Goal: Task Accomplishment & Management: Complete application form

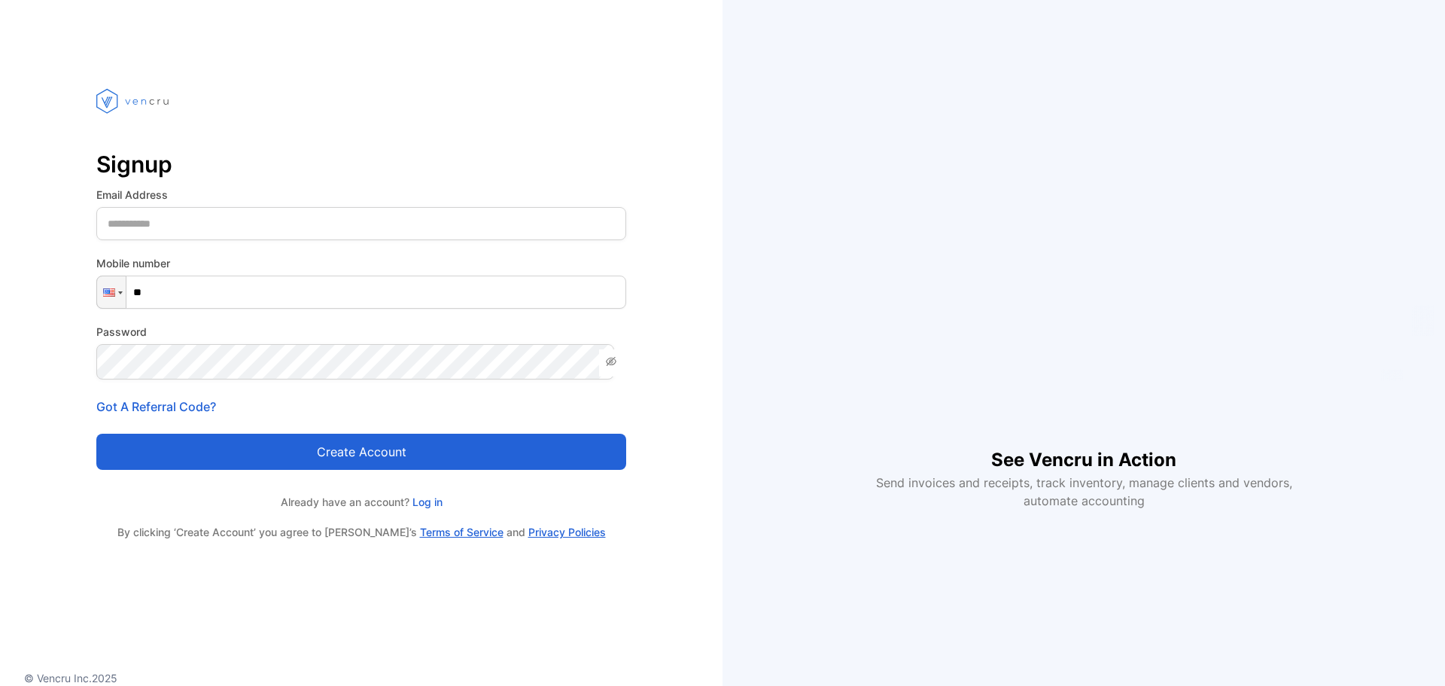
type input "***"
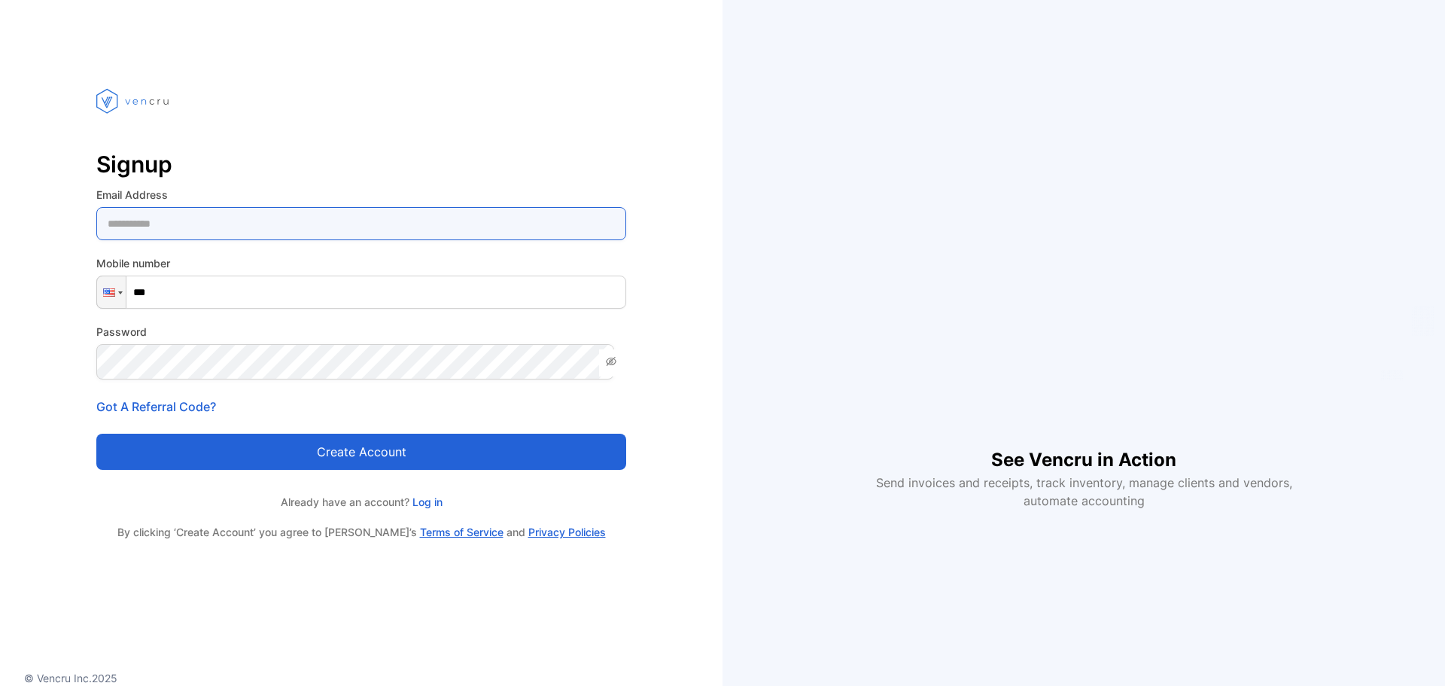
click at [367, 236] on Address-inputemail "email" at bounding box center [361, 223] width 530 height 33
type Address-inputemail "**********"
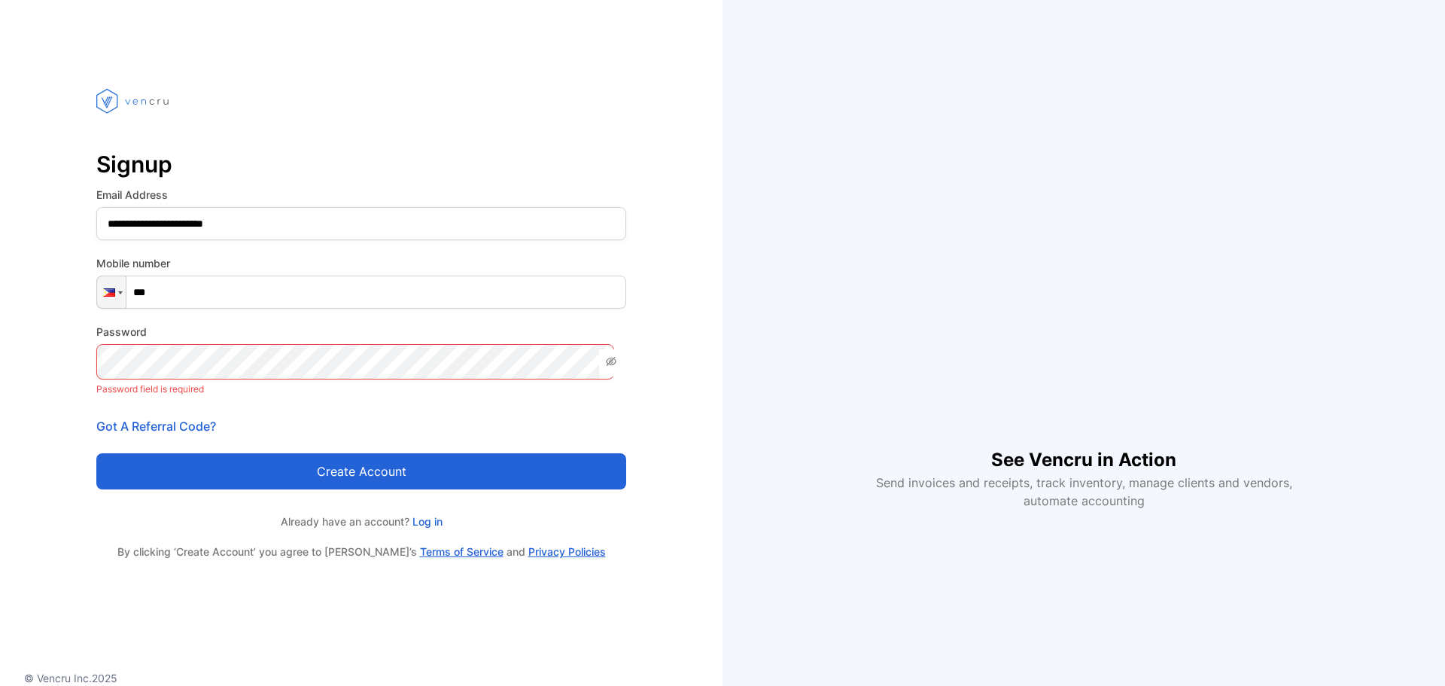
click at [322, 308] on input "***" at bounding box center [361, 291] width 530 height 33
drag, startPoint x: 319, startPoint y: 309, endPoint x: 300, endPoint y: 306, distance: 19.9
click at [300, 306] on input "***" at bounding box center [361, 291] width 530 height 33
type input "**********"
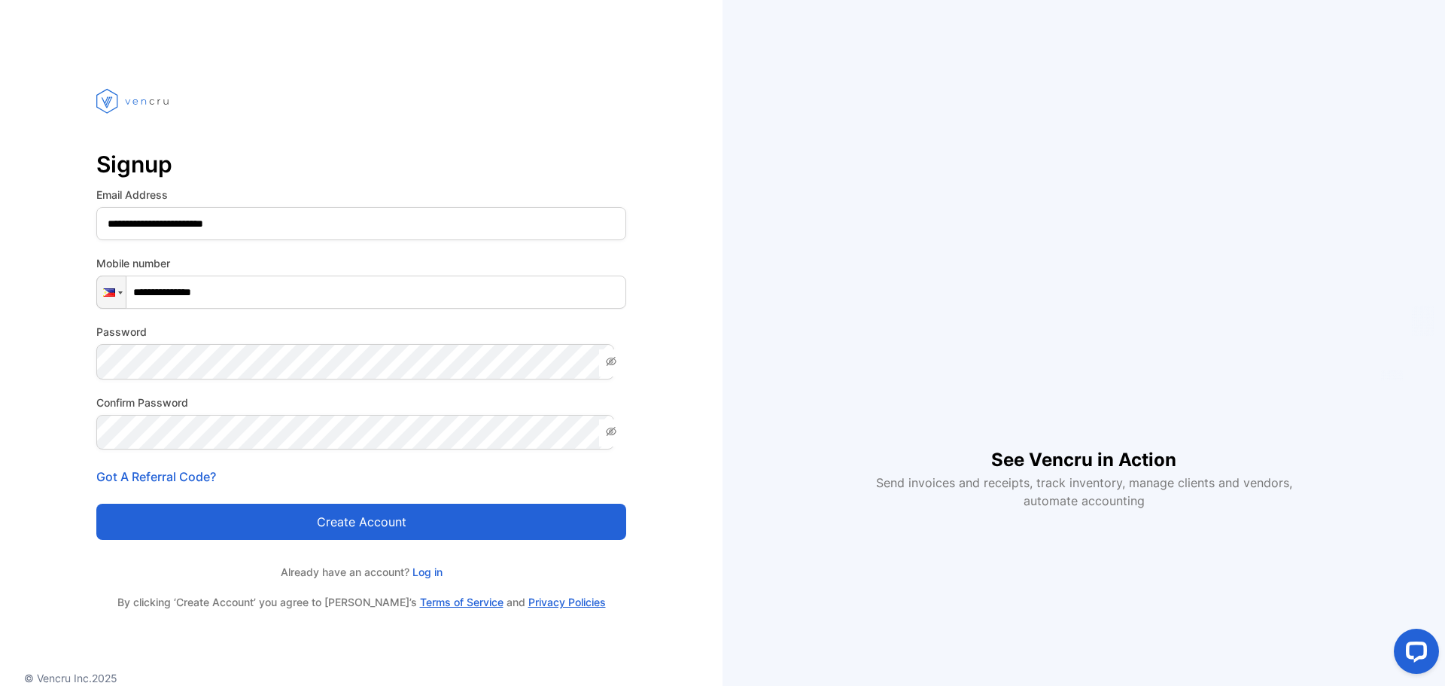
click at [361, 540] on button "Create account" at bounding box center [361, 522] width 530 height 36
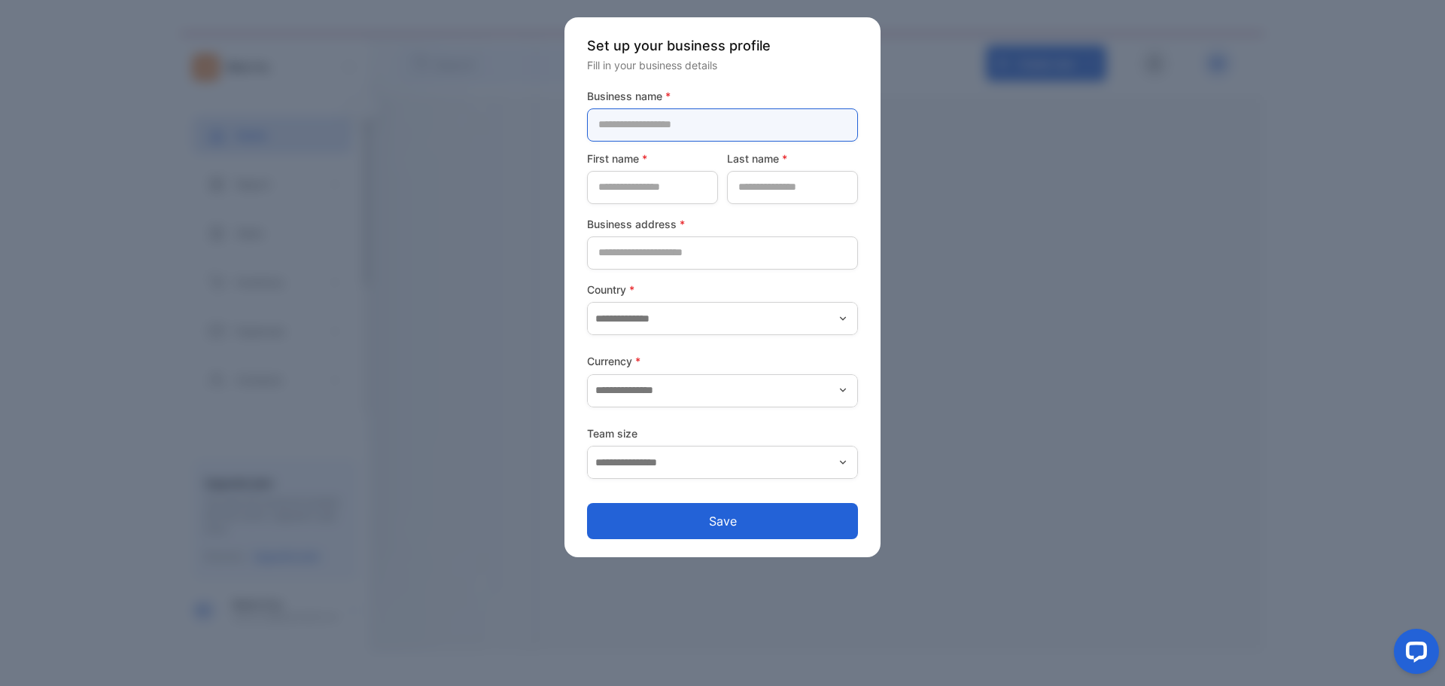
click at [637, 137] on name-inputcompanyname "text" at bounding box center [722, 124] width 271 height 33
type name-inputcompanyname "**********"
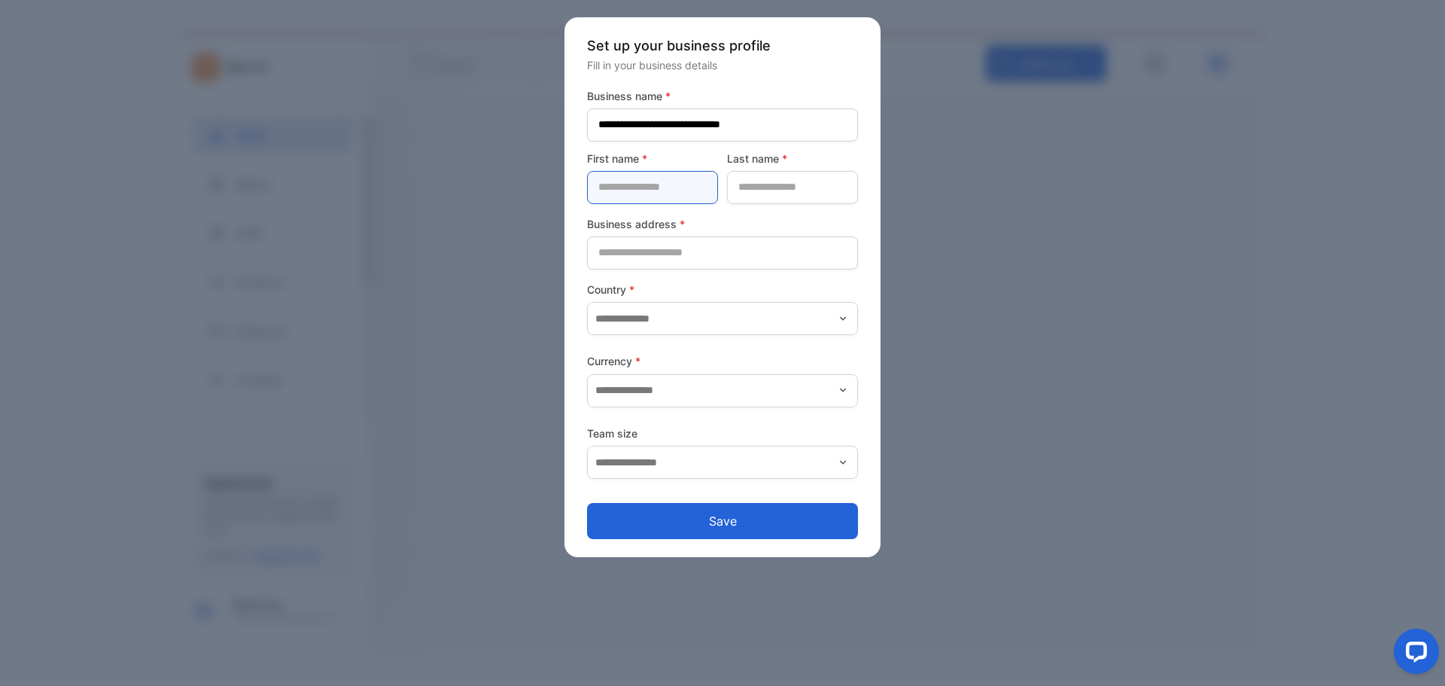
type name-inputfirstname "**********"
type name-inputlastname "**"
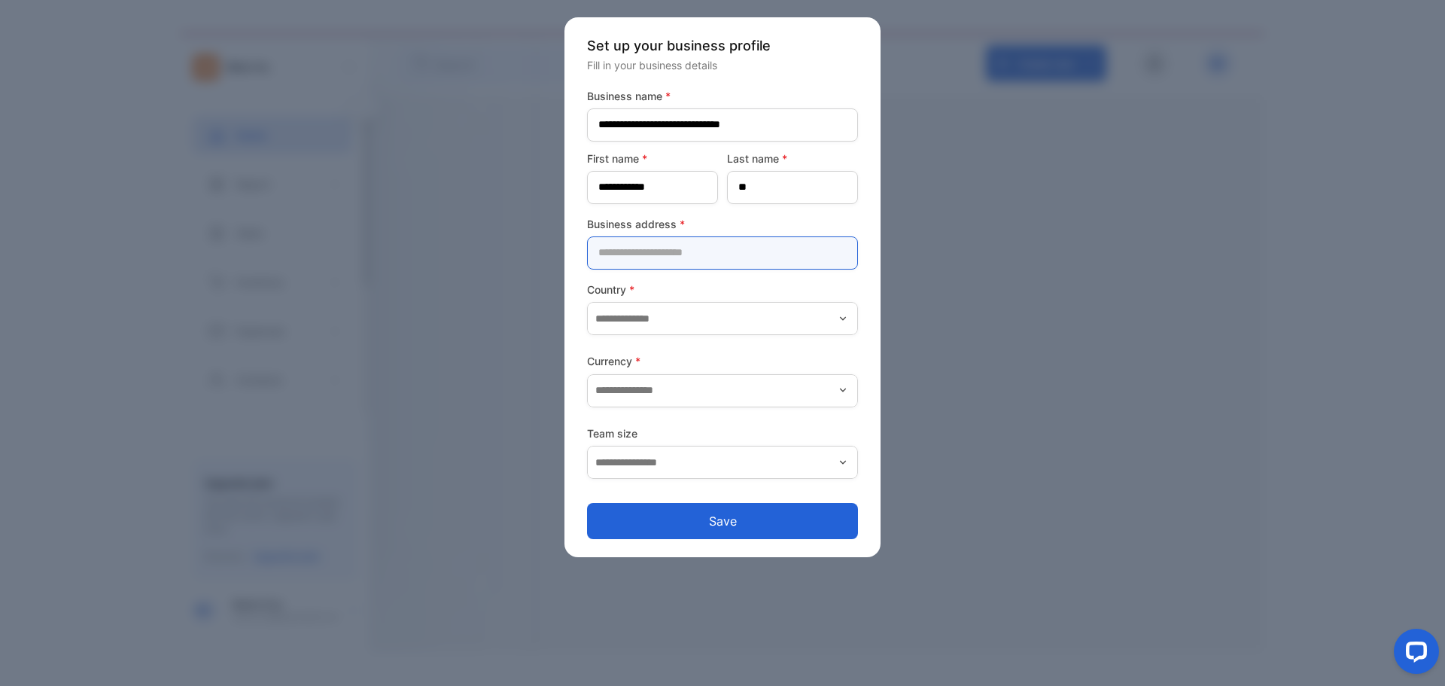
type address-inputaddress "**********"
type input "**********"
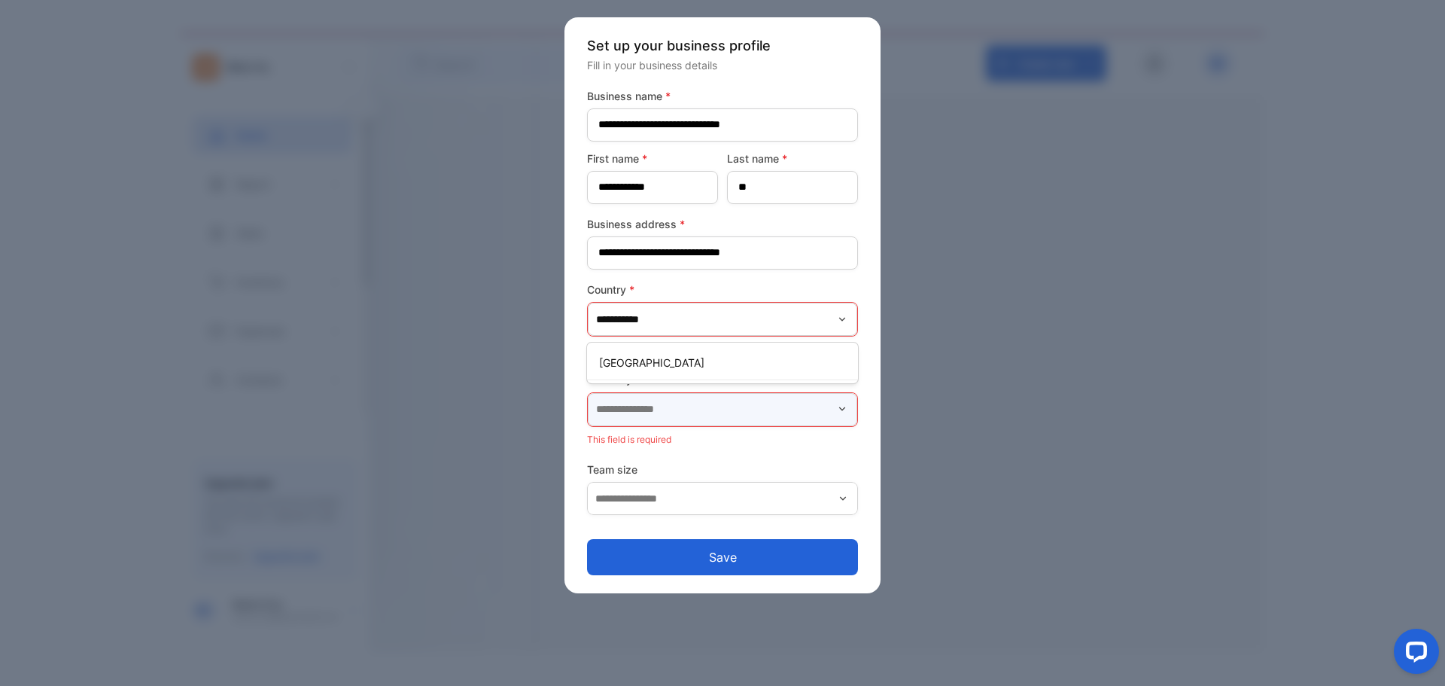
click at [653, 426] on input "text" at bounding box center [722, 409] width 269 height 33
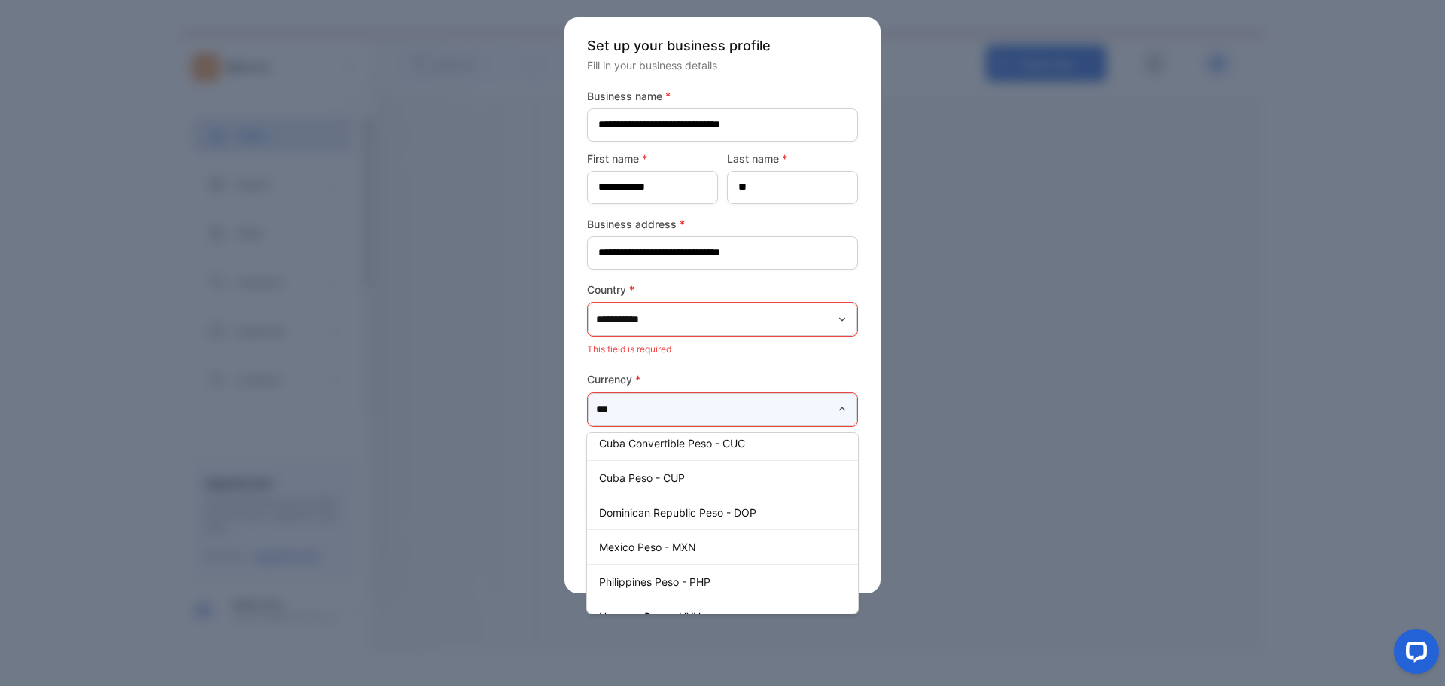
scroll to position [145, 0]
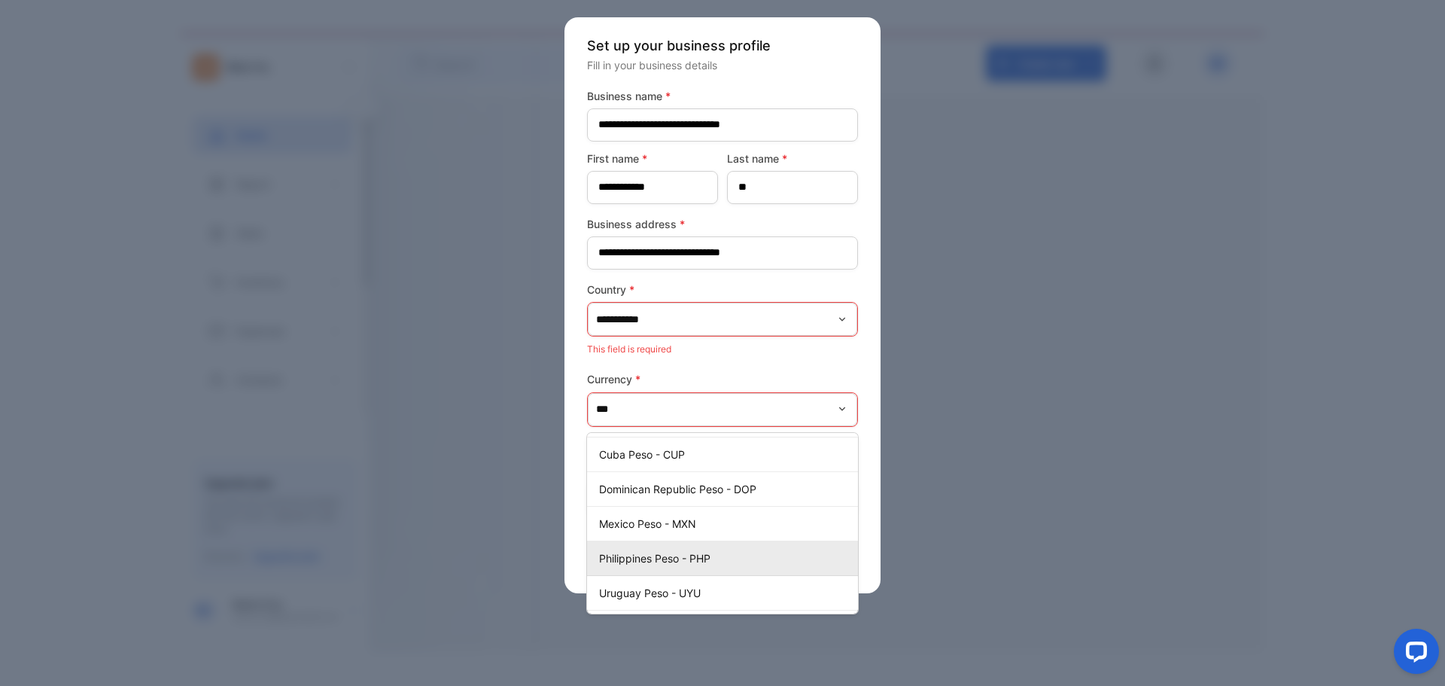
click at [726, 566] on p "Philippines Peso - PHP" at bounding box center [725, 558] width 253 height 16
type input "**********"
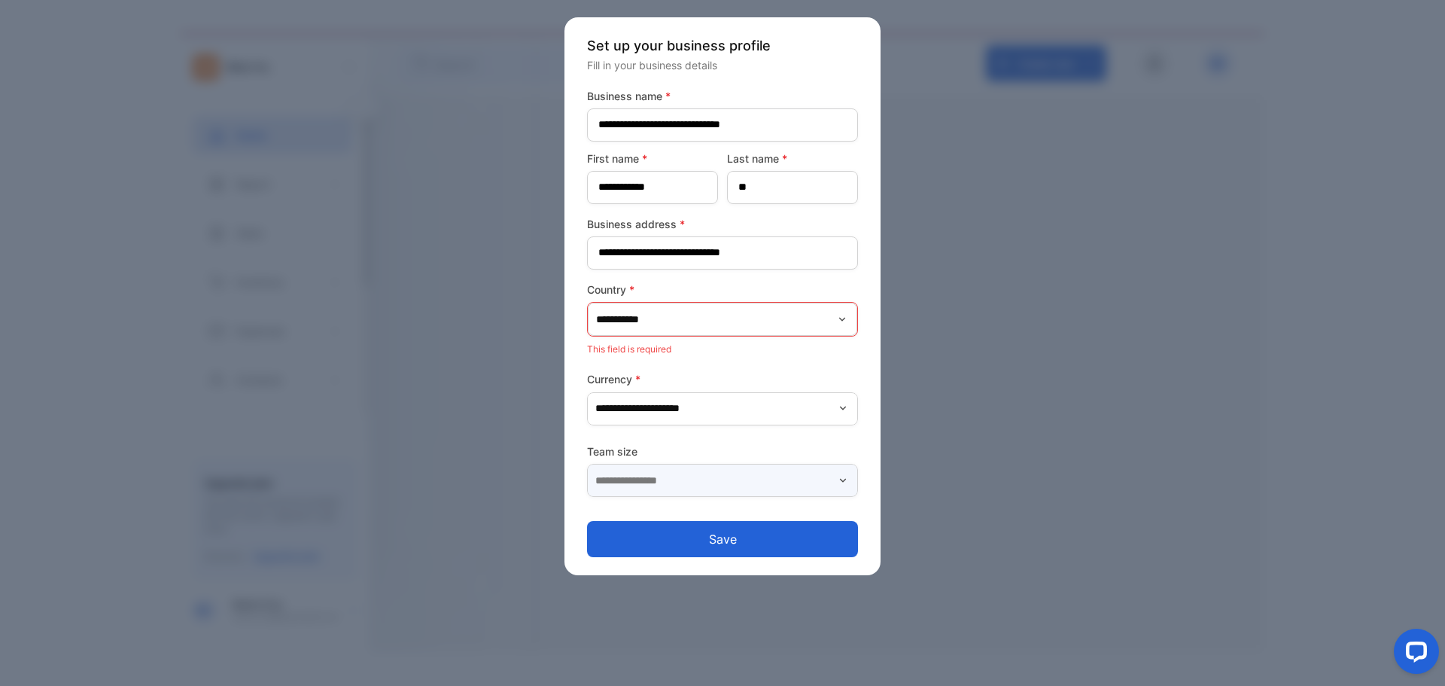
click at [753, 497] on input "text" at bounding box center [722, 480] width 271 height 33
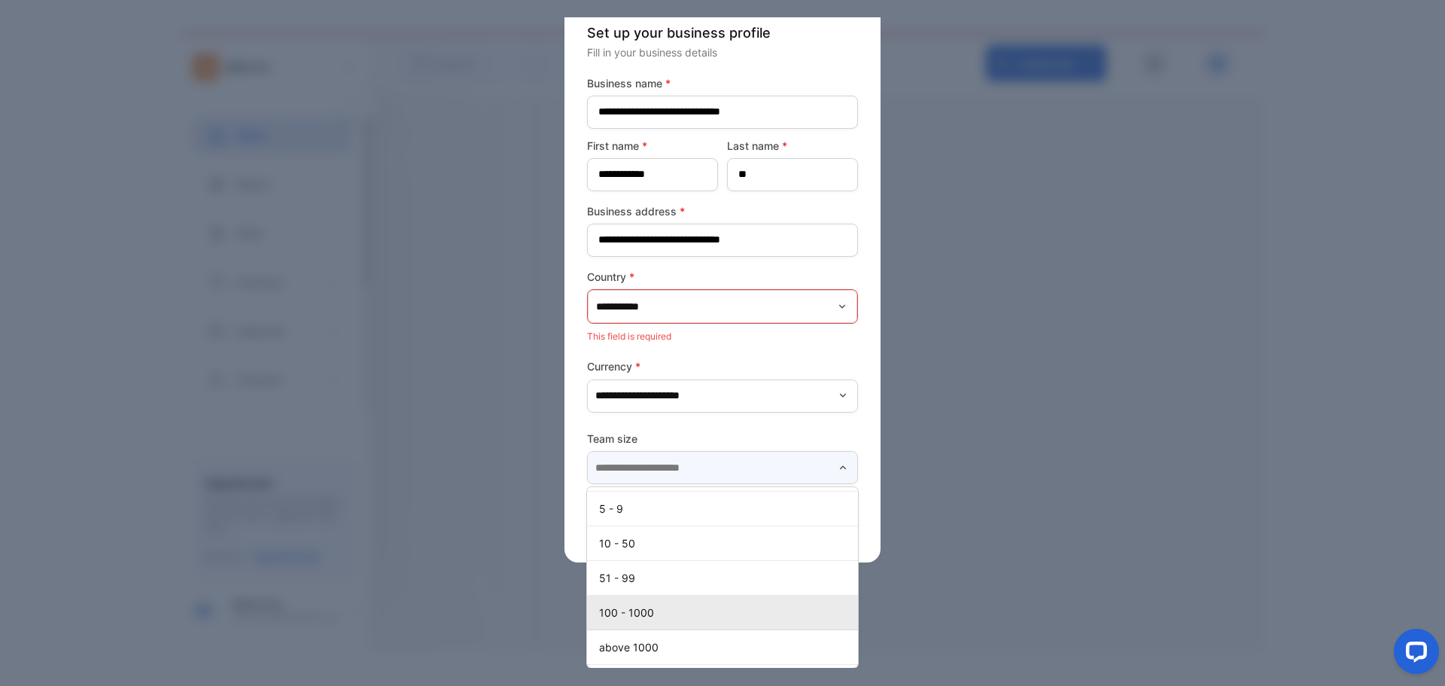
scroll to position [53, 0]
click at [755, 604] on p "100 - 1000" at bounding box center [725, 612] width 253 height 16
type input "**********"
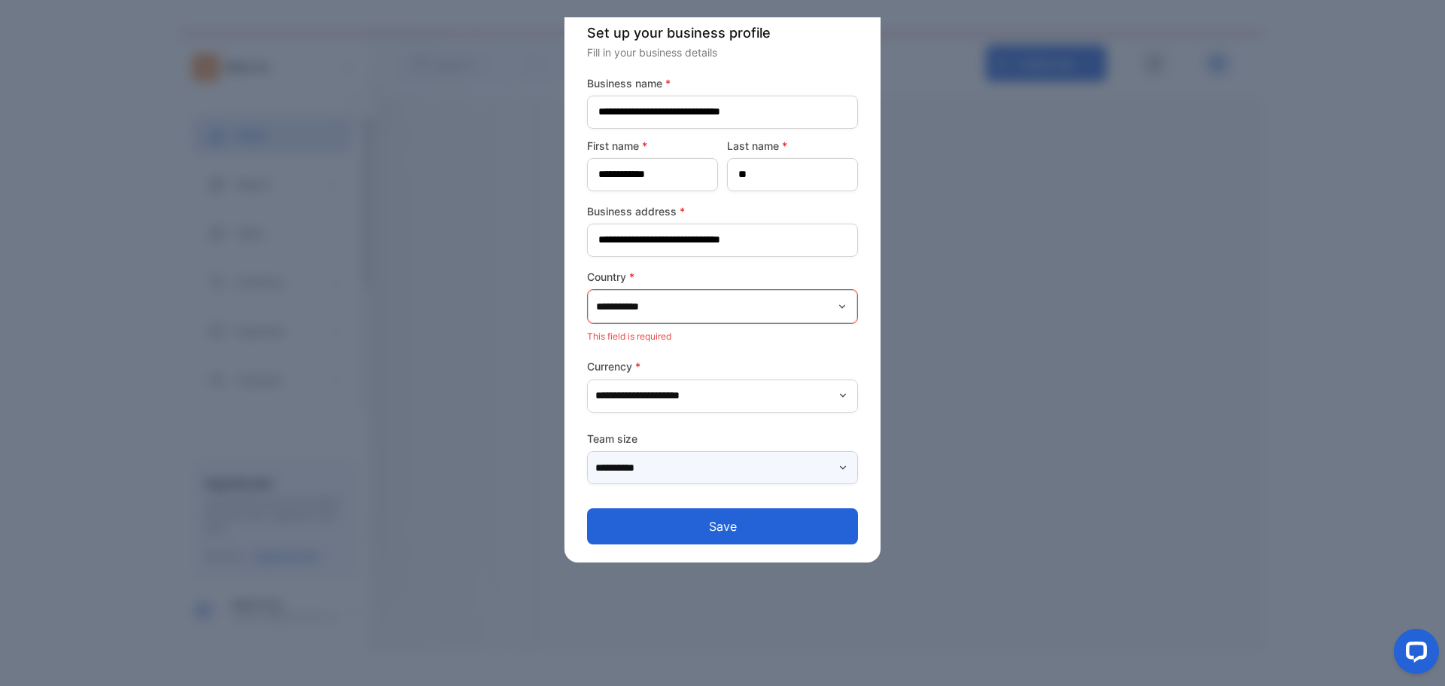
scroll to position [0, 0]
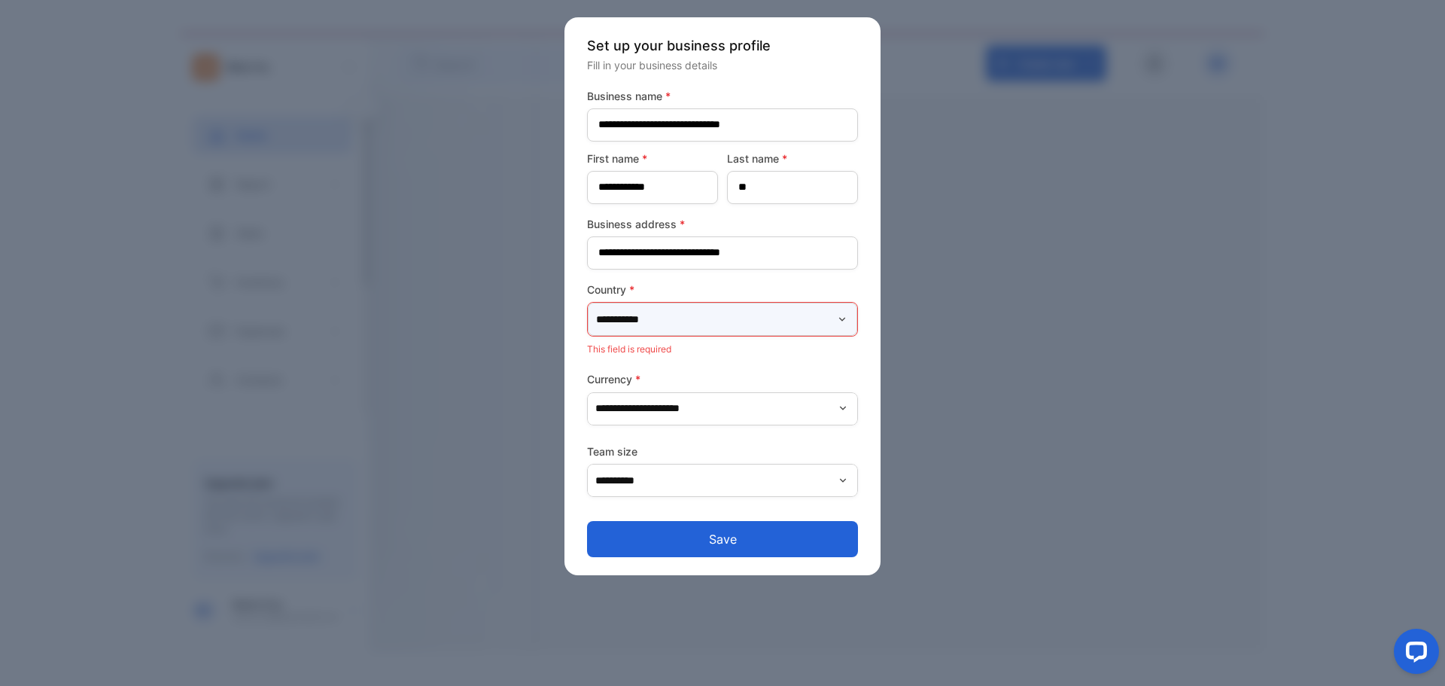
click at [757, 336] on input "**********" at bounding box center [722, 319] width 269 height 33
click at [759, 336] on input "text" at bounding box center [722, 319] width 269 height 33
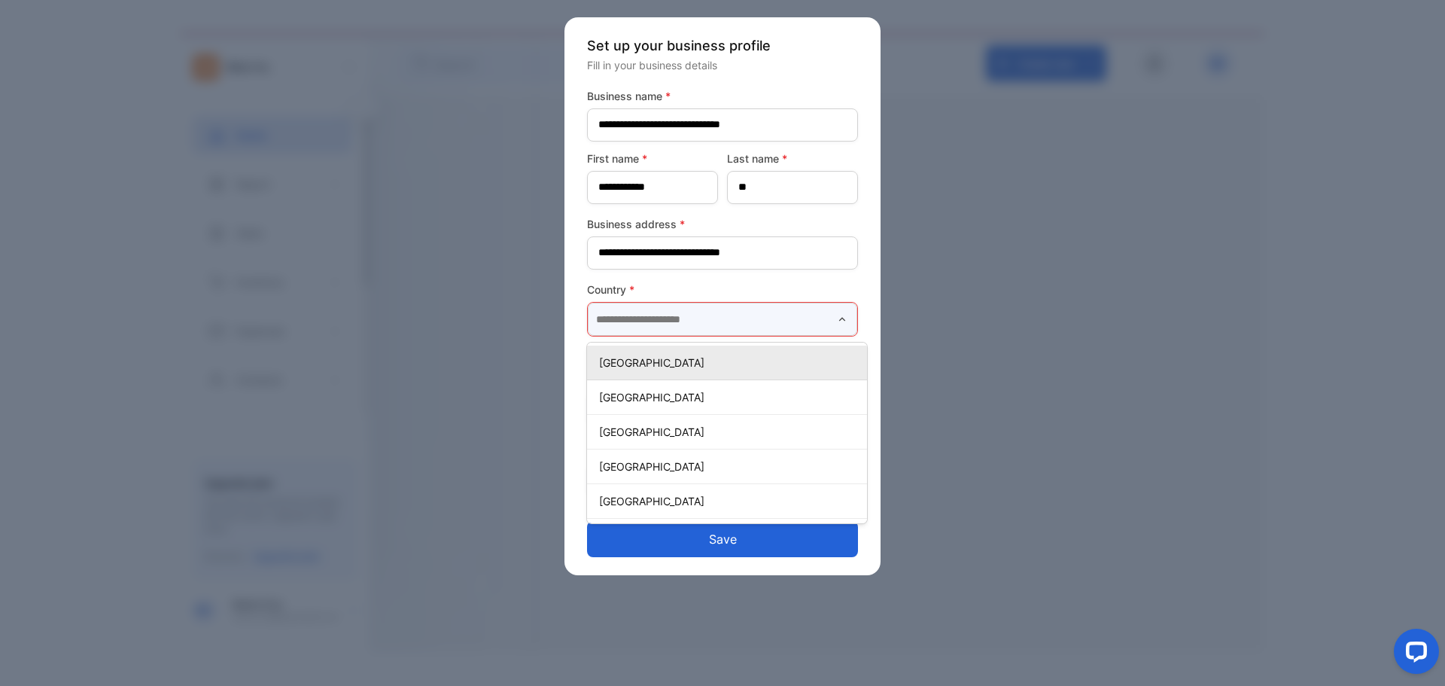
type input "**********"
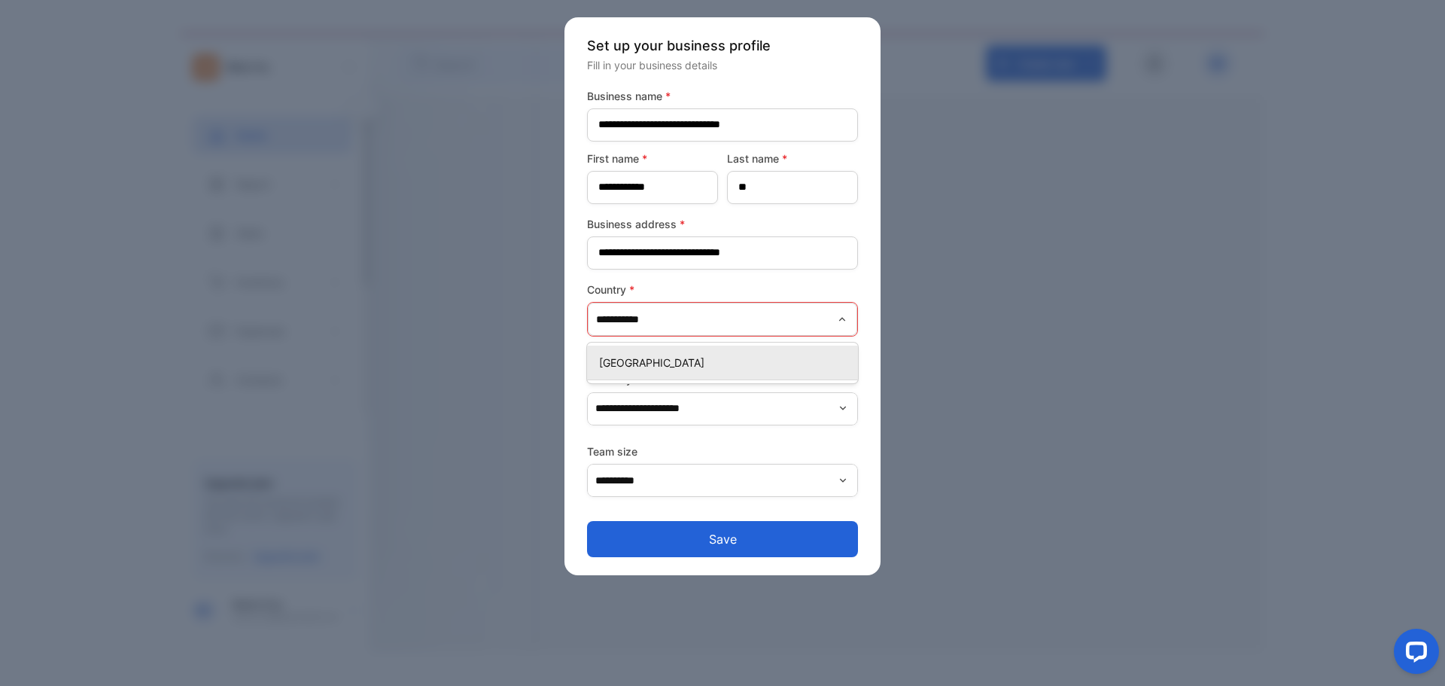
click at [722, 370] on p "Philippines" at bounding box center [725, 362] width 253 height 16
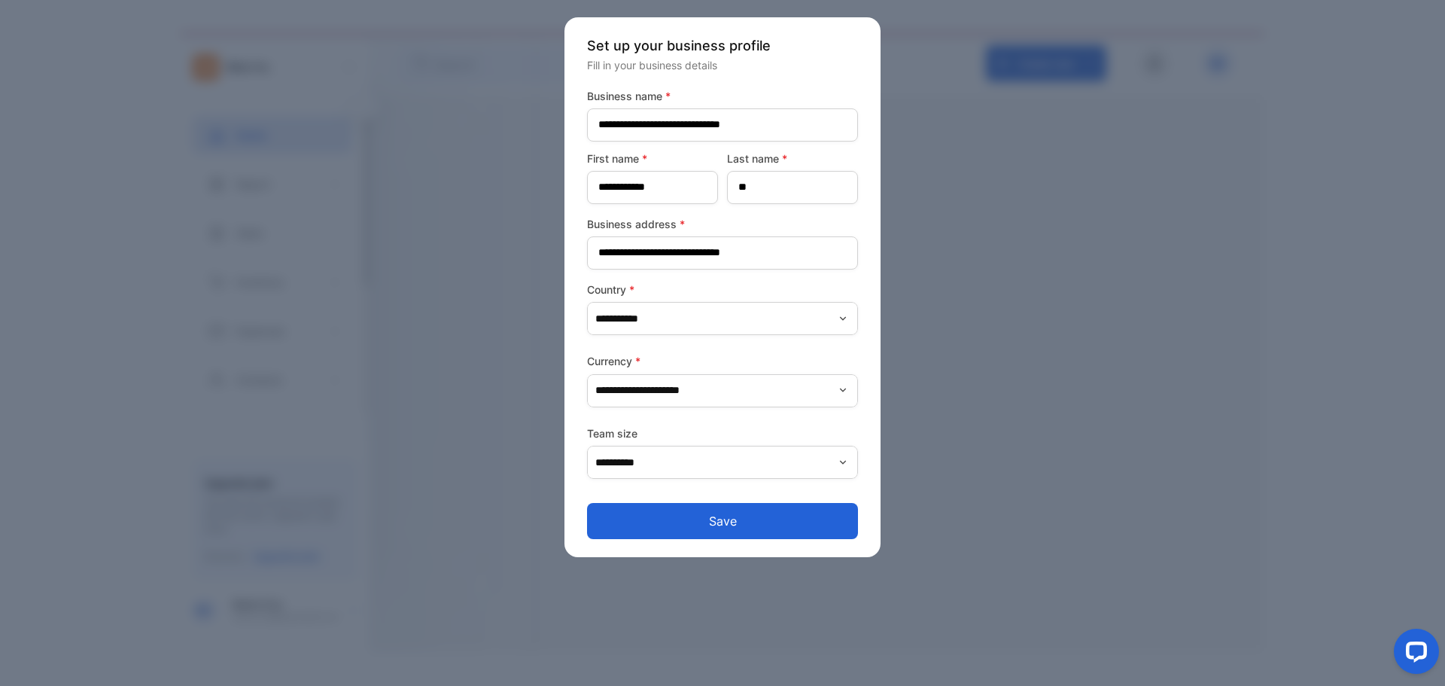
click at [704, 539] on button "Save" at bounding box center [722, 521] width 271 height 36
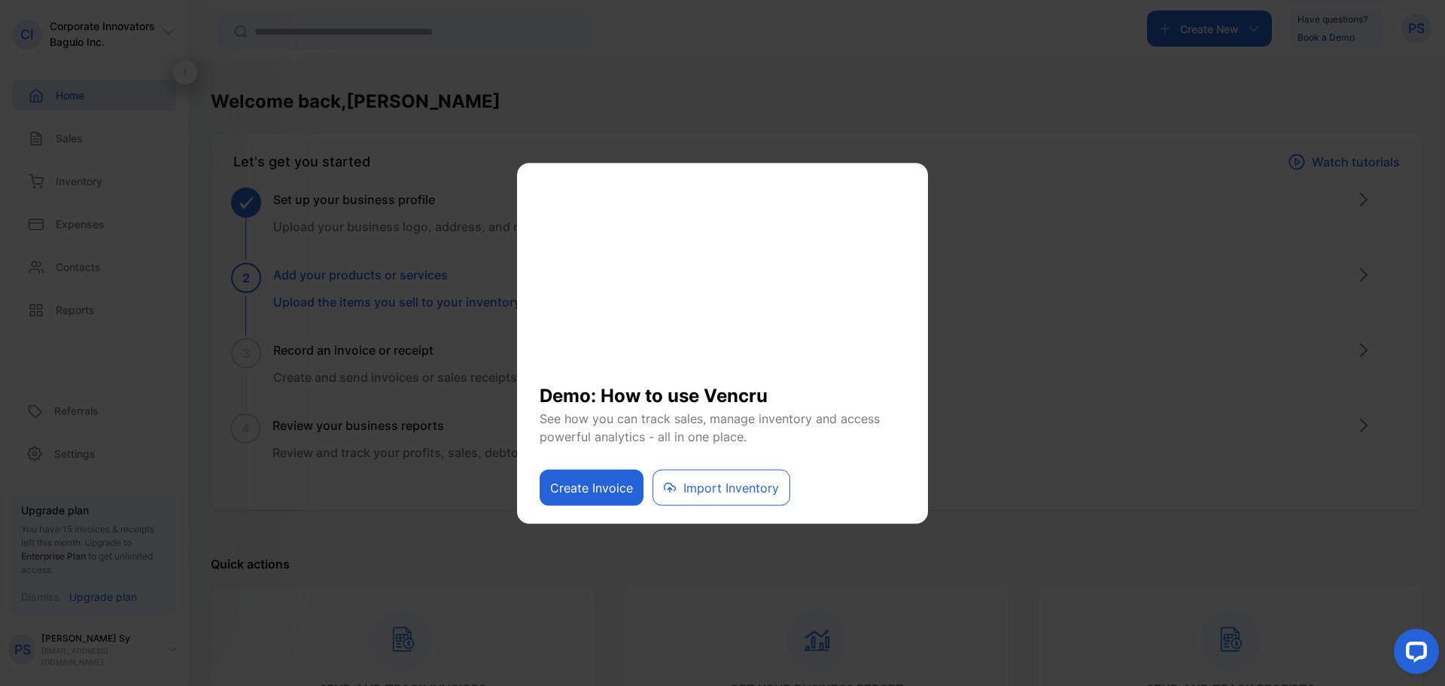
click at [753, 491] on button "Import Inventory" at bounding box center [722, 487] width 138 height 36
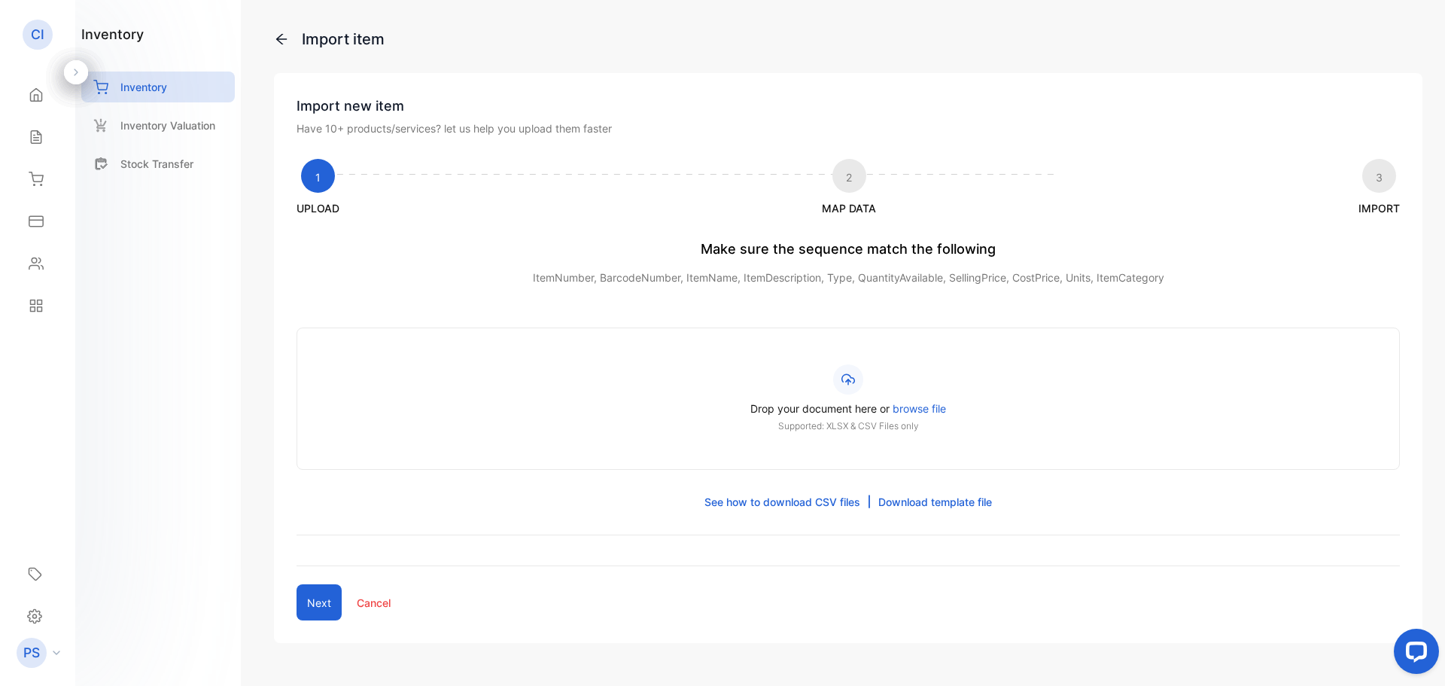
click at [958, 510] on link "Download template file" at bounding box center [935, 502] width 114 height 16
click at [148, 133] on p "Inventory Valuation" at bounding box center [167, 125] width 95 height 16
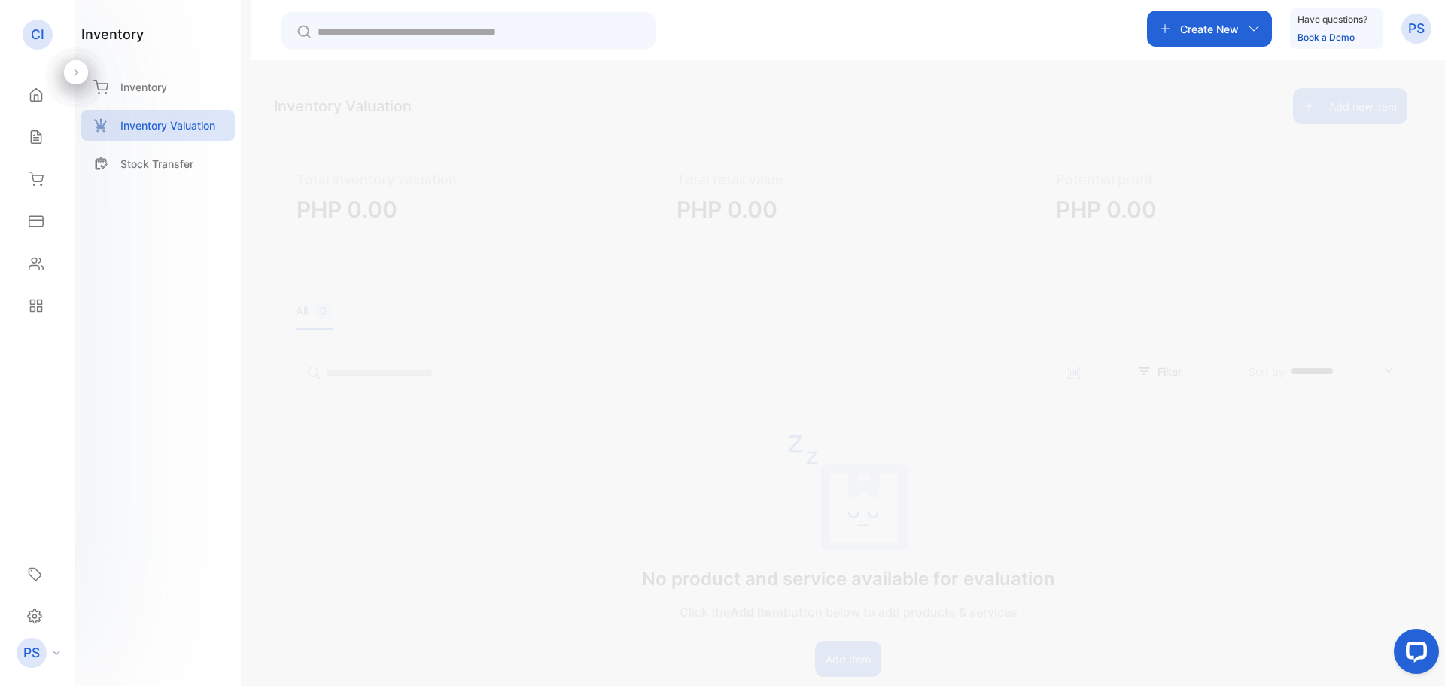
scroll to position [195, 0]
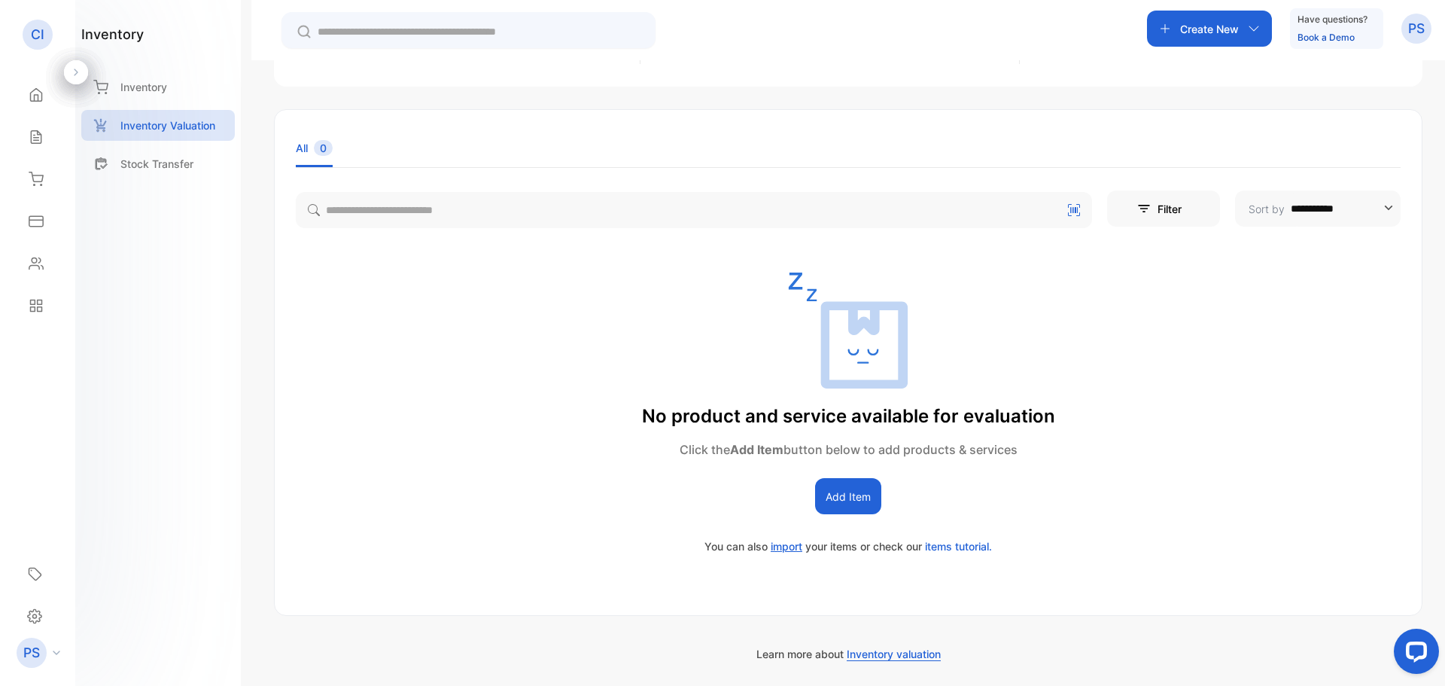
click at [780, 540] on span "import" at bounding box center [787, 546] width 32 height 13
click at [850, 478] on button "Add Item" at bounding box center [848, 496] width 66 height 36
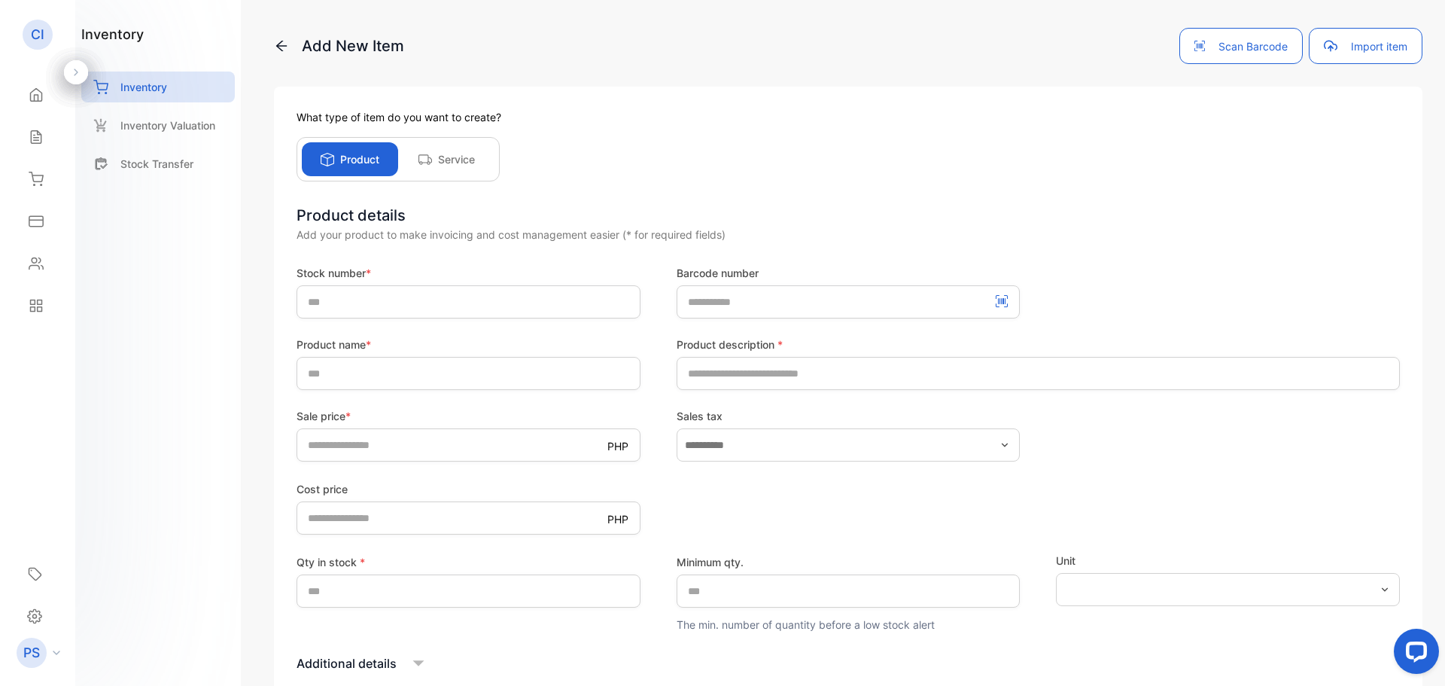
click at [1380, 44] on button "Import item" at bounding box center [1366, 46] width 114 height 36
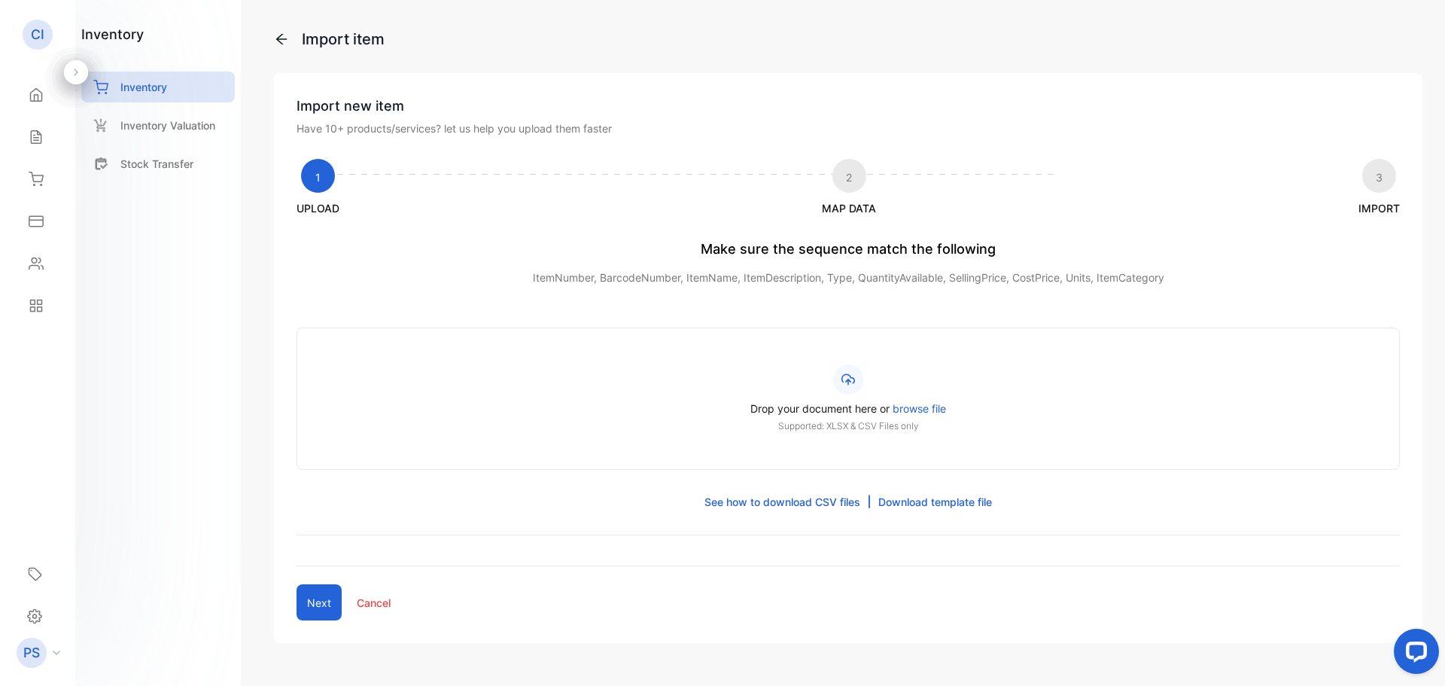
click at [917, 510] on link "Download template file" at bounding box center [935, 502] width 114 height 16
click at [153, 172] on p "Stock Transfer" at bounding box center [156, 164] width 73 height 16
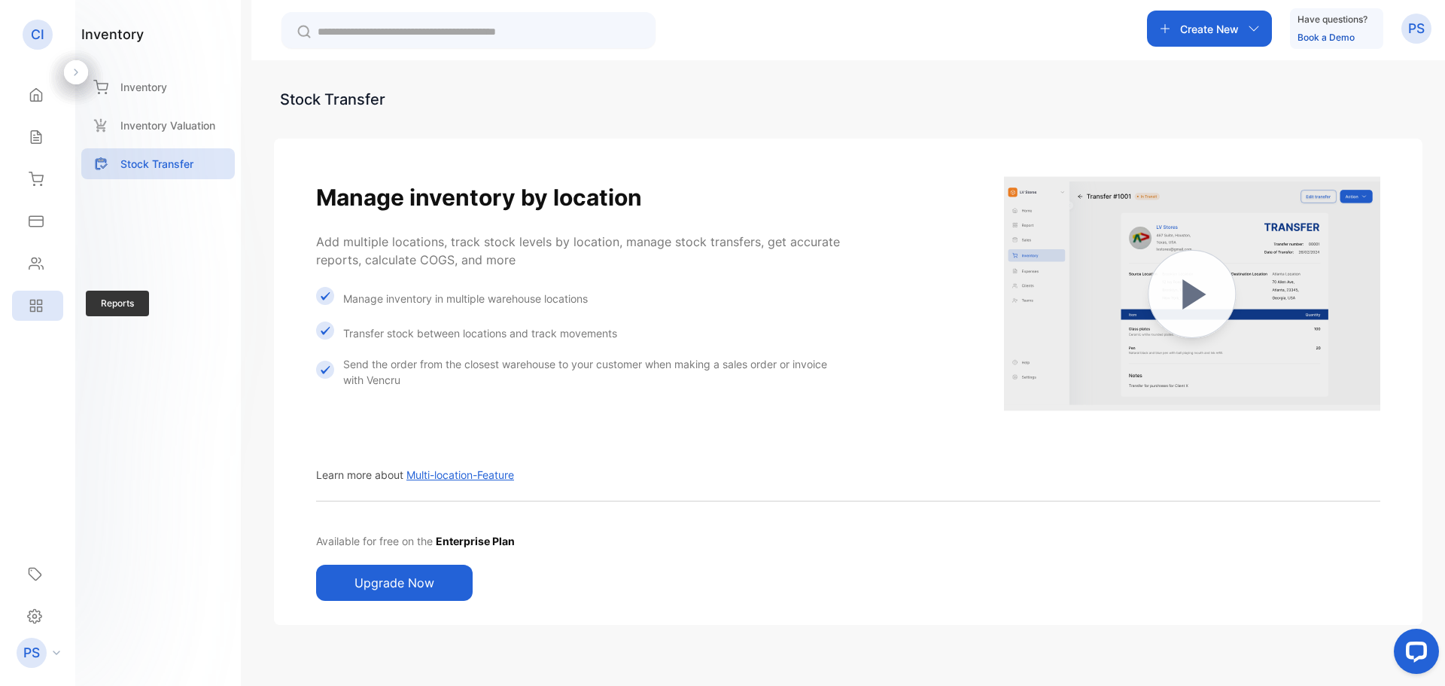
click at [27, 305] on div "Reports" at bounding box center [37, 306] width 51 height 30
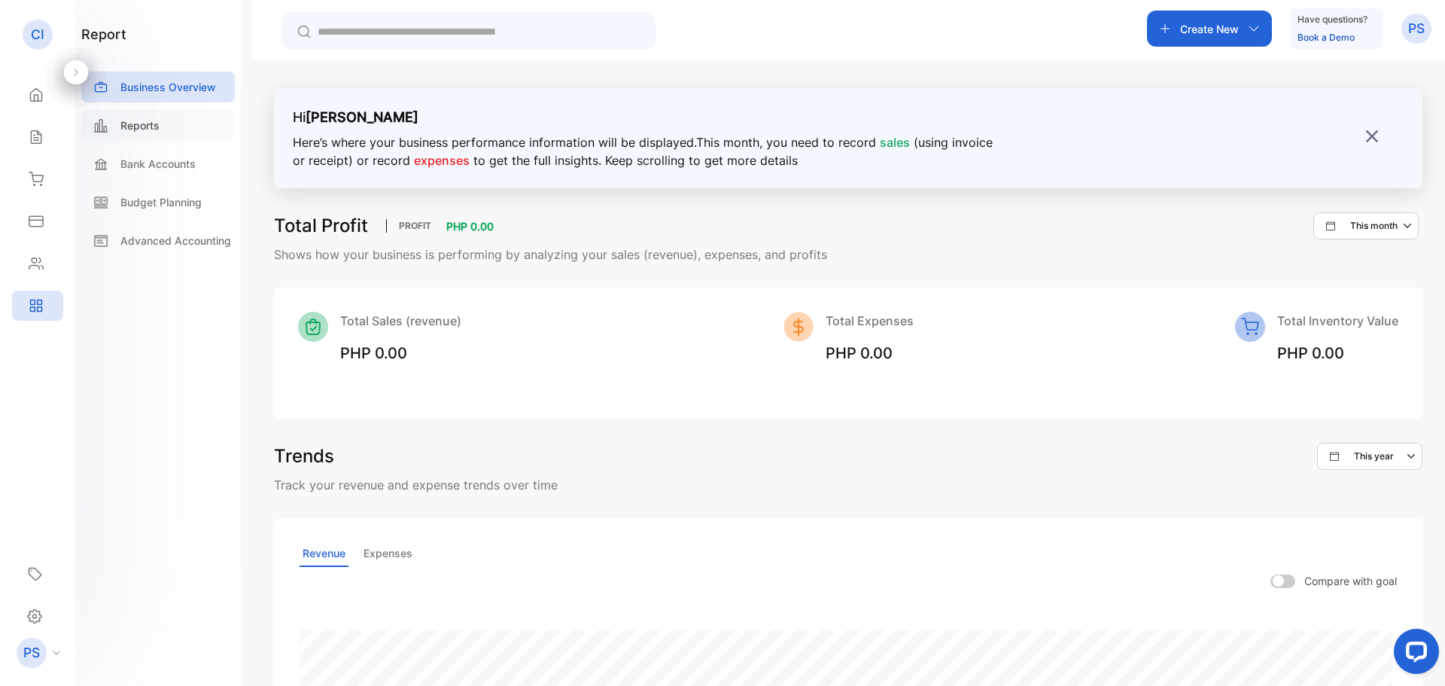
click at [160, 131] on p "Reports" at bounding box center [139, 125] width 39 height 16
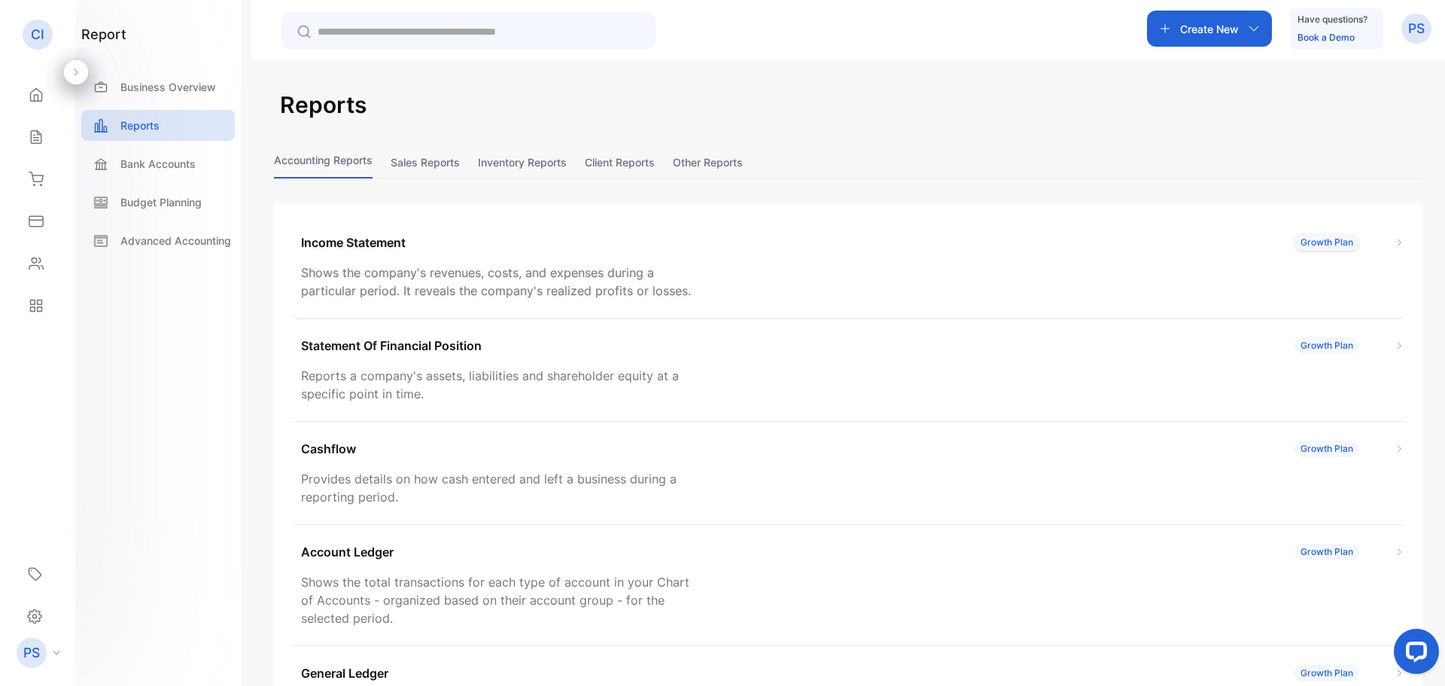
click at [1383, 251] on div "Growth Plan" at bounding box center [1350, 242] width 110 height 17
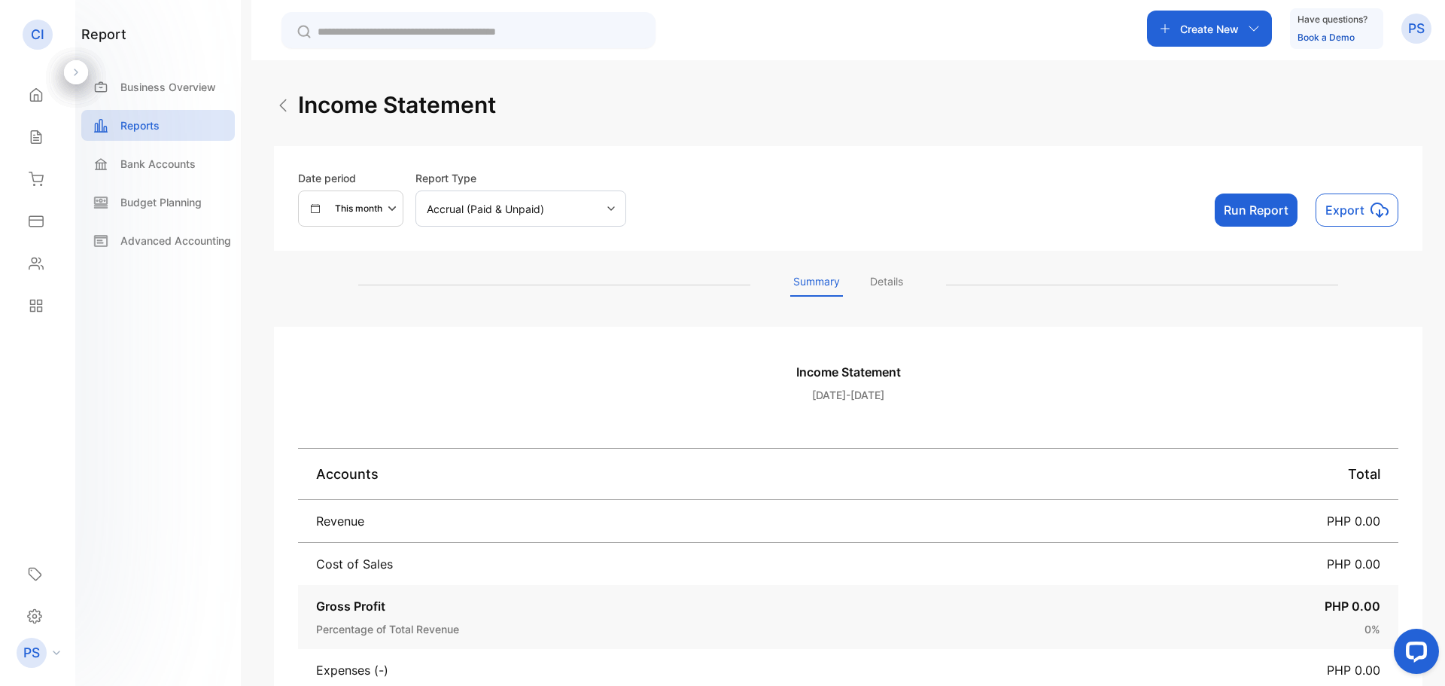
click at [1371, 218] on img "button" at bounding box center [1380, 210] width 18 height 18
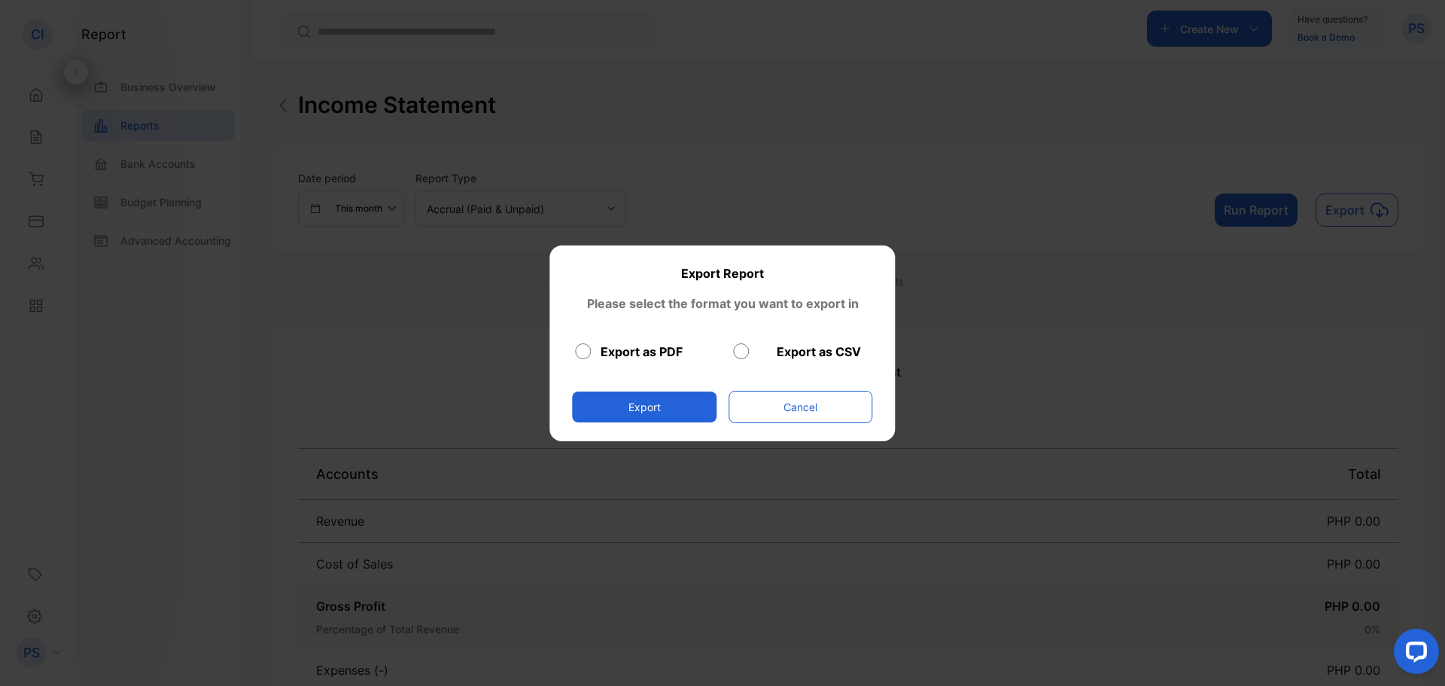
click at [798, 352] on label "Export as CSV" at bounding box center [819, 351] width 84 height 18
click at [626, 413] on button "Export" at bounding box center [644, 406] width 145 height 31
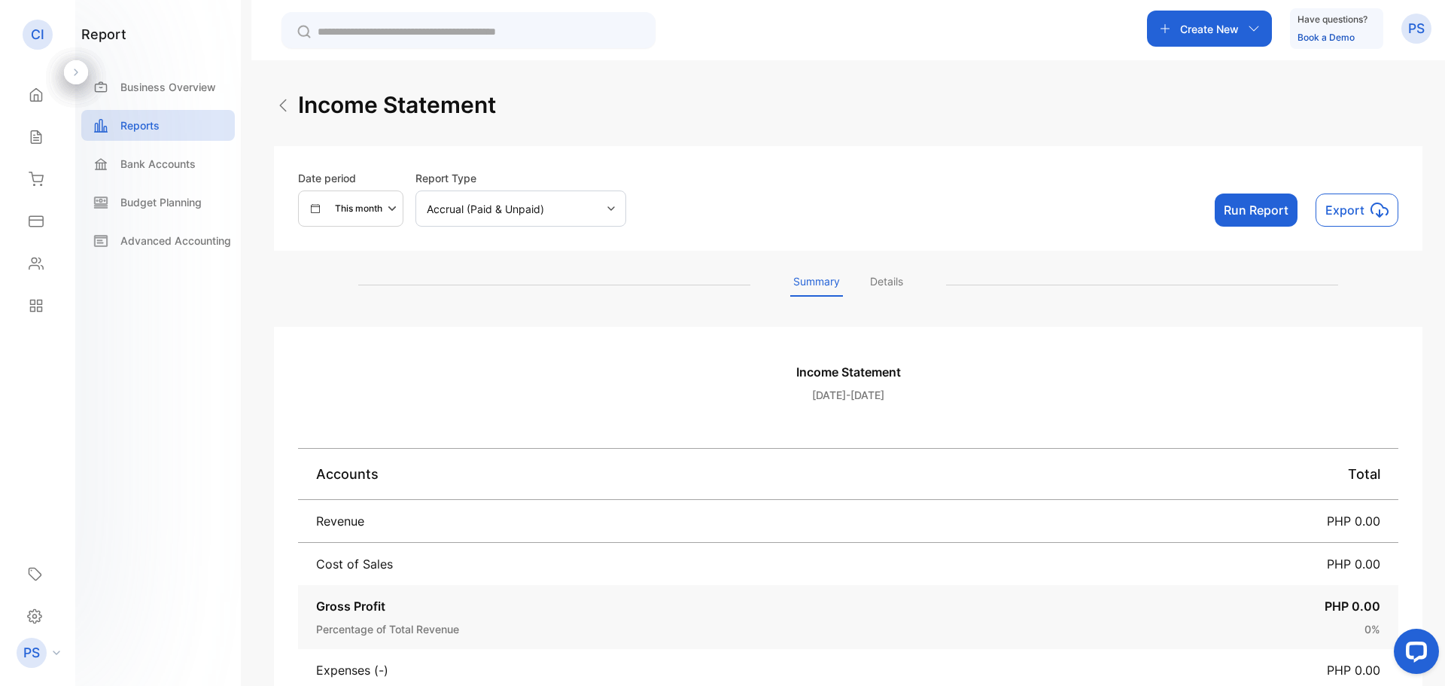
click at [879, 147] on div "Income statement Date period This month Report Type Accrual (Paid & Unpaid) Run…" at bounding box center [848, 463] width 1148 height 750
click at [898, 297] on p "Details" at bounding box center [886, 284] width 39 height 23
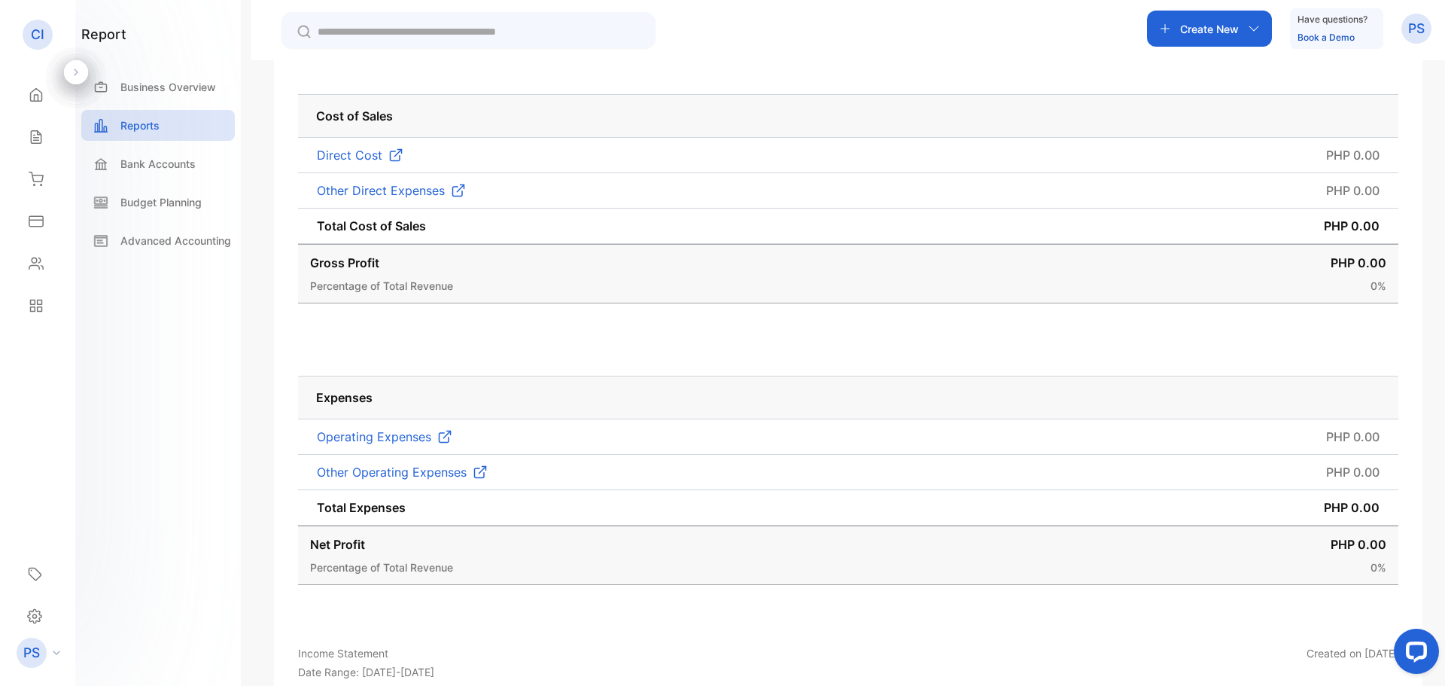
scroll to position [729, 0]
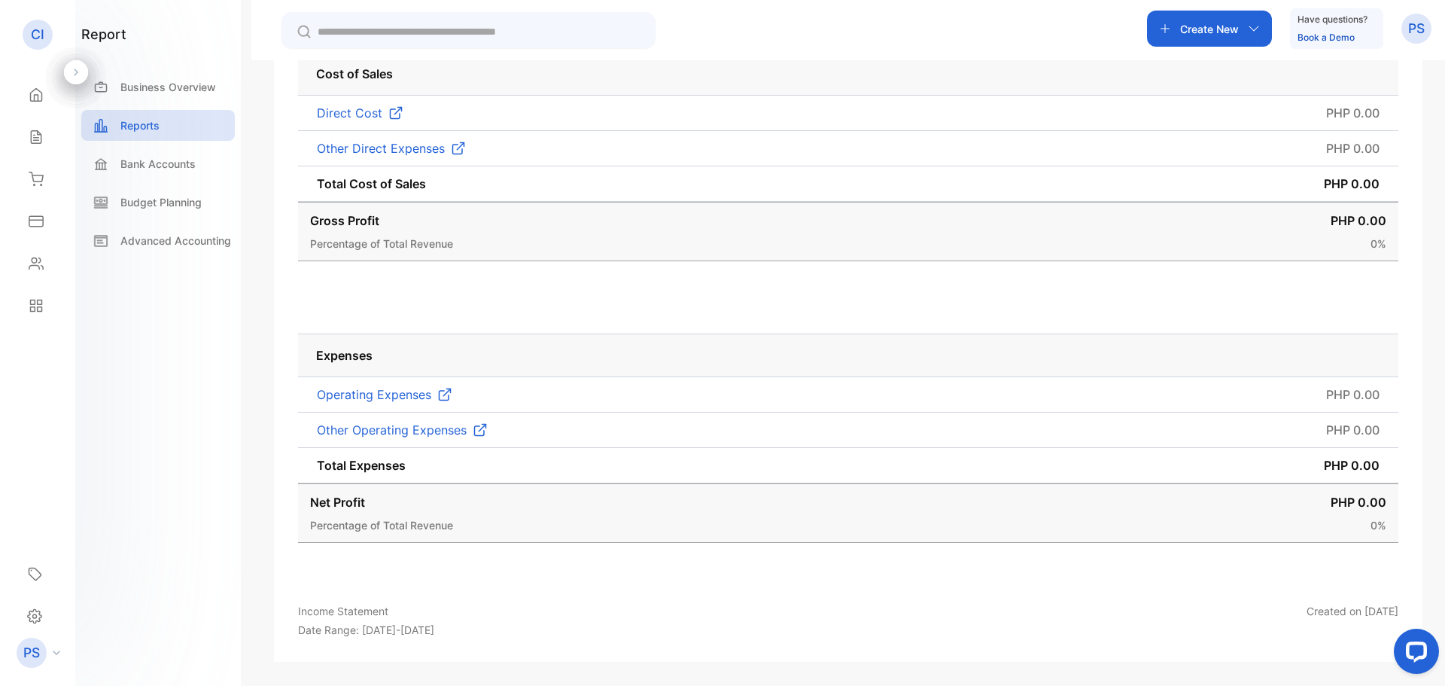
click at [450, 387] on img at bounding box center [444, 394] width 15 height 15
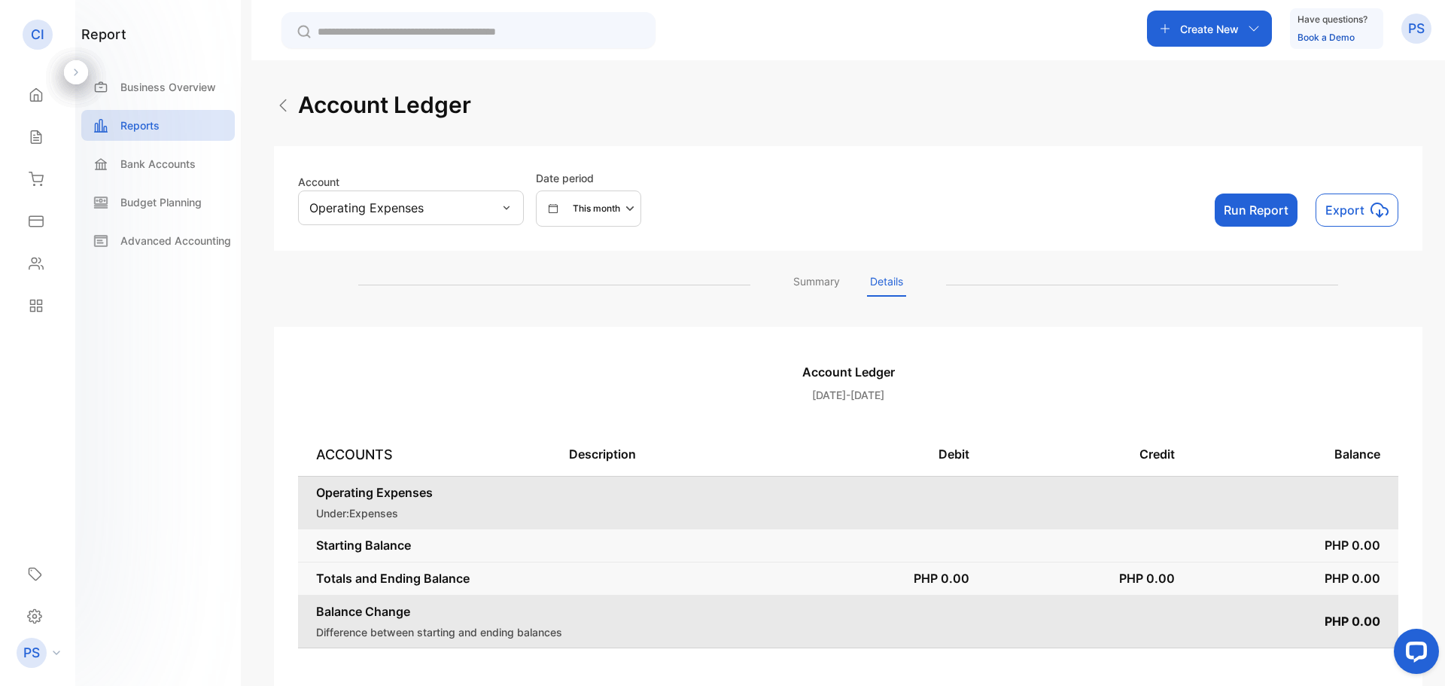
click at [1340, 216] on p "Export" at bounding box center [1344, 210] width 39 height 18
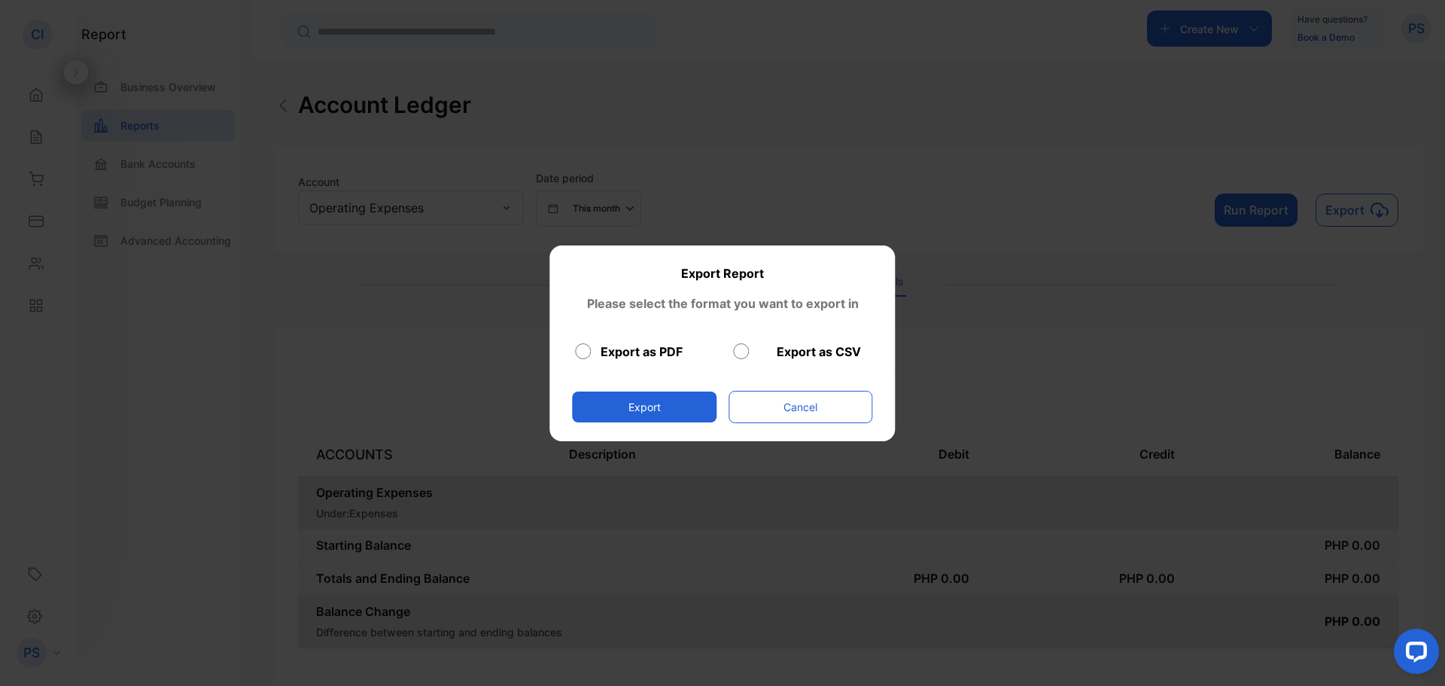
click at [779, 354] on label "Export as CSV" at bounding box center [819, 351] width 84 height 18
click at [662, 410] on button "Export" at bounding box center [644, 406] width 145 height 31
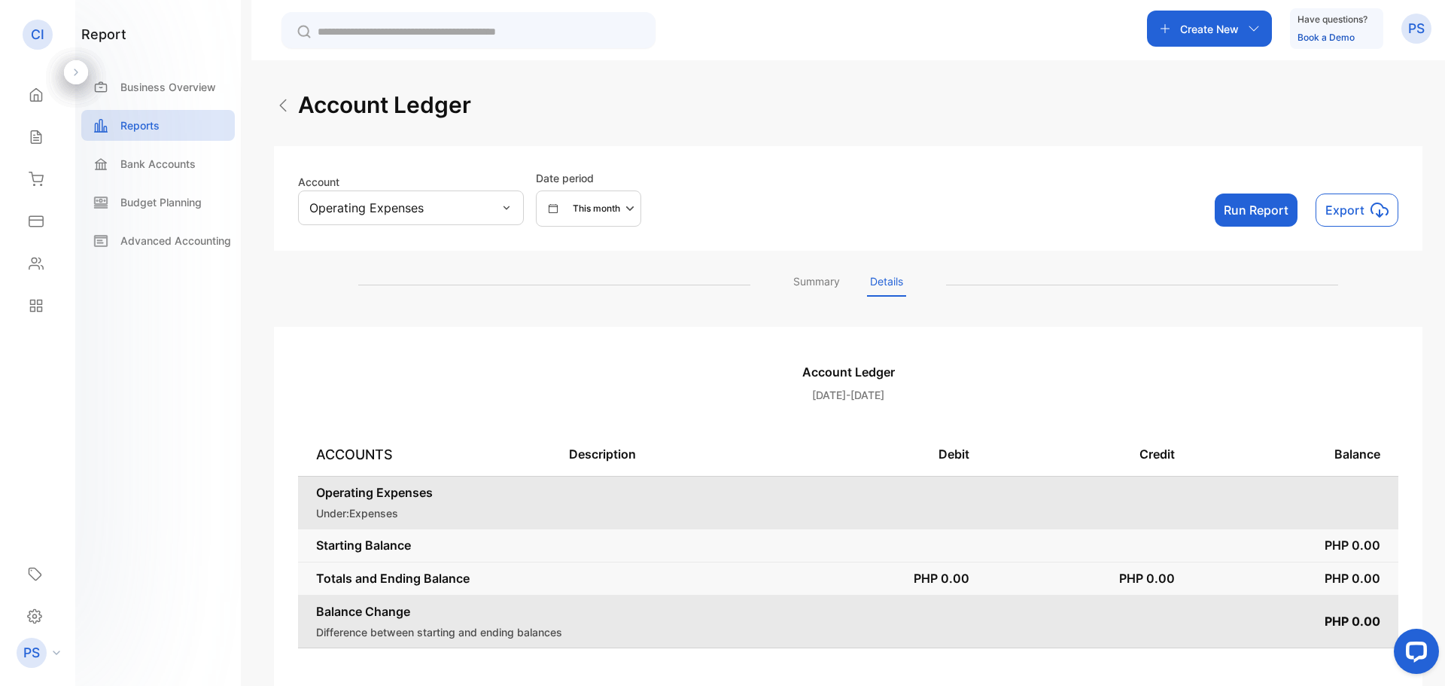
click at [1261, 224] on button "Run Report" at bounding box center [1256, 209] width 83 height 33
click at [1228, 219] on button "Run Report" at bounding box center [1256, 209] width 83 height 33
click at [1358, 215] on button "Export" at bounding box center [1357, 209] width 83 height 33
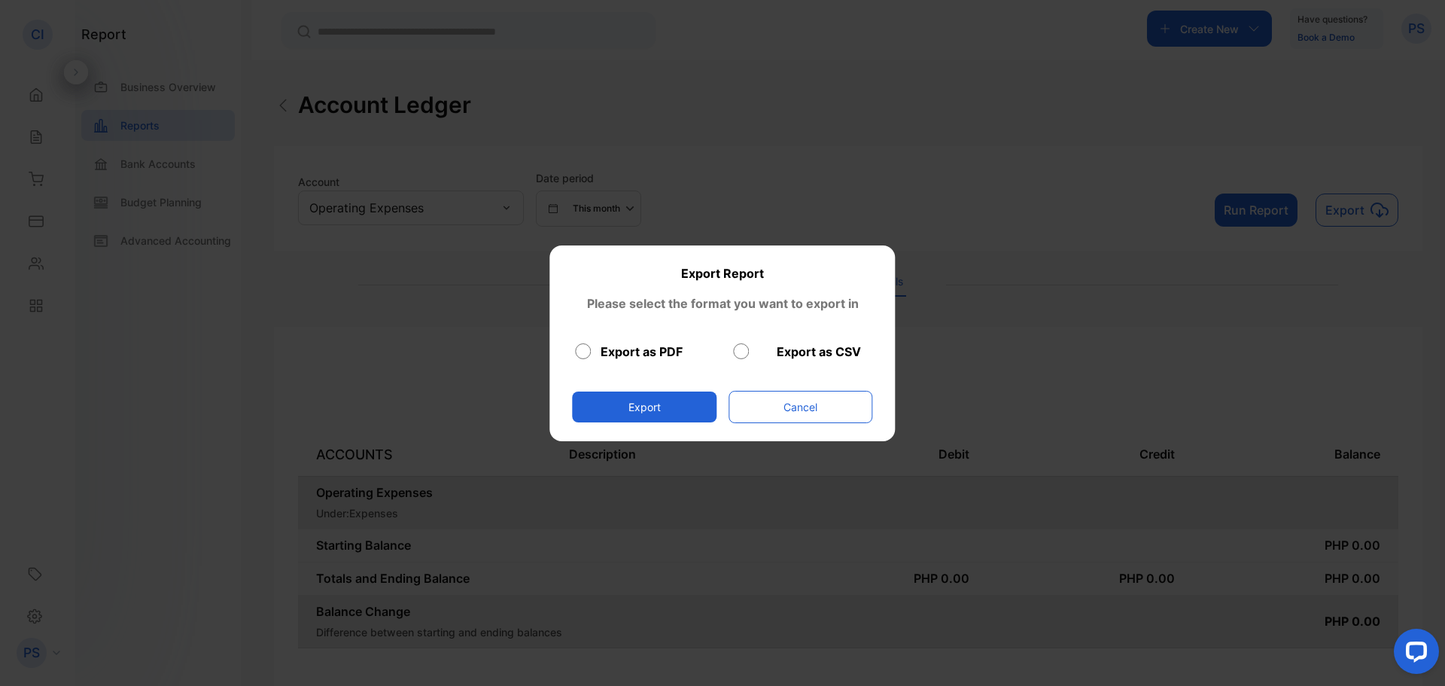
click at [637, 343] on label "Export as PDF" at bounding box center [642, 351] width 82 height 18
click at [647, 419] on button "Export" at bounding box center [644, 406] width 145 height 31
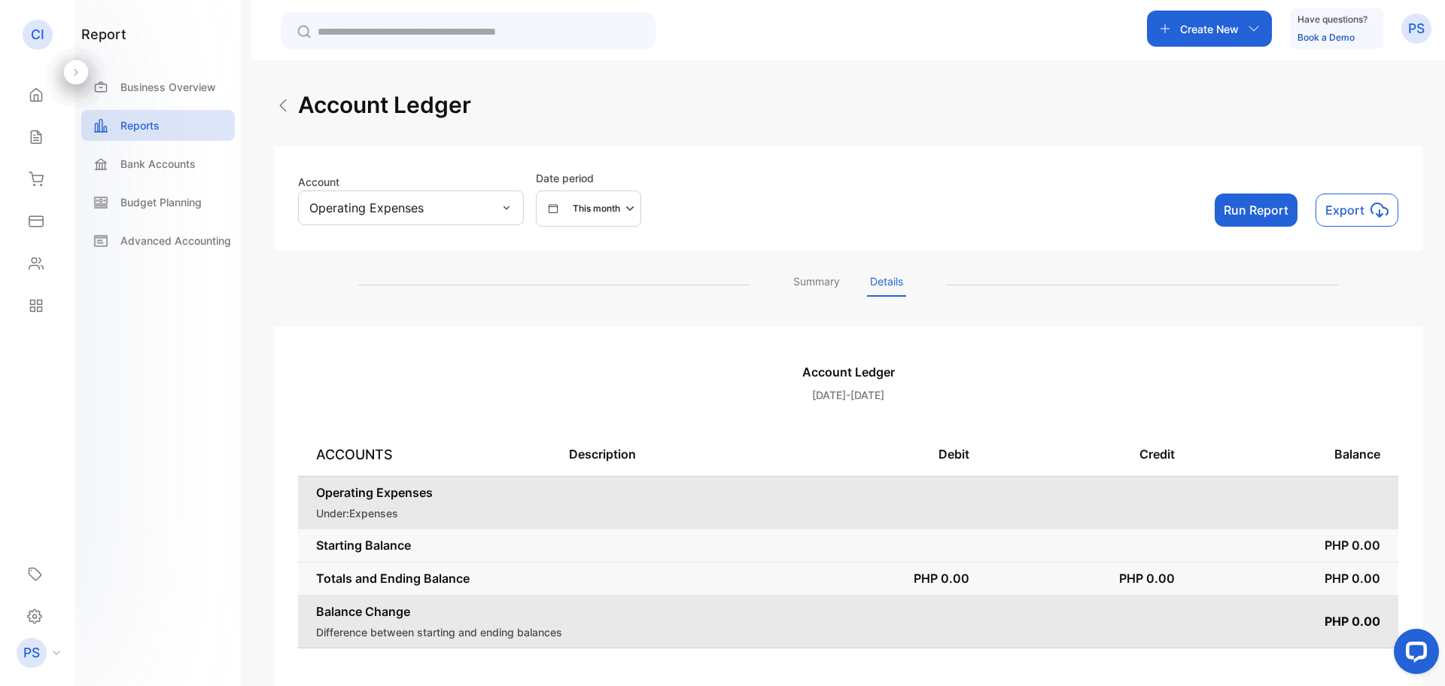
scroll to position [141, 0]
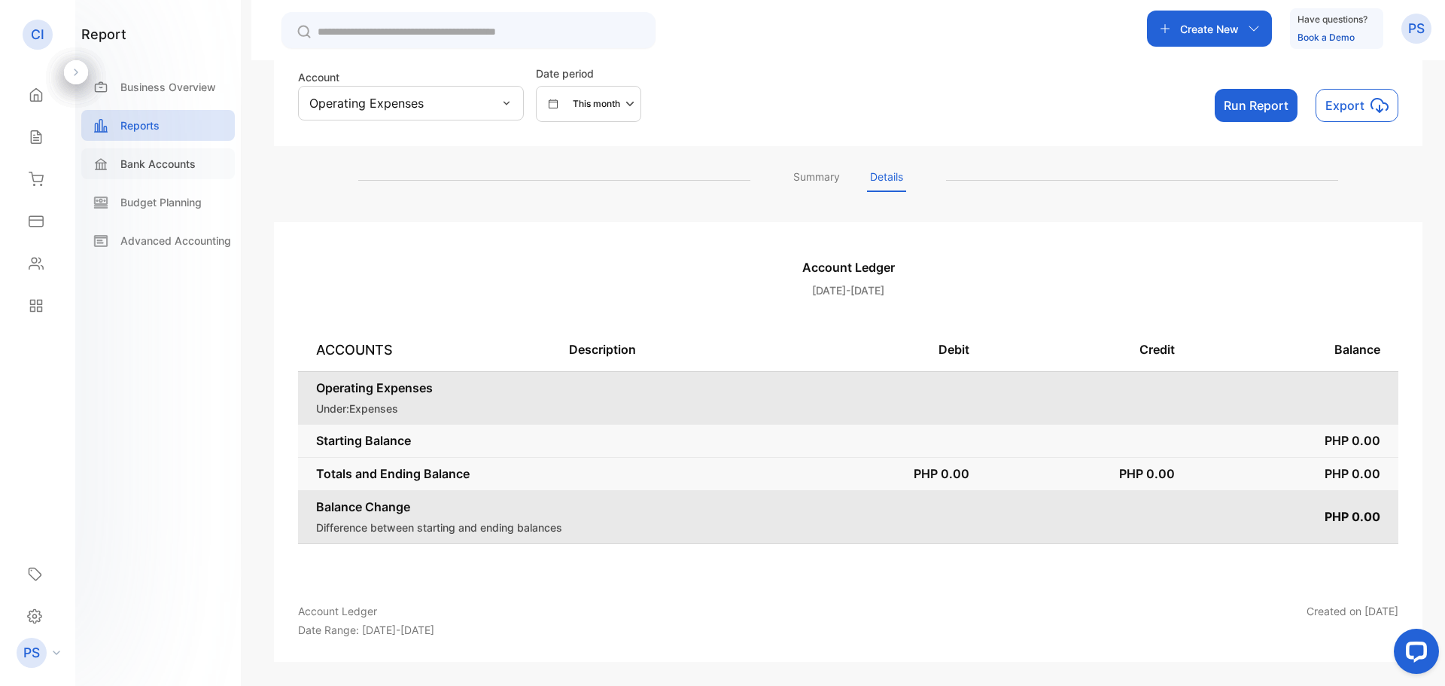
click at [175, 172] on p "Bank Accounts" at bounding box center [157, 164] width 75 height 16
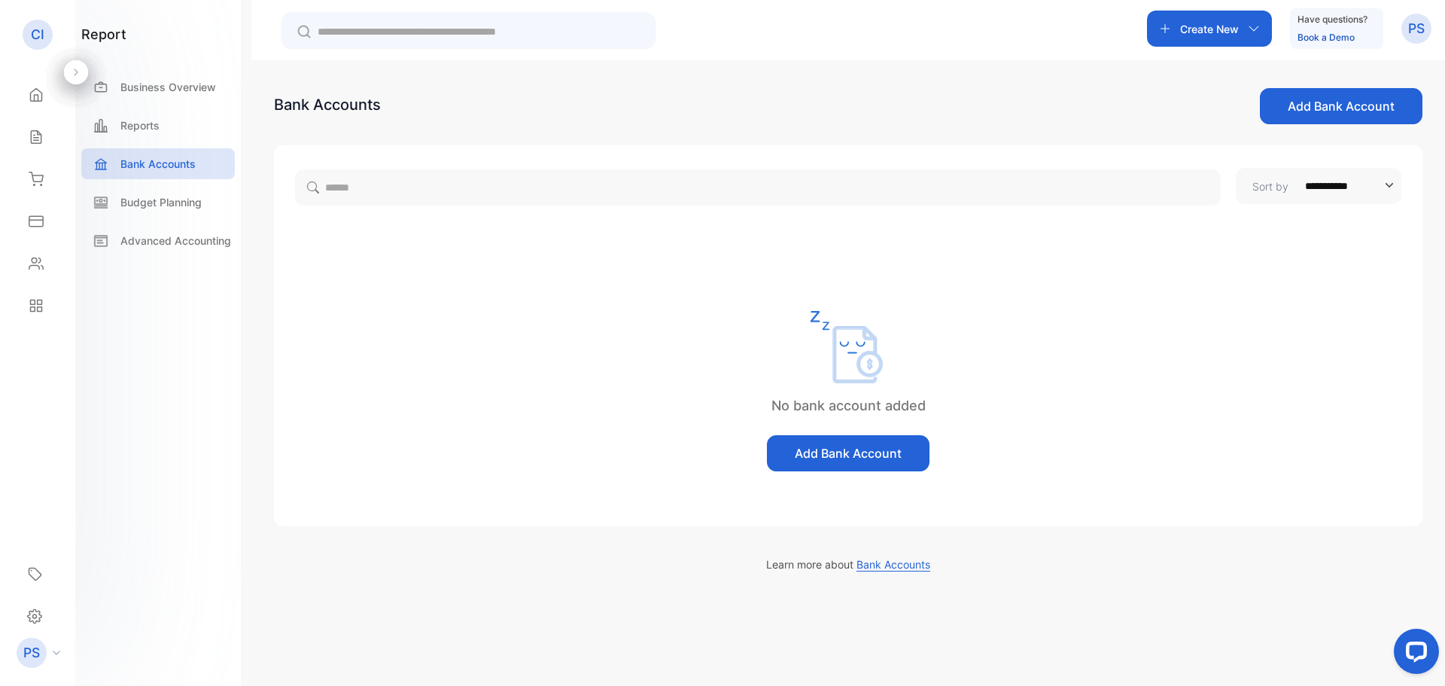
click at [828, 468] on button "Add Bank Account" at bounding box center [848, 453] width 163 height 36
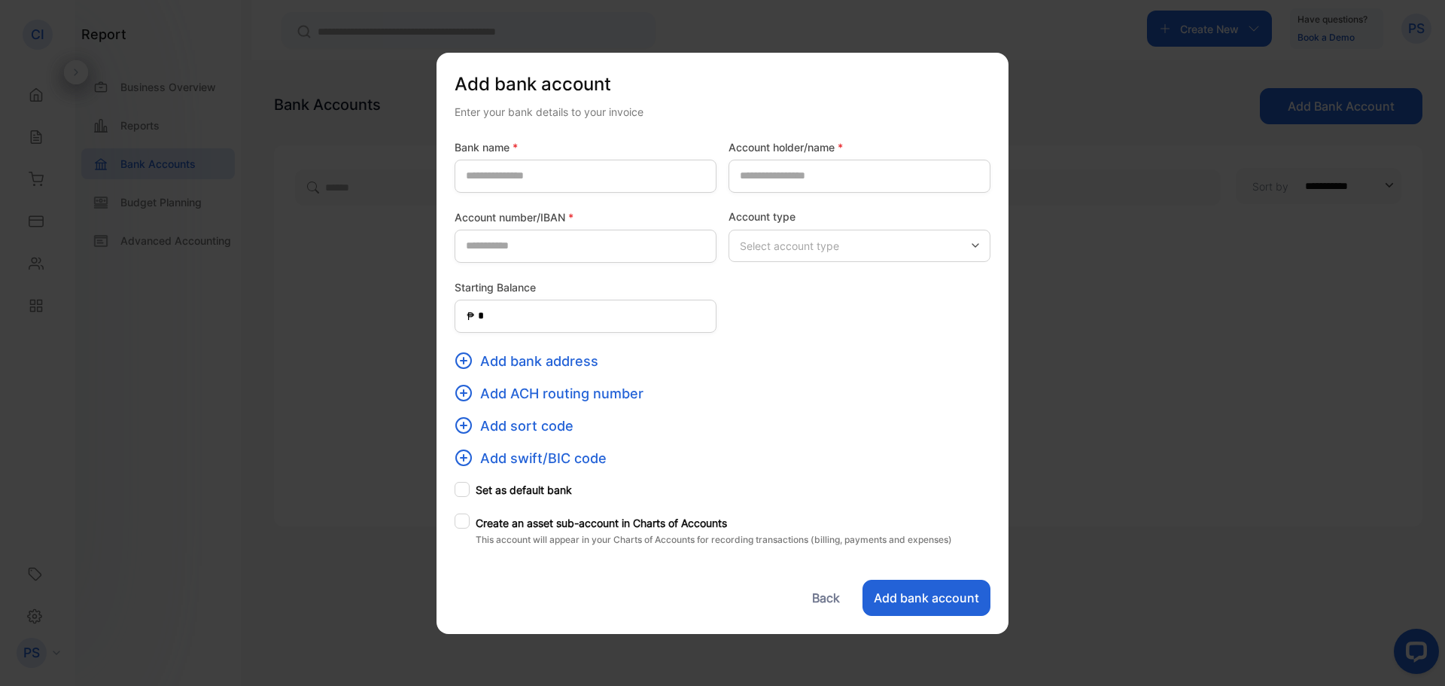
click at [907, 615] on button "Add bank account" at bounding box center [927, 598] width 128 height 36
click at [607, 162] on name-inputbankname "text" at bounding box center [586, 176] width 262 height 33
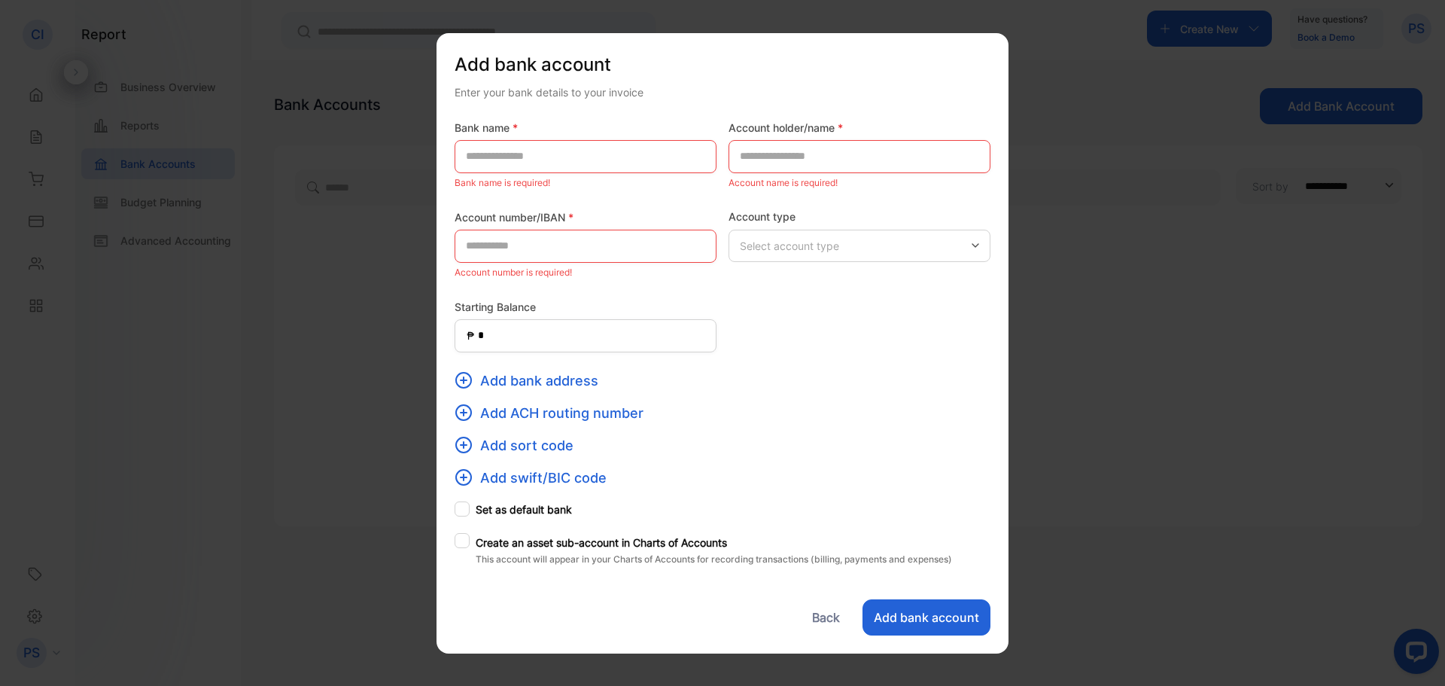
click at [808, 610] on div "Back" at bounding box center [826, 612] width 49 height 45
click at [814, 633] on button "Back" at bounding box center [826, 617] width 49 height 36
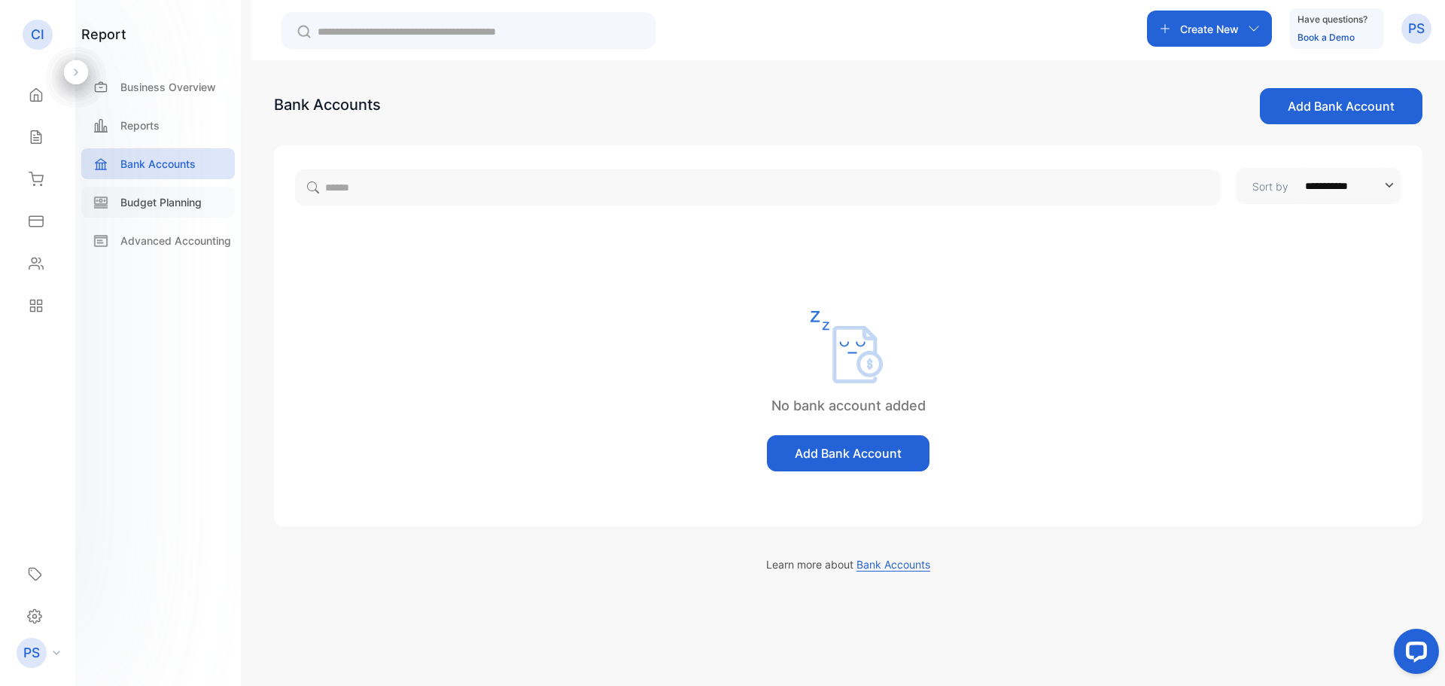
click at [194, 210] on p "Budget Planning" at bounding box center [160, 202] width 81 height 16
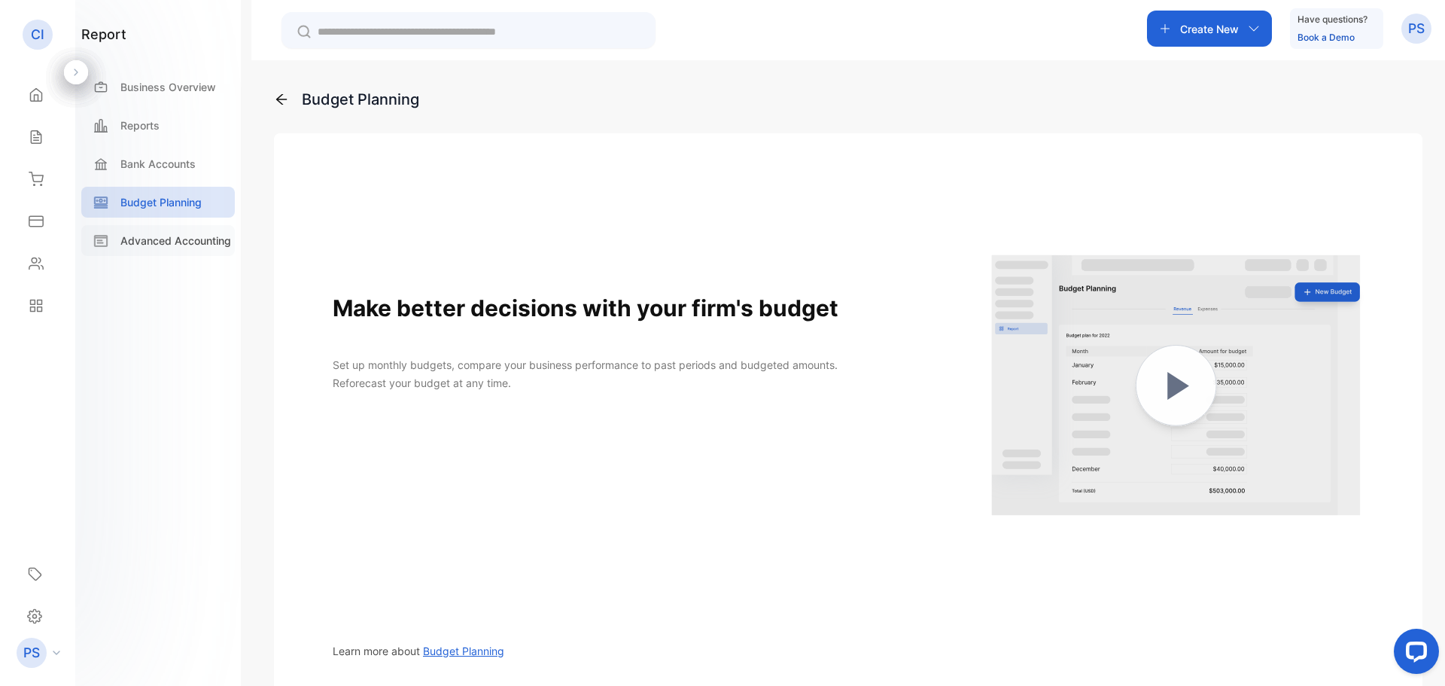
click at [206, 248] on p "Advanced Accounting" at bounding box center [175, 241] width 111 height 16
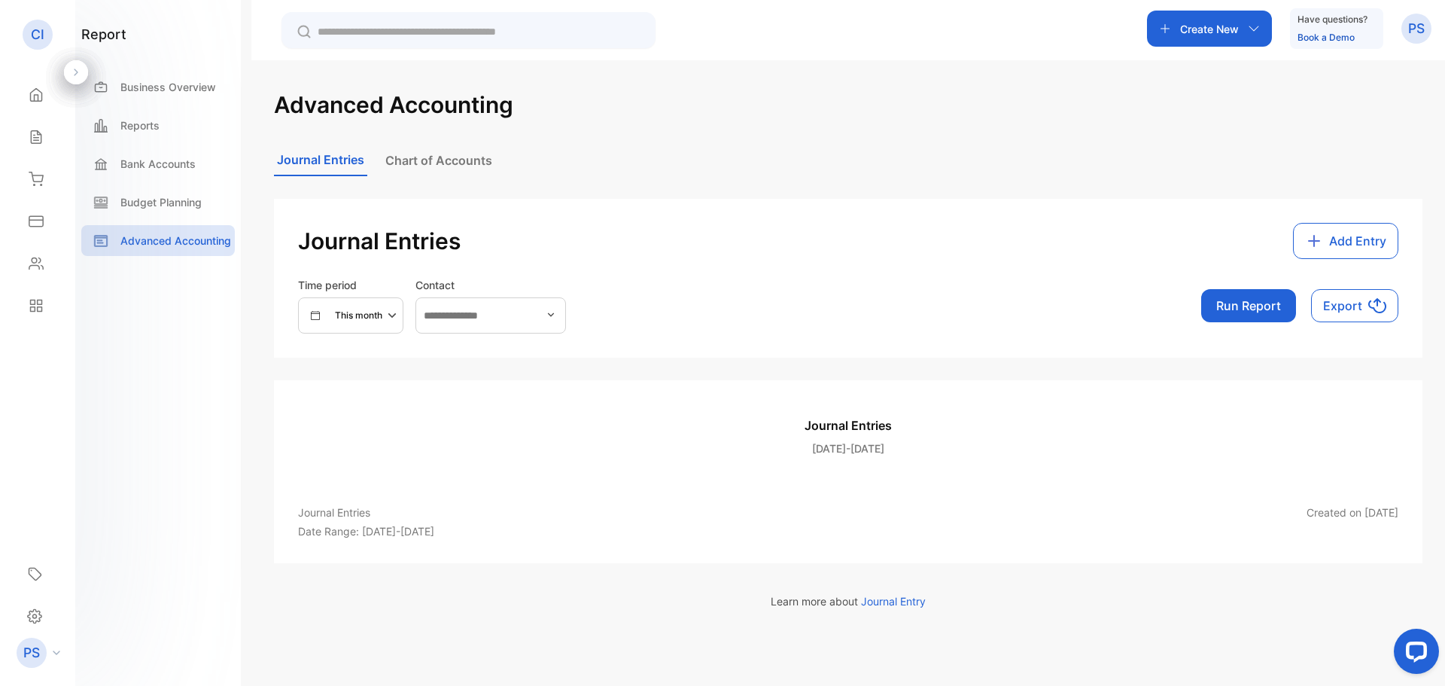
click at [1328, 315] on span "Export" at bounding box center [1342, 306] width 39 height 18
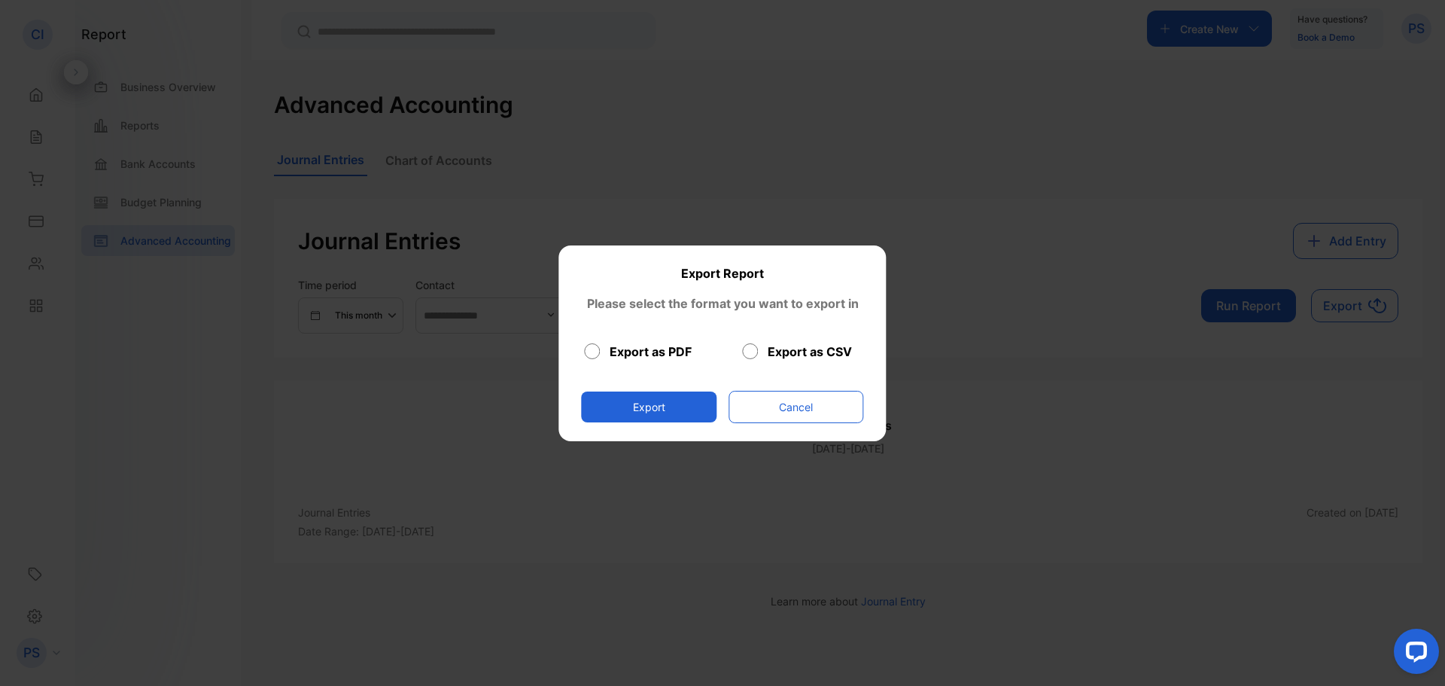
click at [788, 354] on label "Export as CSV" at bounding box center [810, 351] width 84 height 18
click at [619, 409] on button "Export" at bounding box center [648, 406] width 135 height 31
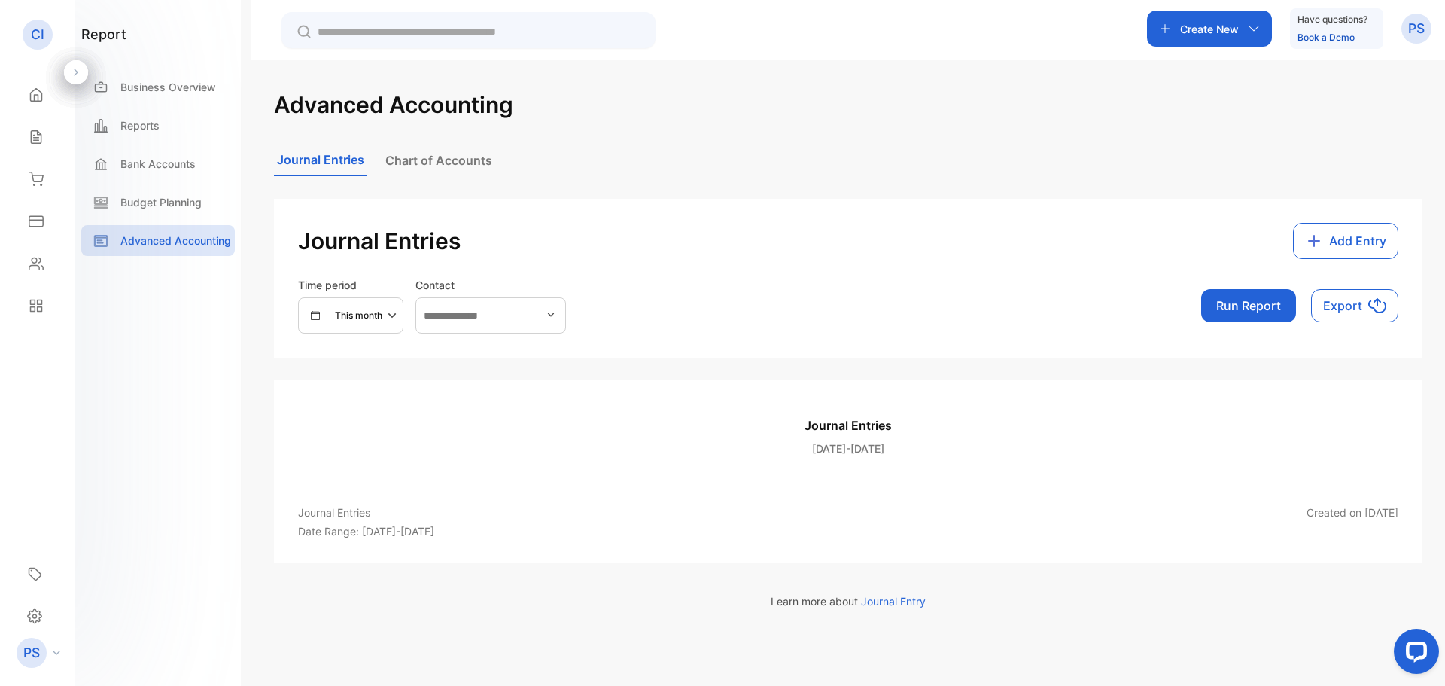
click at [495, 171] on button "Chart of Accounts" at bounding box center [438, 160] width 113 height 30
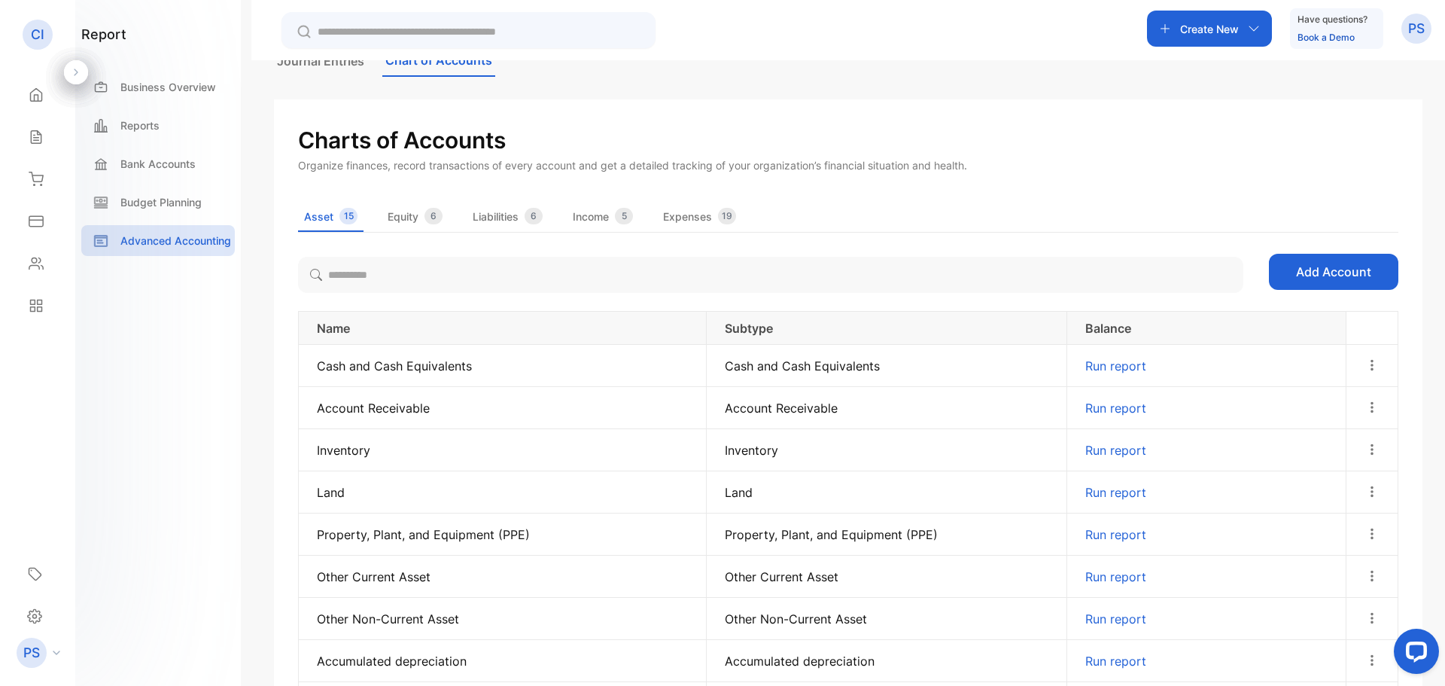
scroll to position [226, 0]
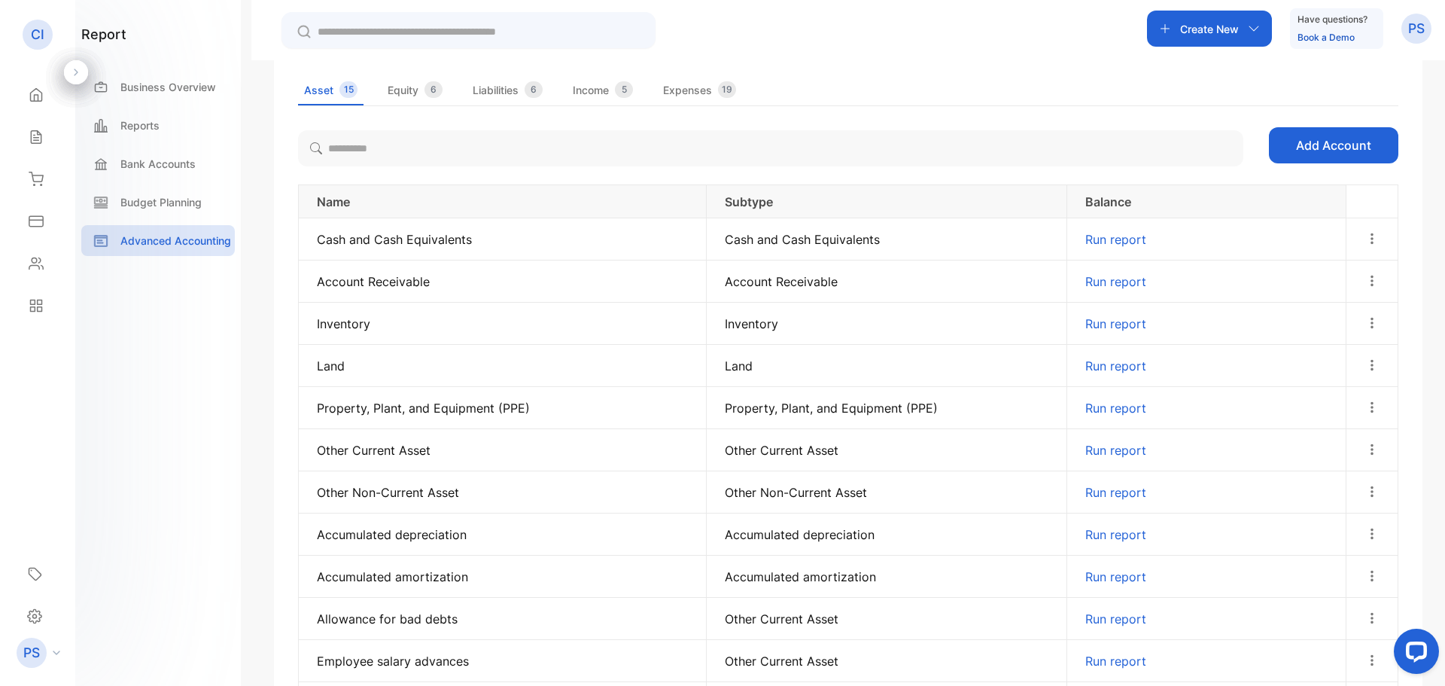
click at [1377, 255] on div at bounding box center [1372, 240] width 50 height 32
click at [1362, 291] on span "Edit" at bounding box center [1372, 282] width 23 height 18
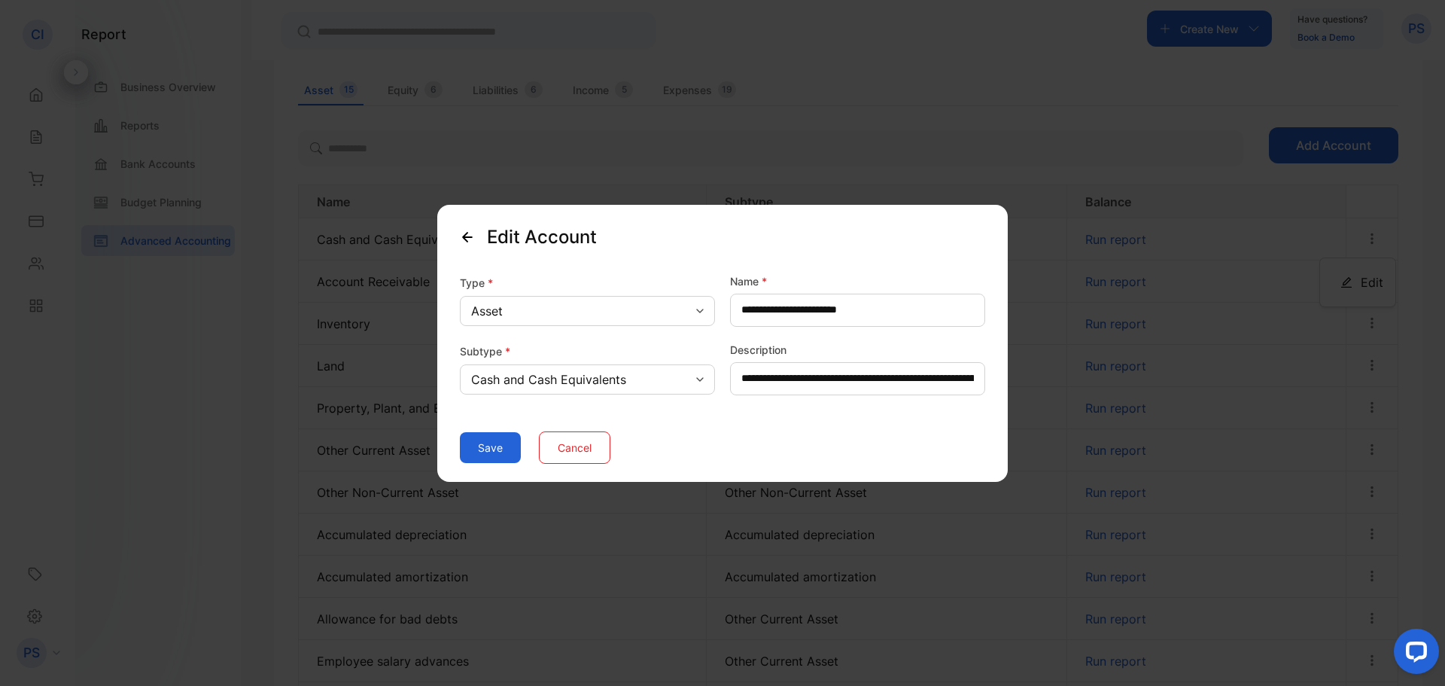
click at [600, 461] on button "Cancel" at bounding box center [574, 447] width 71 height 32
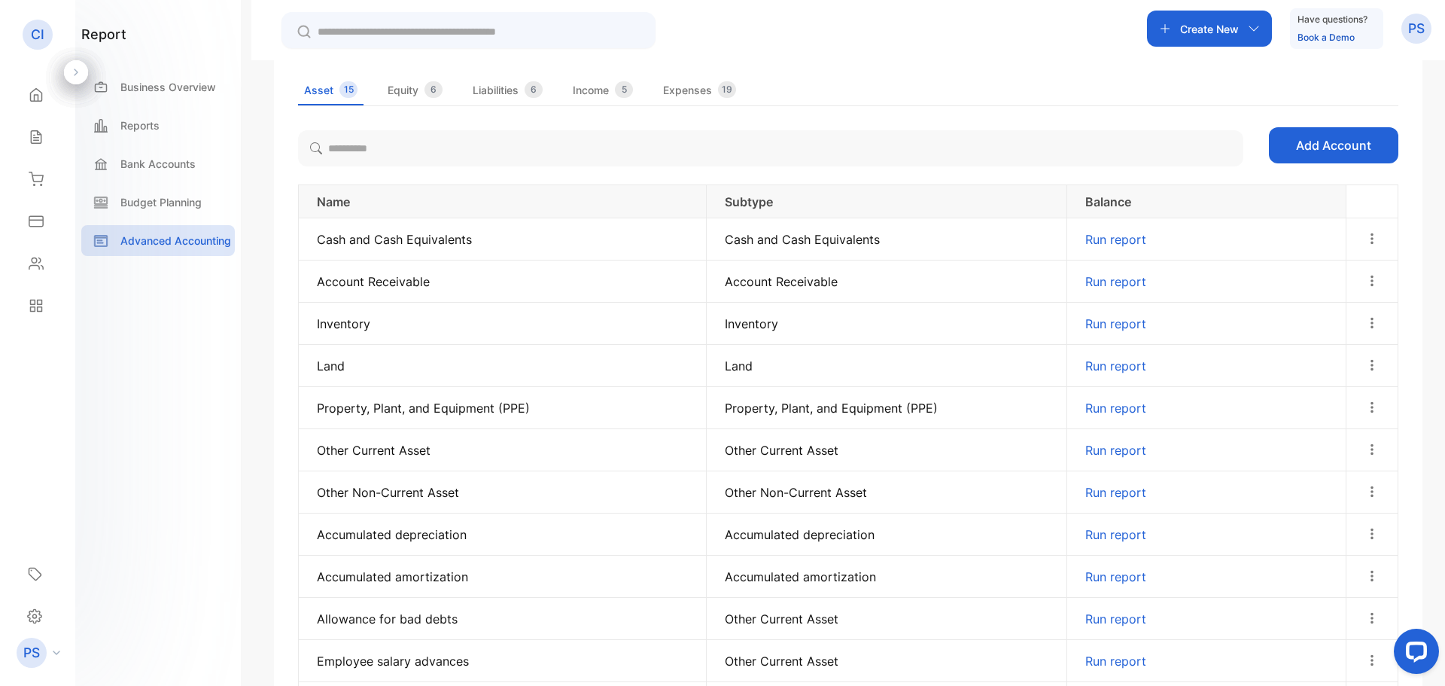
click at [1123, 260] on td "Run report" at bounding box center [1206, 239] width 279 height 42
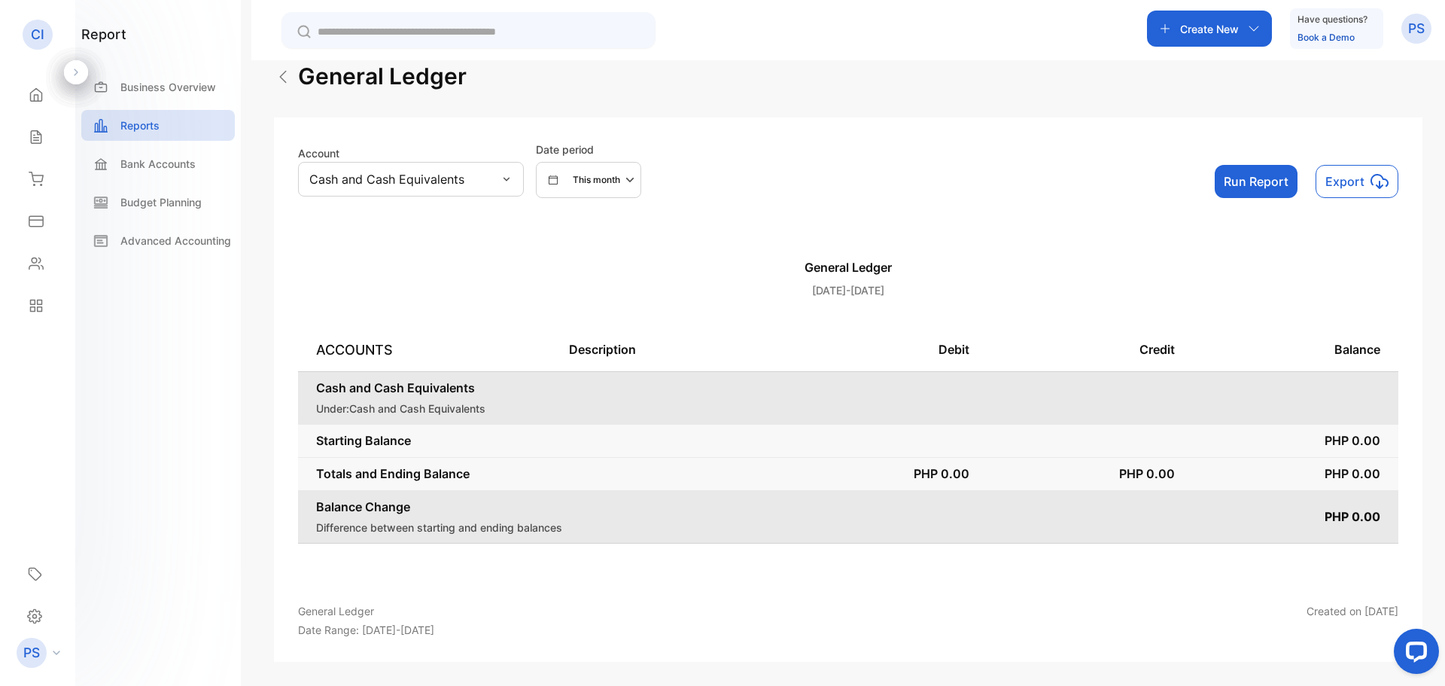
scroll to position [62, 0]
click at [1334, 172] on button "Export" at bounding box center [1357, 181] width 83 height 33
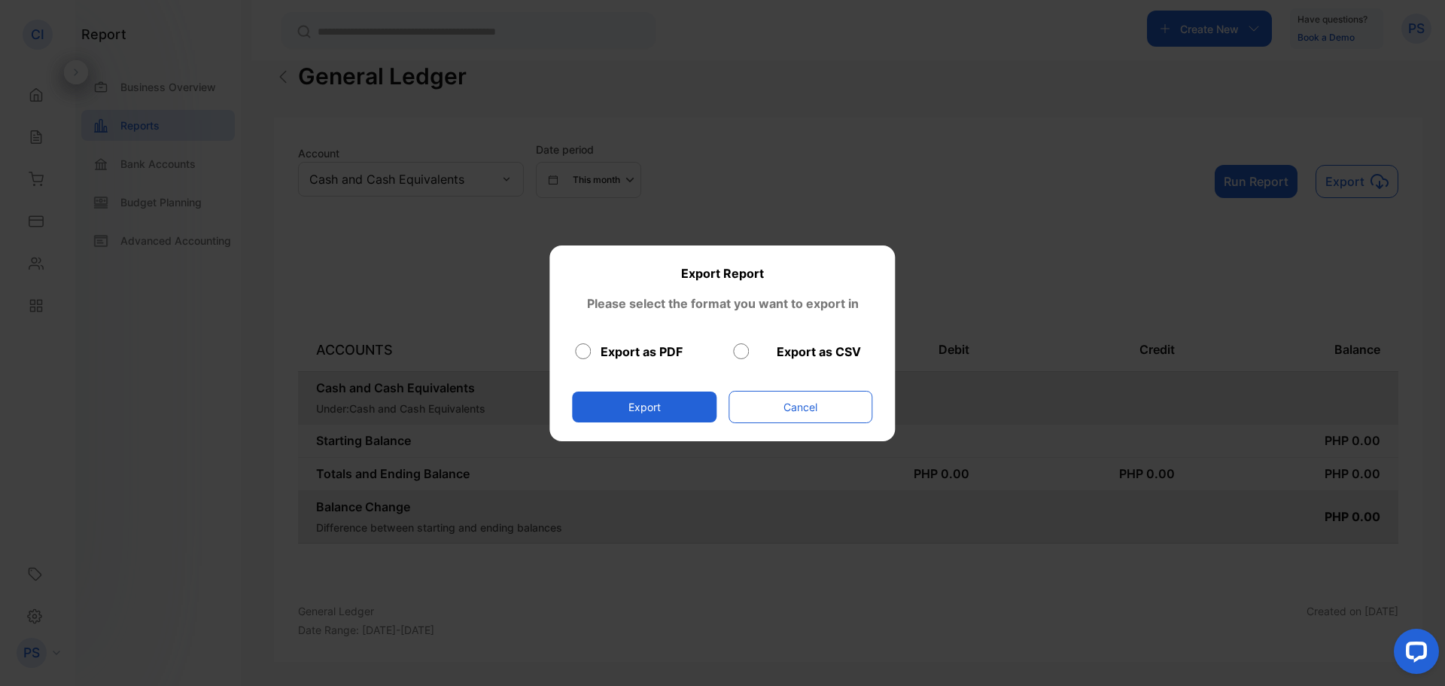
click at [827, 356] on label "Export as CSV" at bounding box center [819, 351] width 84 height 18
click at [692, 414] on button "Export" at bounding box center [644, 406] width 145 height 31
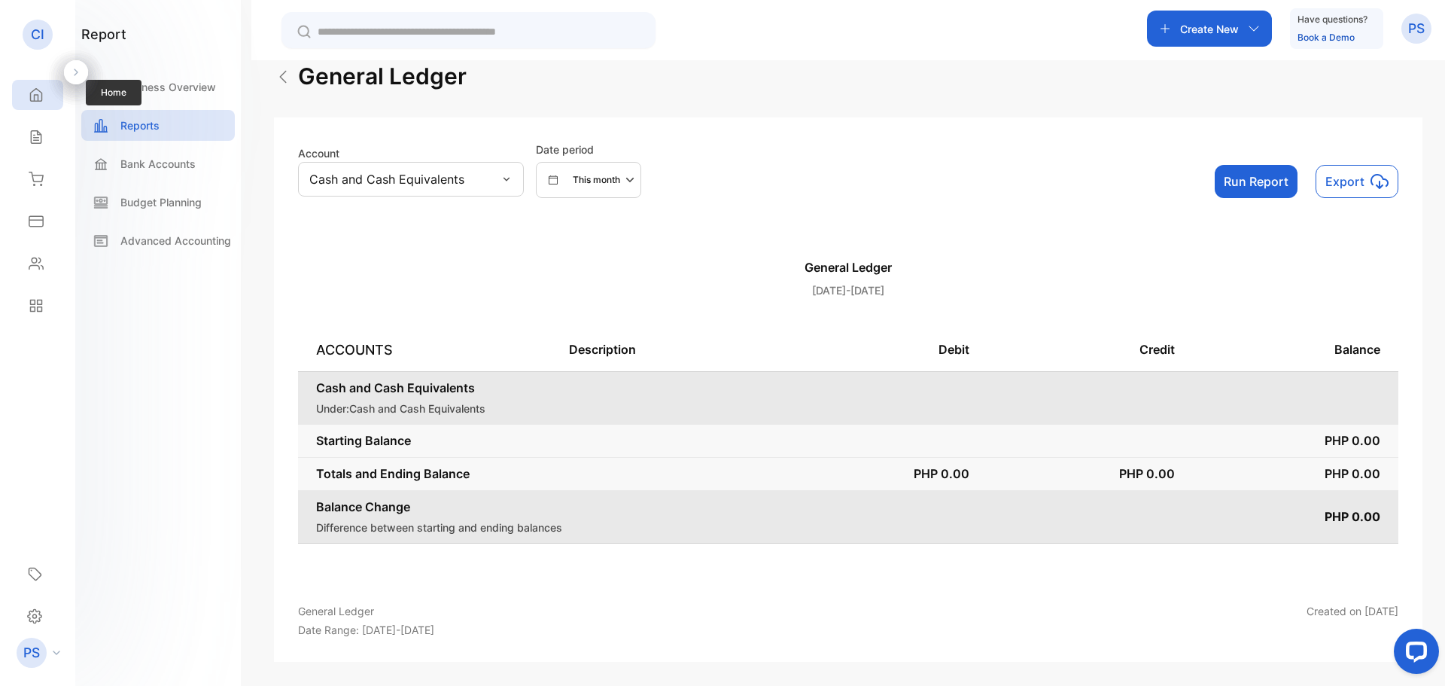
click at [47, 107] on div "Home" at bounding box center [37, 95] width 51 height 30
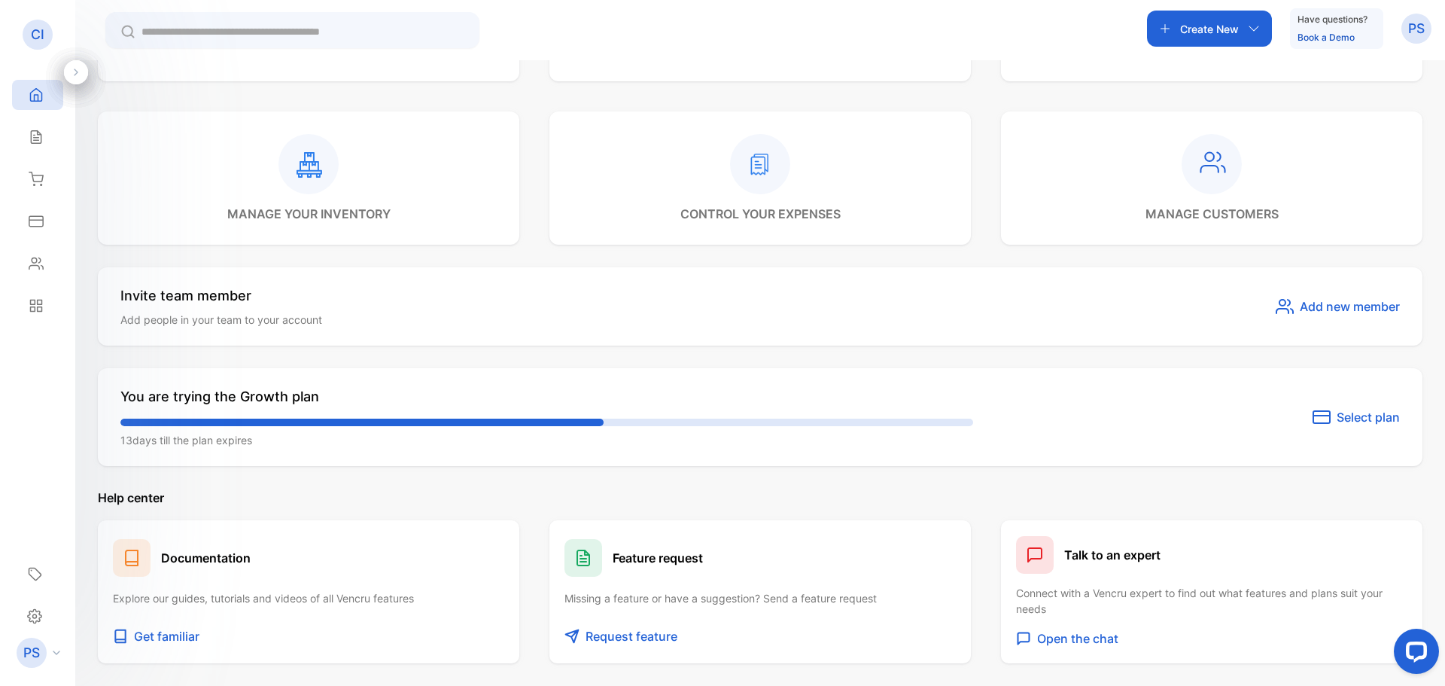
scroll to position [784, 0]
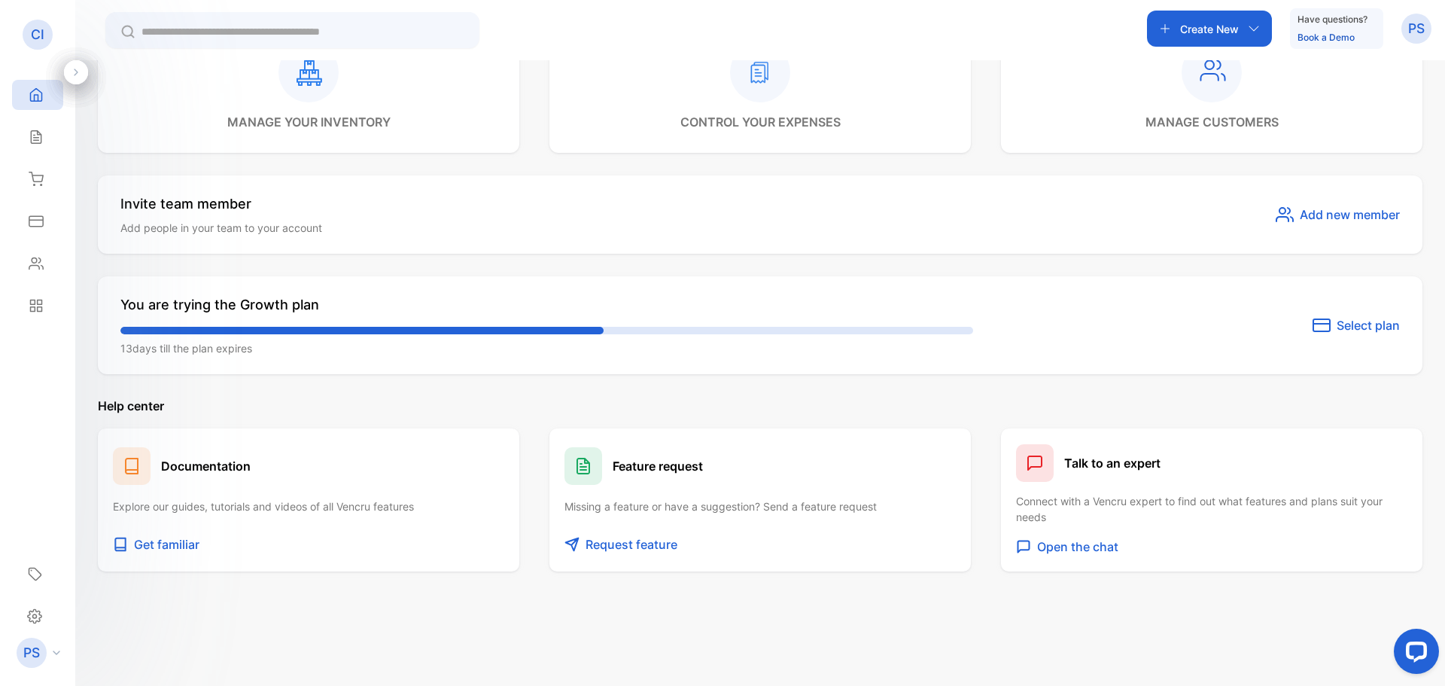
drag, startPoint x: 131, startPoint y: 464, endPoint x: 202, endPoint y: 455, distance: 71.2
click at [131, 463] on rect at bounding box center [132, 466] width 38 height 38
click at [204, 457] on h1 "Documentation" at bounding box center [206, 466] width 90 height 18
click at [188, 546] on button "Get familiar" at bounding box center [308, 543] width 391 height 25
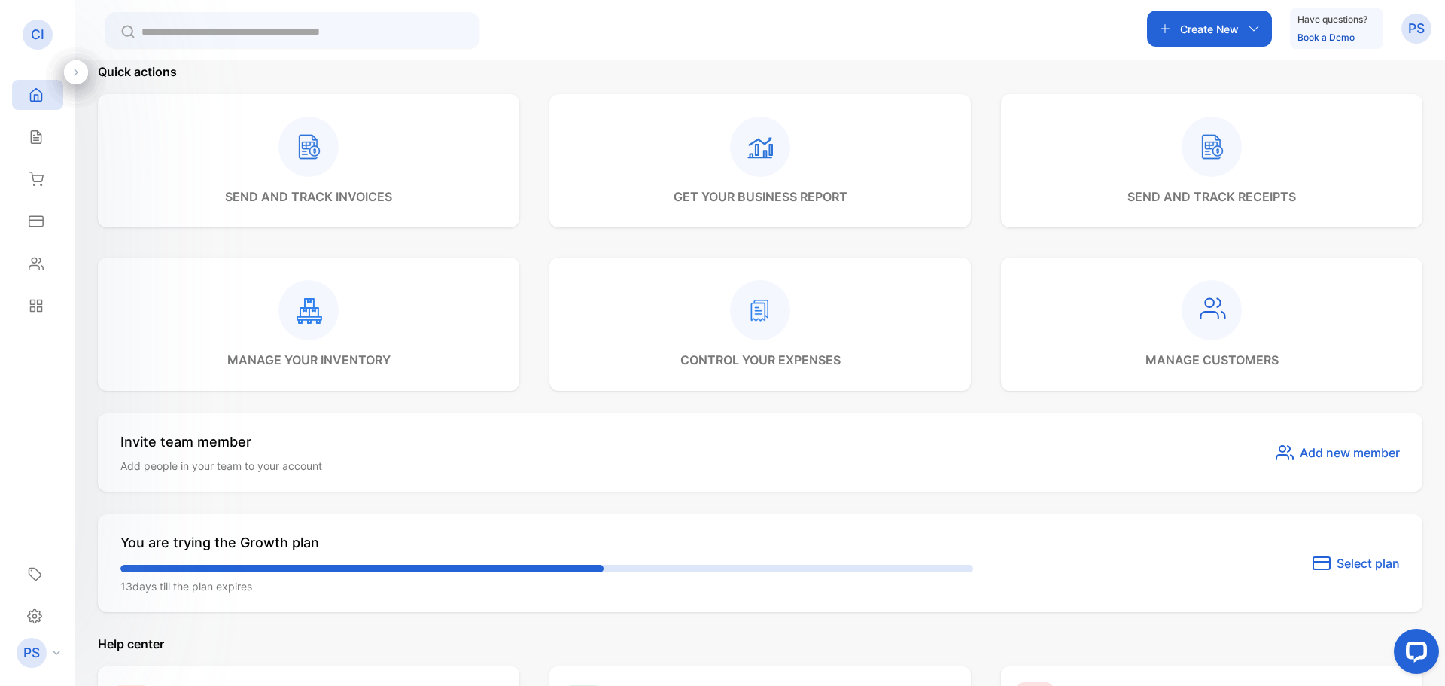
scroll to position [483, 0]
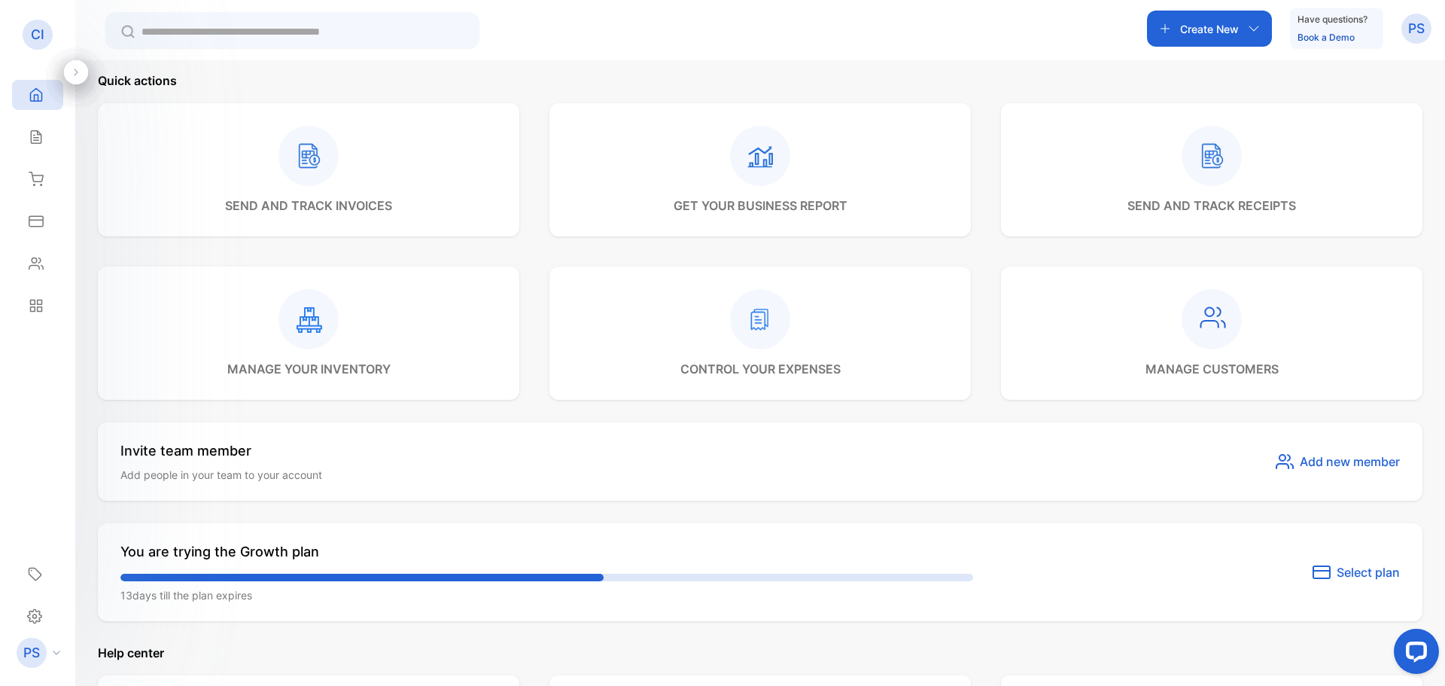
click at [766, 214] on p "get your business report" at bounding box center [761, 205] width 174 height 18
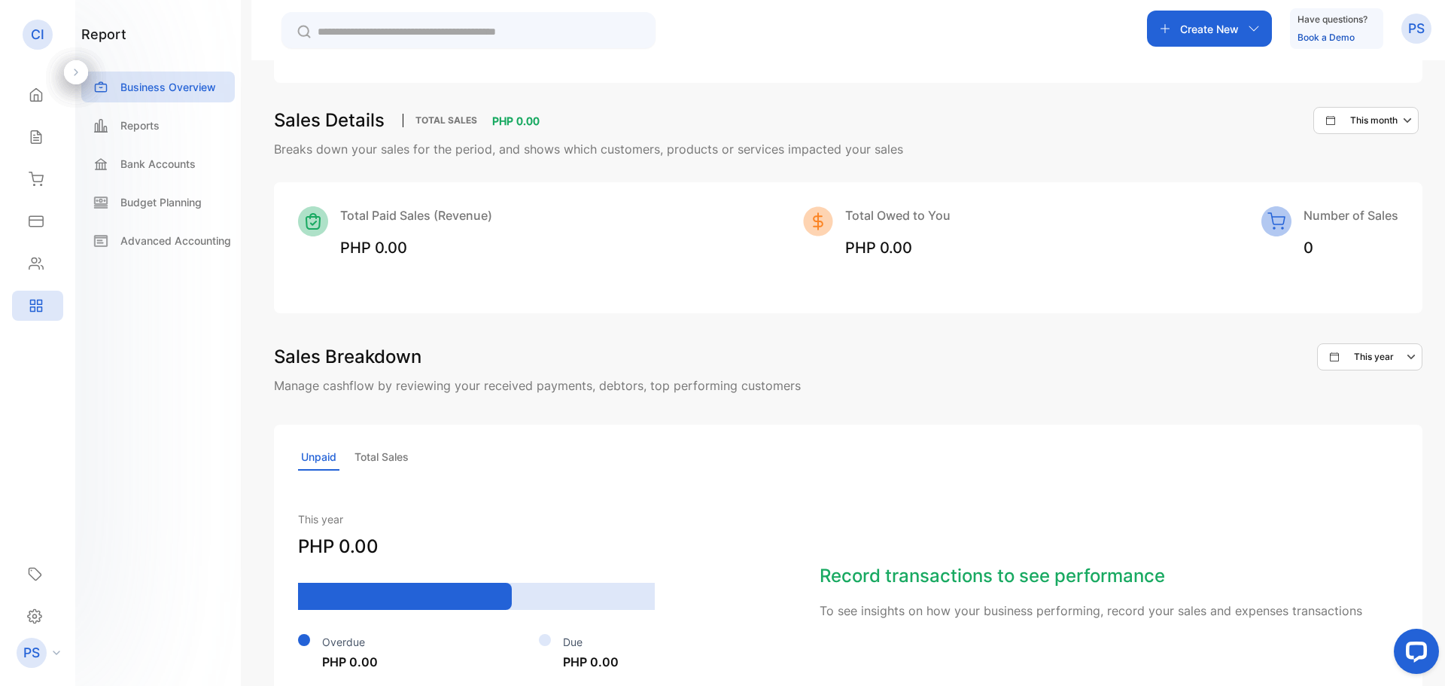
scroll to position [1058, 0]
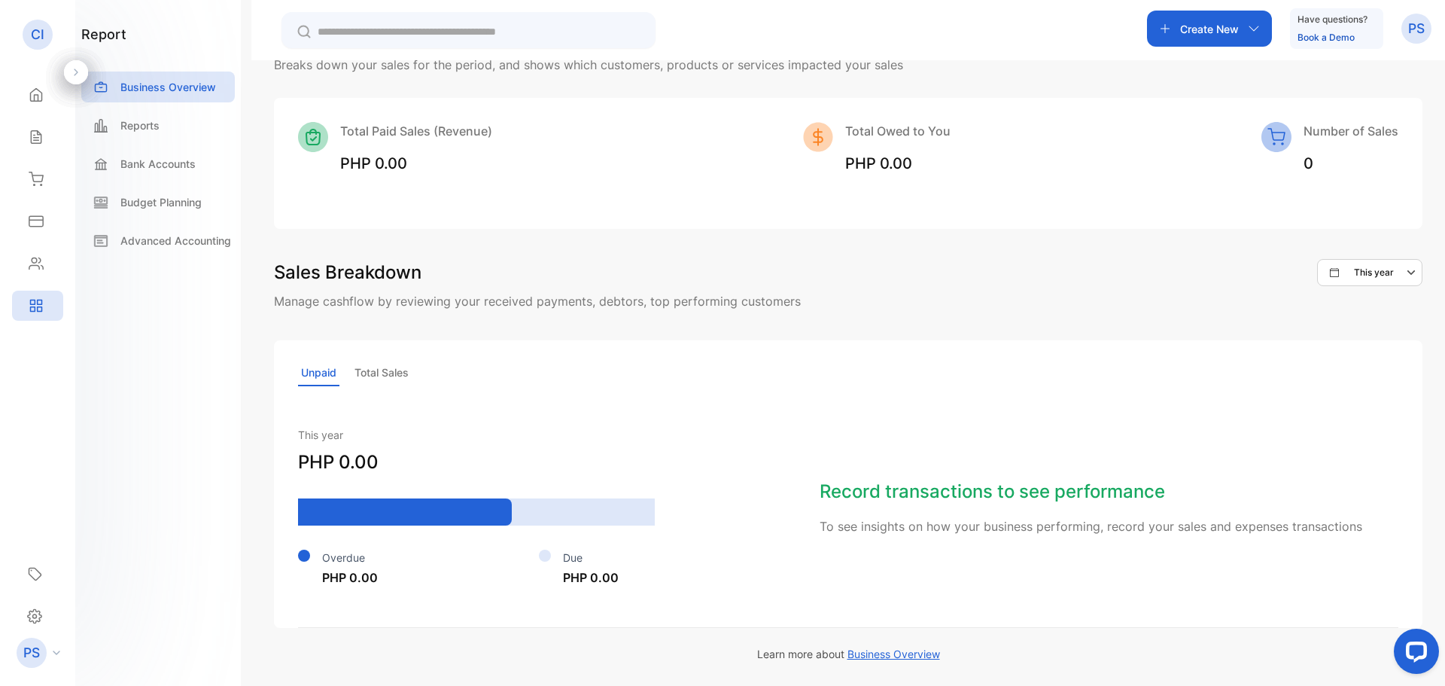
click at [388, 360] on p "Total Sales" at bounding box center [381, 373] width 60 height 26
click at [324, 360] on p "Unpaid" at bounding box center [318, 373] width 41 height 26
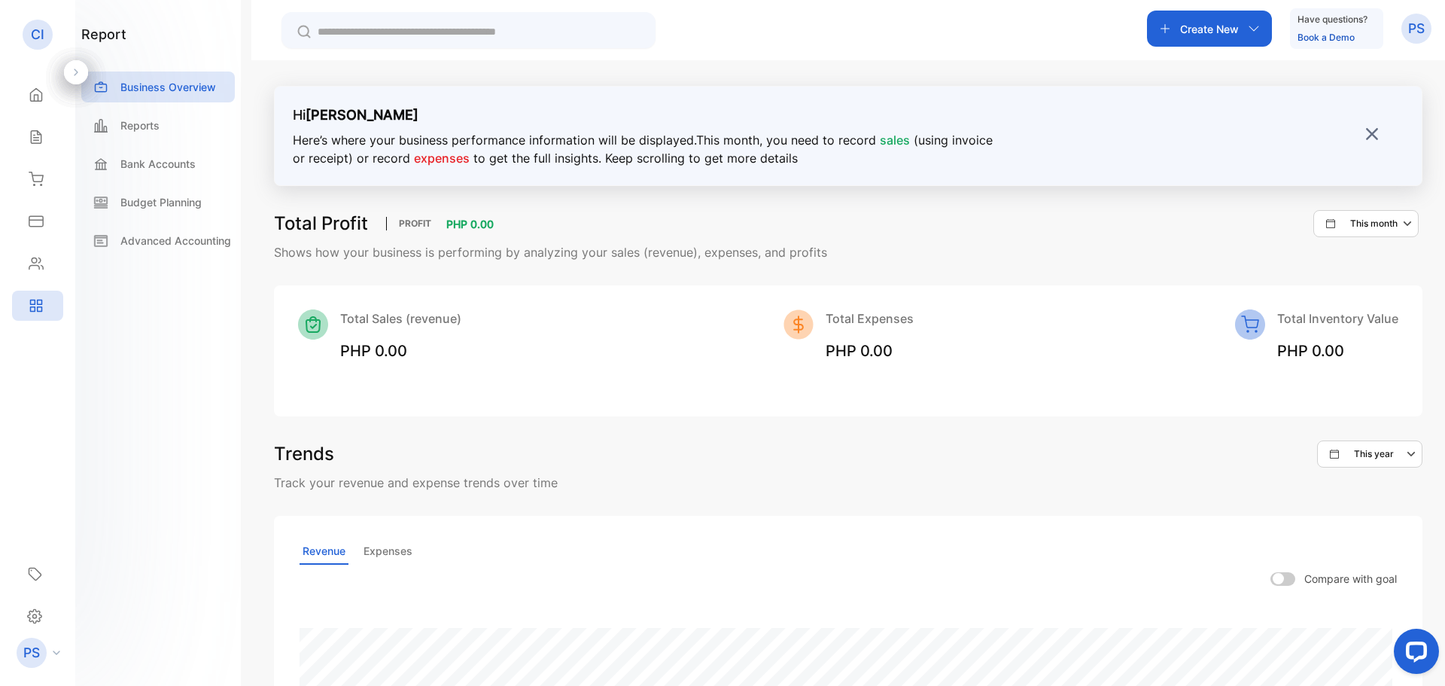
scroll to position [0, 0]
click at [1401, 232] on icon "button" at bounding box center [1409, 226] width 18 height 18
click at [1402, 233] on icon "button" at bounding box center [1409, 226] width 18 height 18
click at [1192, 239] on div "Total Profit PROFIT PHP 0.00 This month" at bounding box center [848, 225] width 1148 height 27
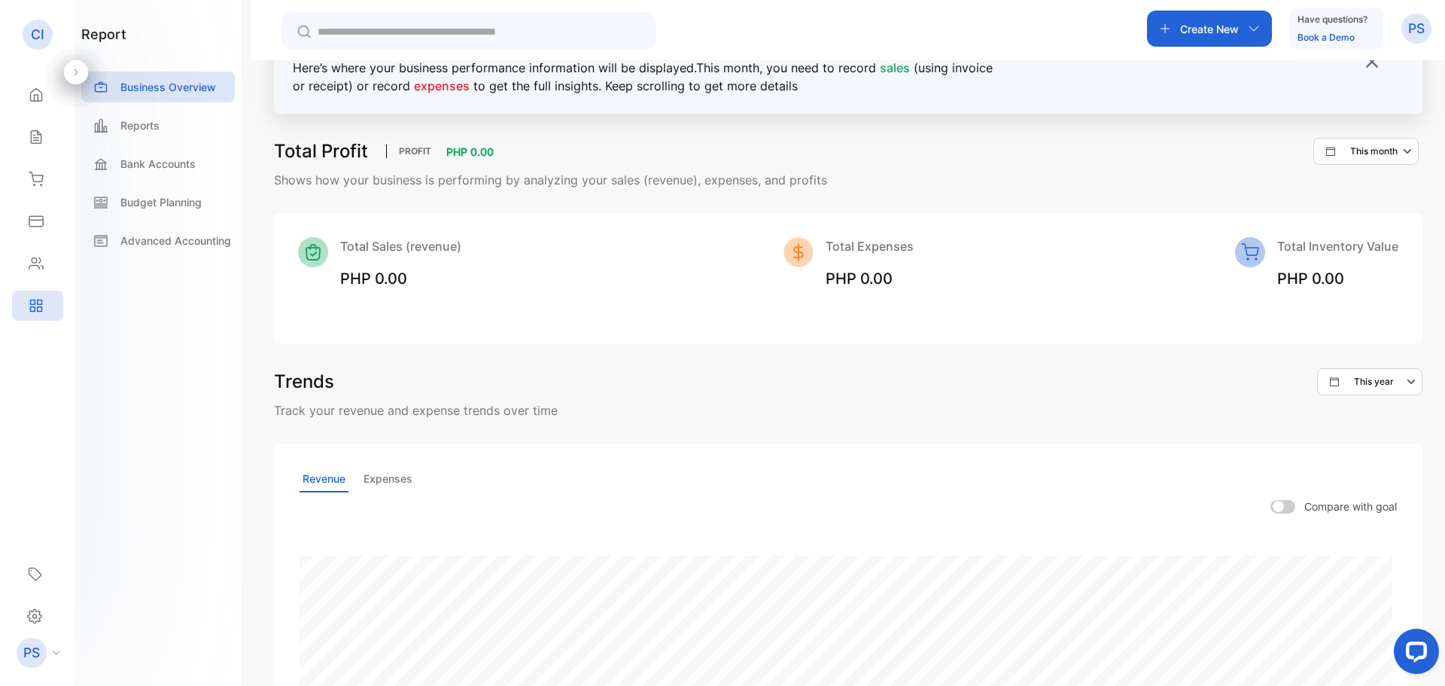
scroll to position [301, 0]
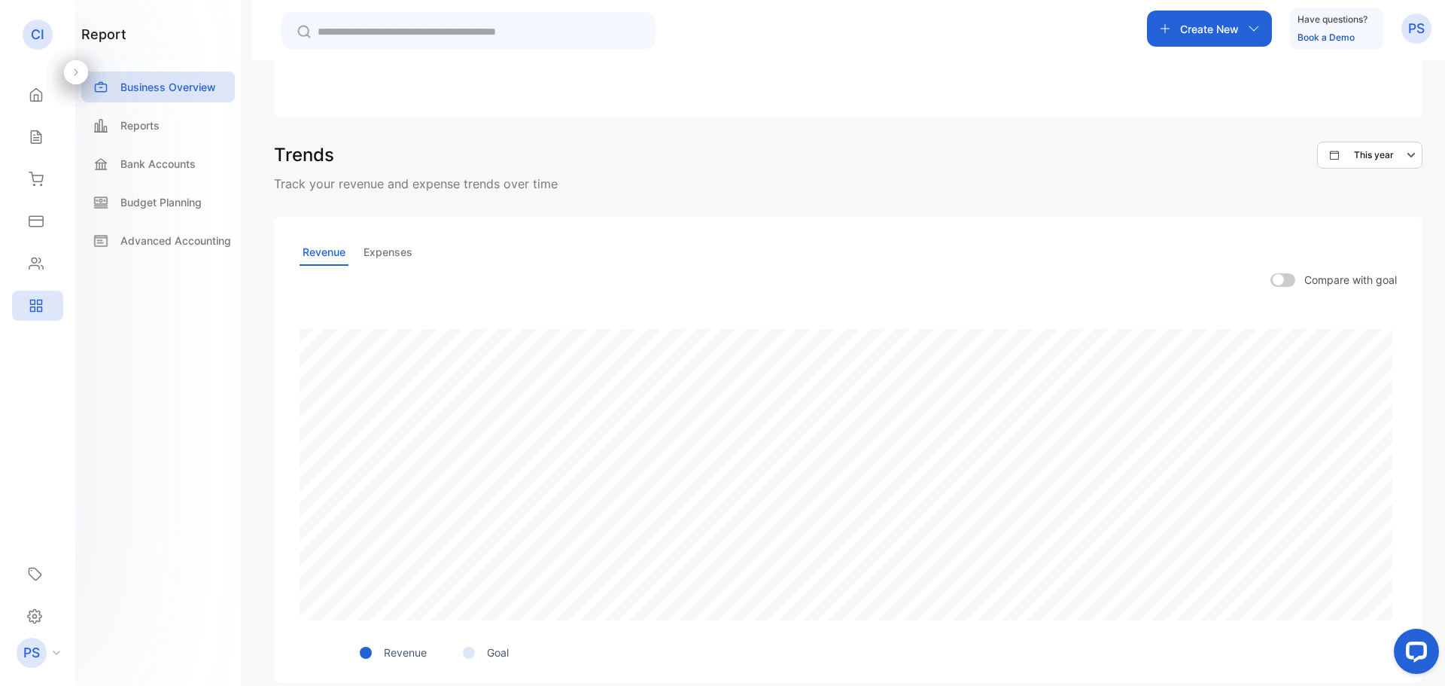
click at [382, 266] on p "Expenses" at bounding box center [388, 252] width 55 height 26
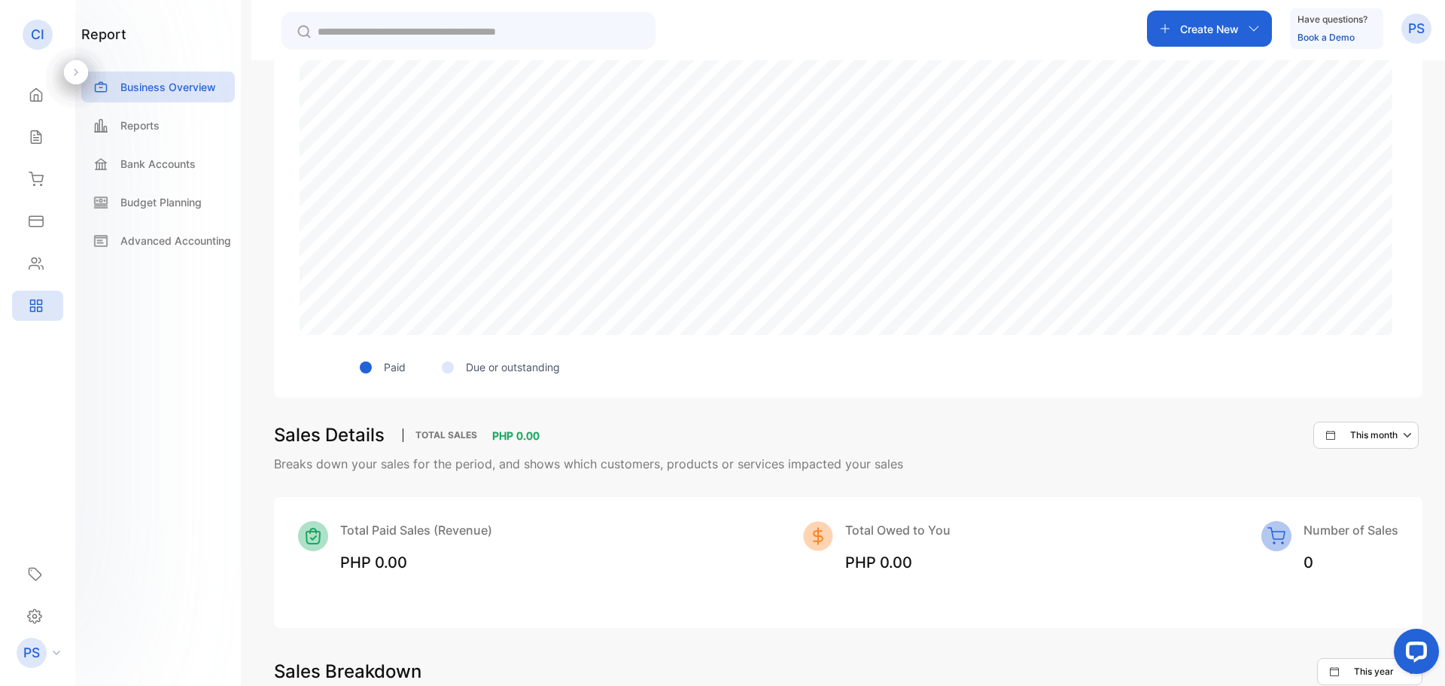
scroll to position [381, 0]
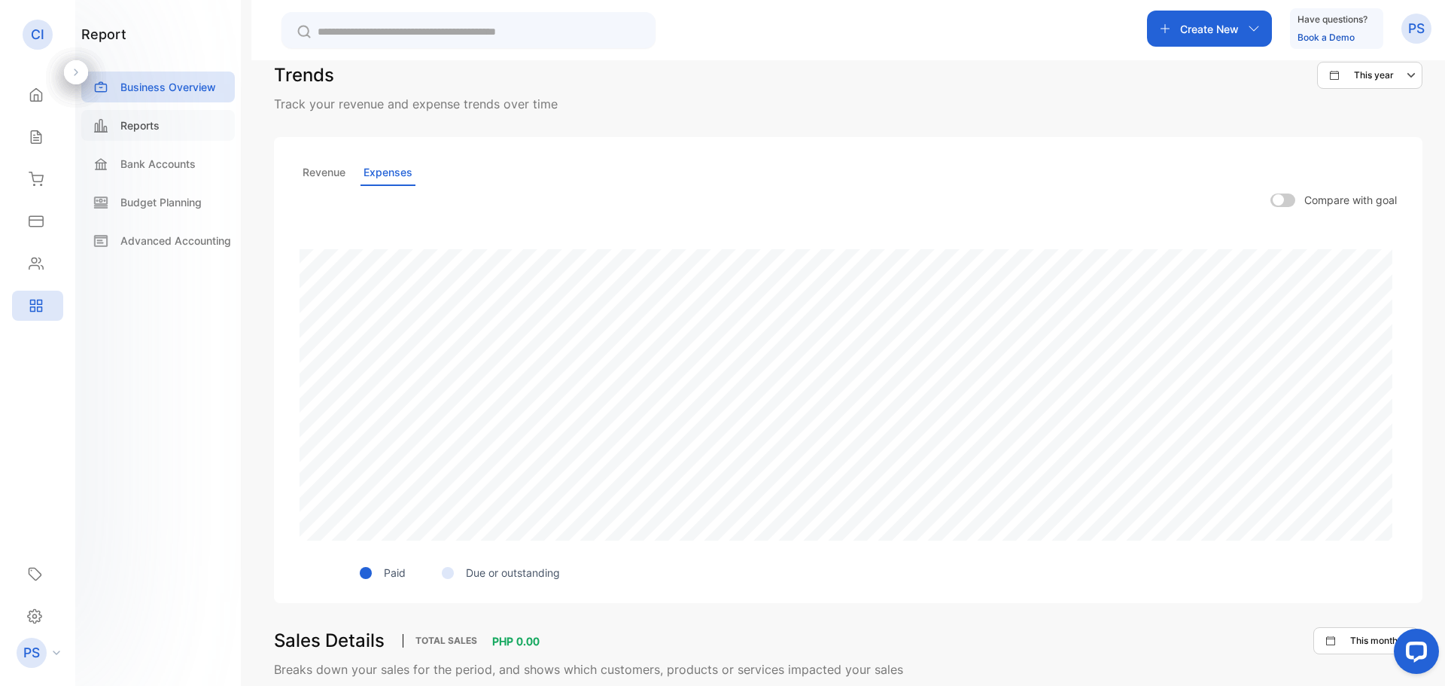
click at [148, 141] on div "Reports" at bounding box center [158, 125] width 154 height 31
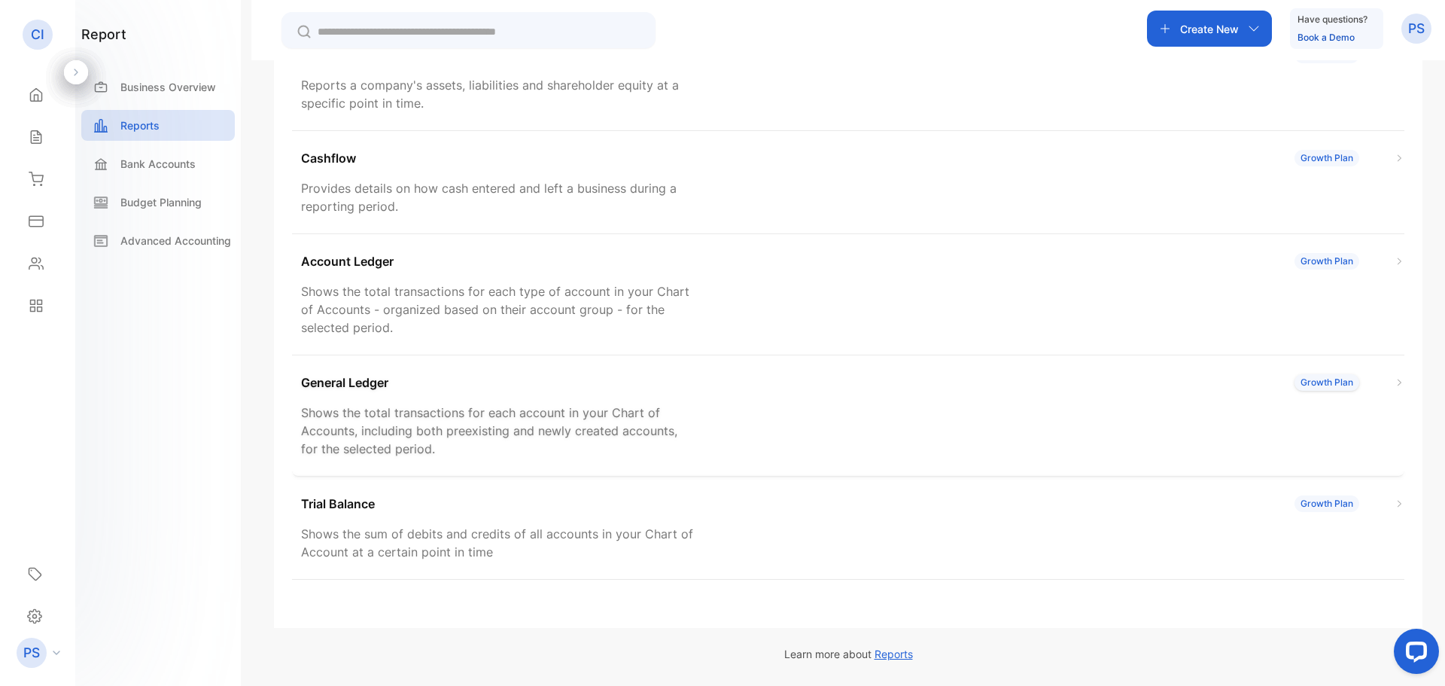
click at [1395, 378] on img at bounding box center [1400, 383] width 10 height 10
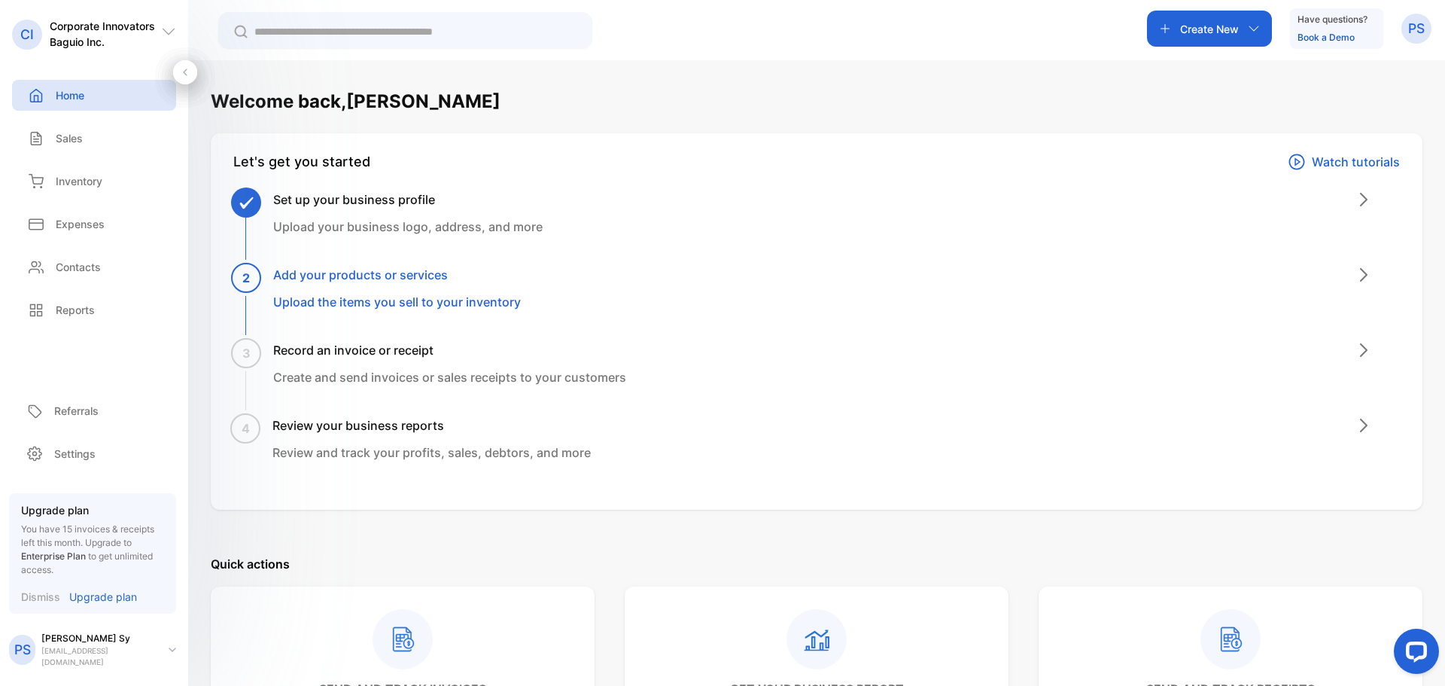
click at [161, 39] on icon at bounding box center [168, 31] width 15 height 15
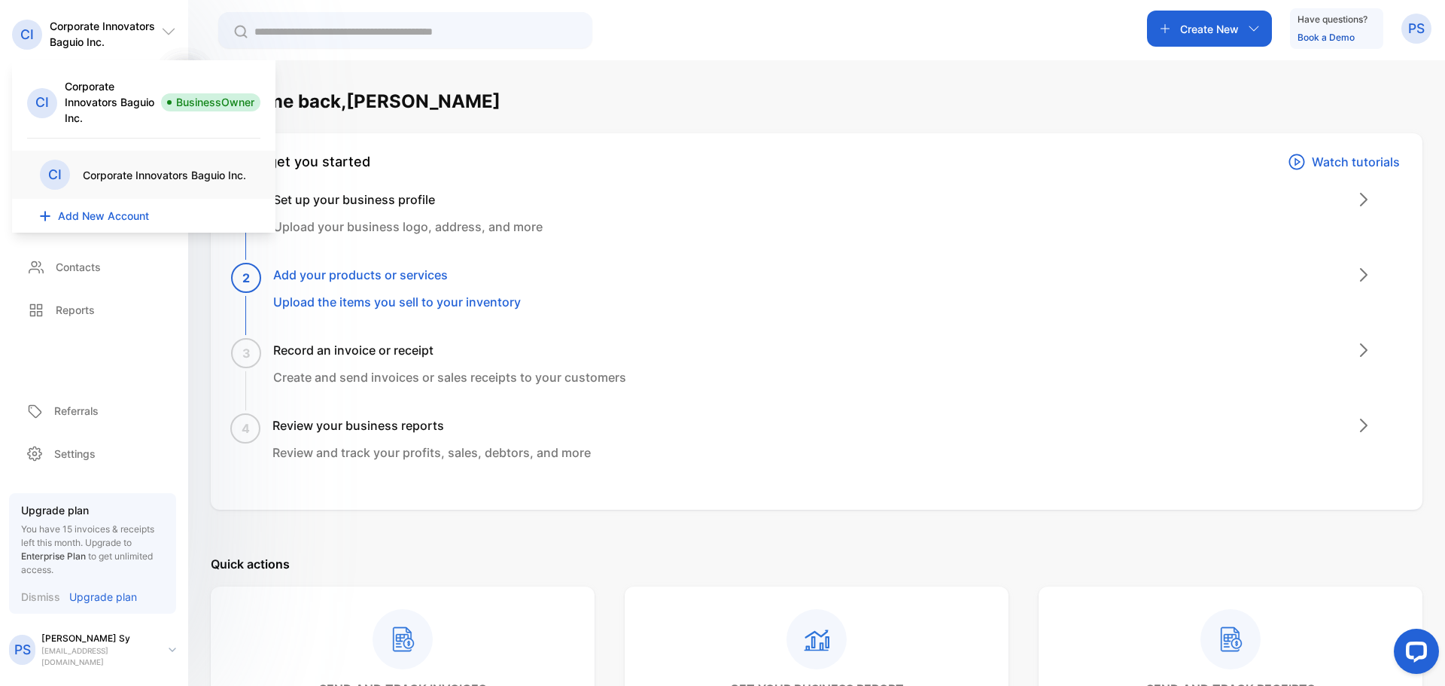
click at [161, 39] on icon at bounding box center [168, 31] width 15 height 15
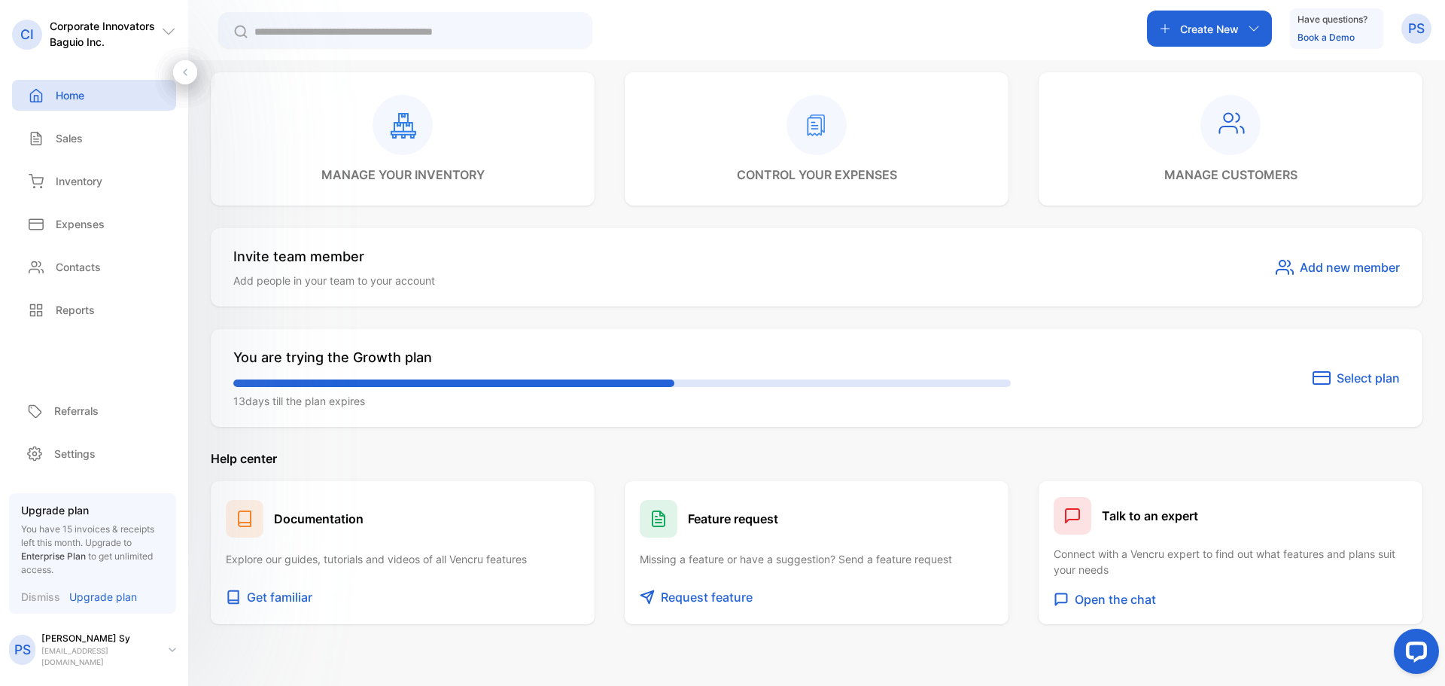
scroll to position [784, 0]
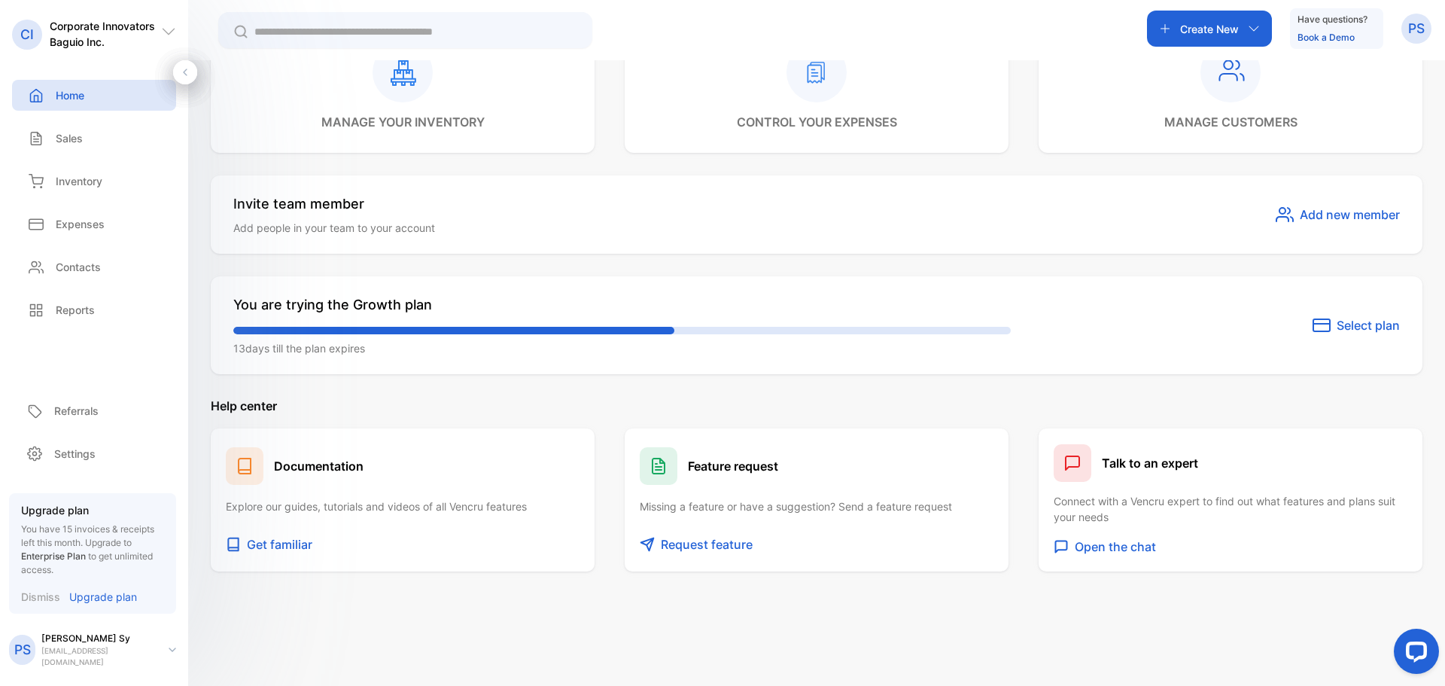
scroll to position [784, 0]
click at [1248, 33] on icon "button" at bounding box center [1254, 29] width 12 height 12
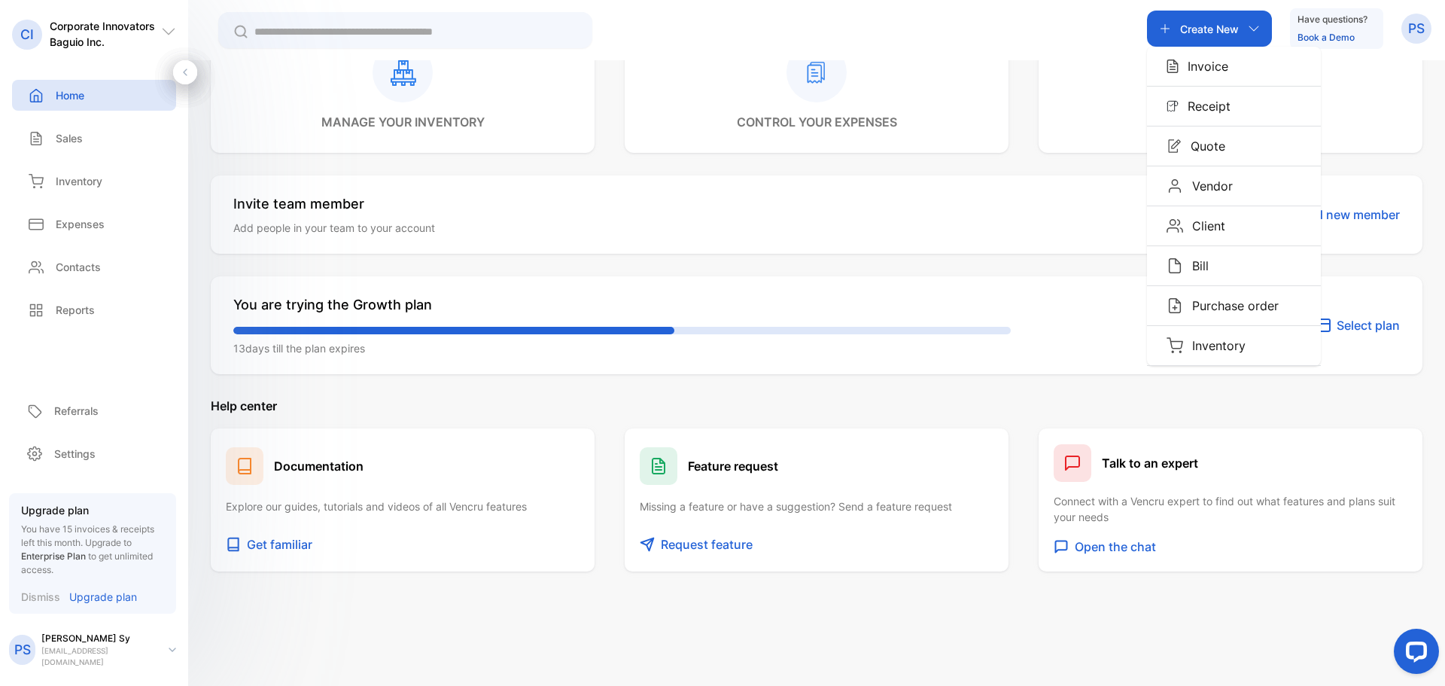
click at [1248, 33] on icon "button" at bounding box center [1254, 29] width 12 height 12
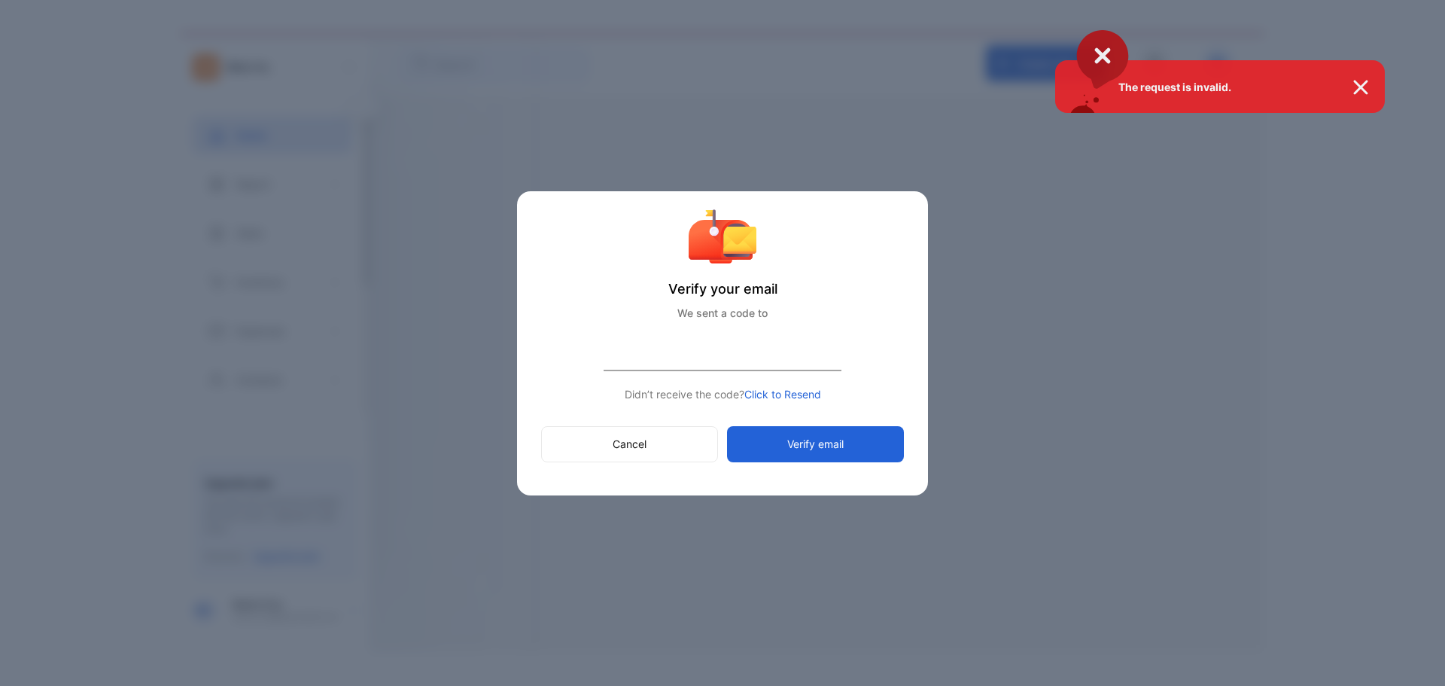
click at [742, 333] on div "The request is invalid." at bounding box center [722, 343] width 1445 height 686
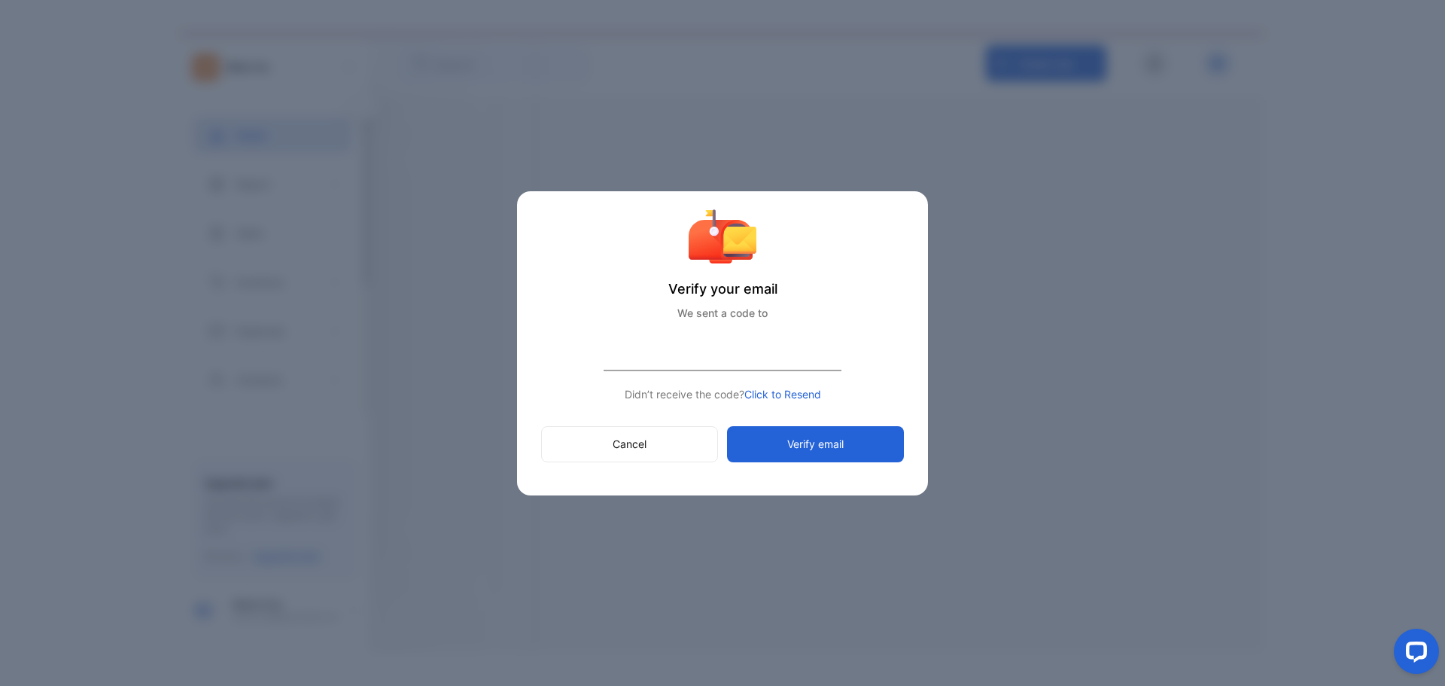
click at [604, 348] on input "number" at bounding box center [723, 353] width 238 height 35
type input "******"
click at [818, 456] on button "Verify email" at bounding box center [815, 444] width 177 height 36
click at [799, 398] on span "Click to Resend" at bounding box center [782, 394] width 77 height 13
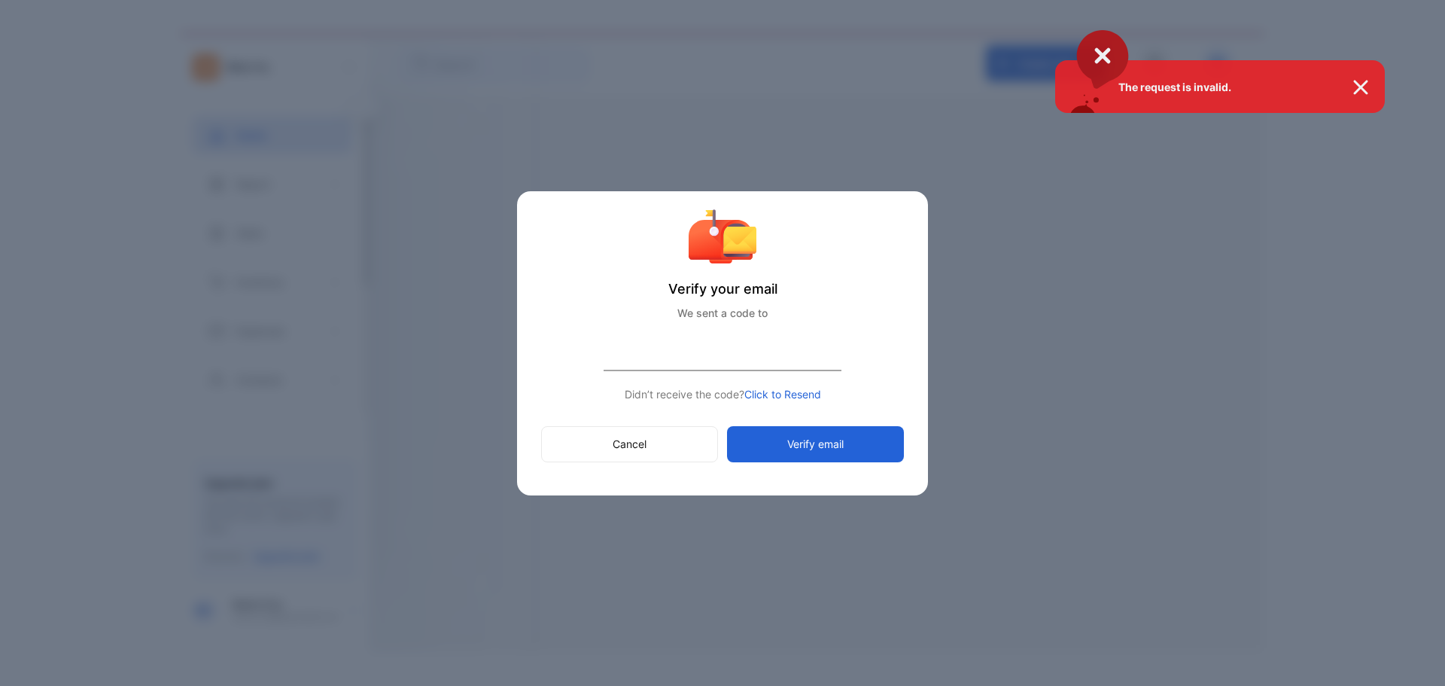
click at [800, 399] on div "The request is invalid." at bounding box center [722, 343] width 1445 height 686
